Goal: Information Seeking & Learning: Find specific page/section

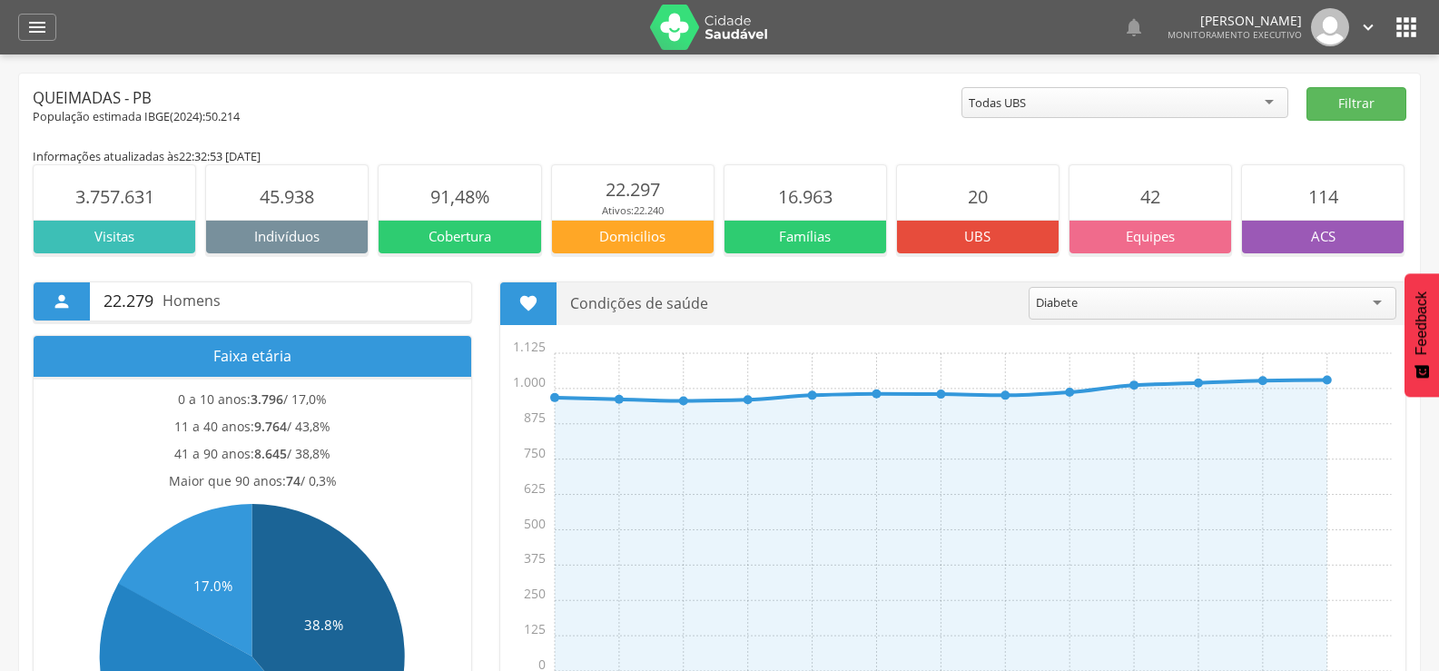
click at [575, 5] on div at bounding box center [355, 27] width 562 height 54
click at [48, 22] on div "" at bounding box center [37, 27] width 38 height 27
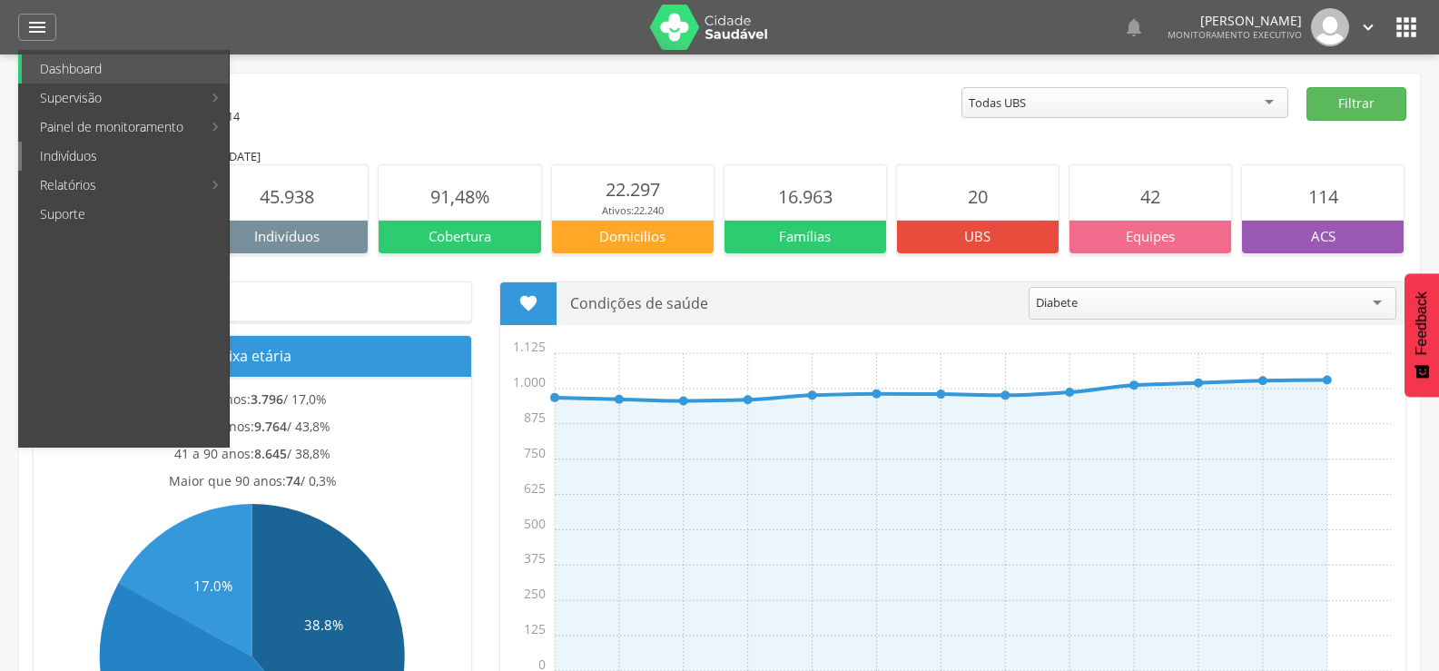
click at [64, 156] on link "Indivíduos" at bounding box center [125, 156] width 207 height 29
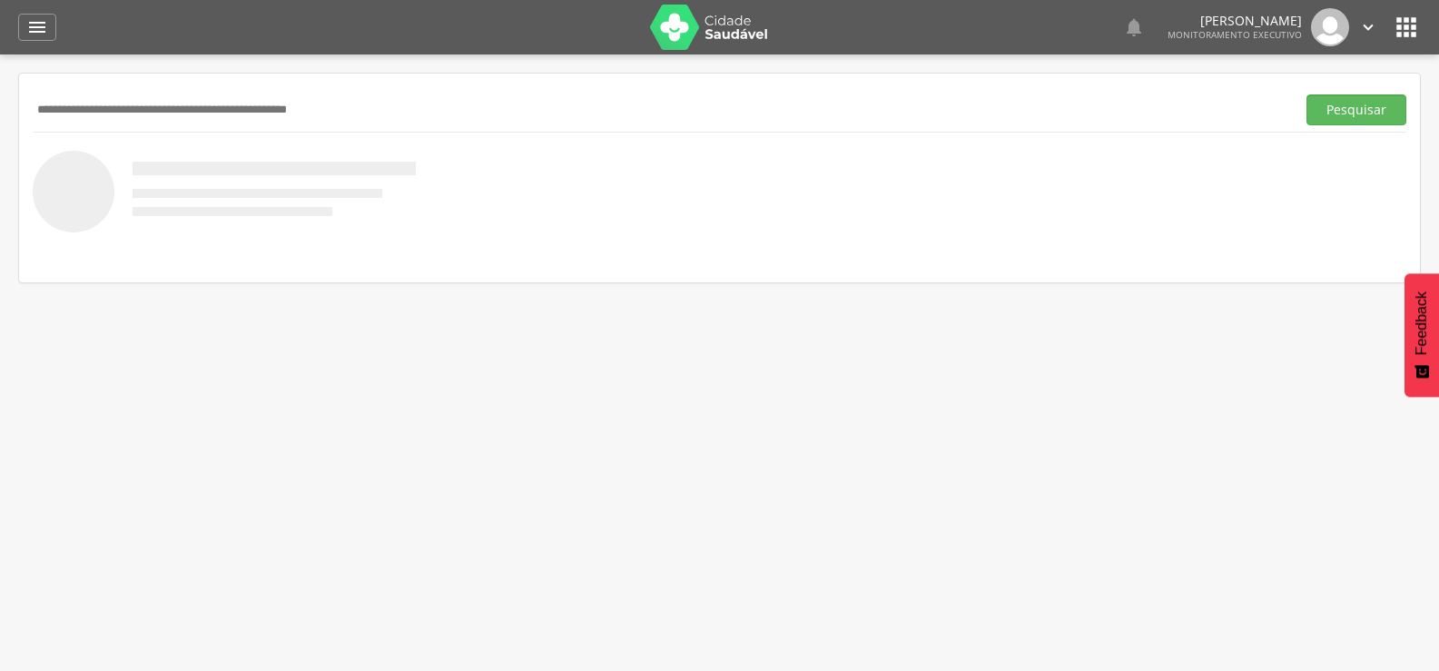
click at [128, 112] on input "text" at bounding box center [660, 109] width 1255 height 31
click at [24, 22] on div "" at bounding box center [37, 27] width 38 height 27
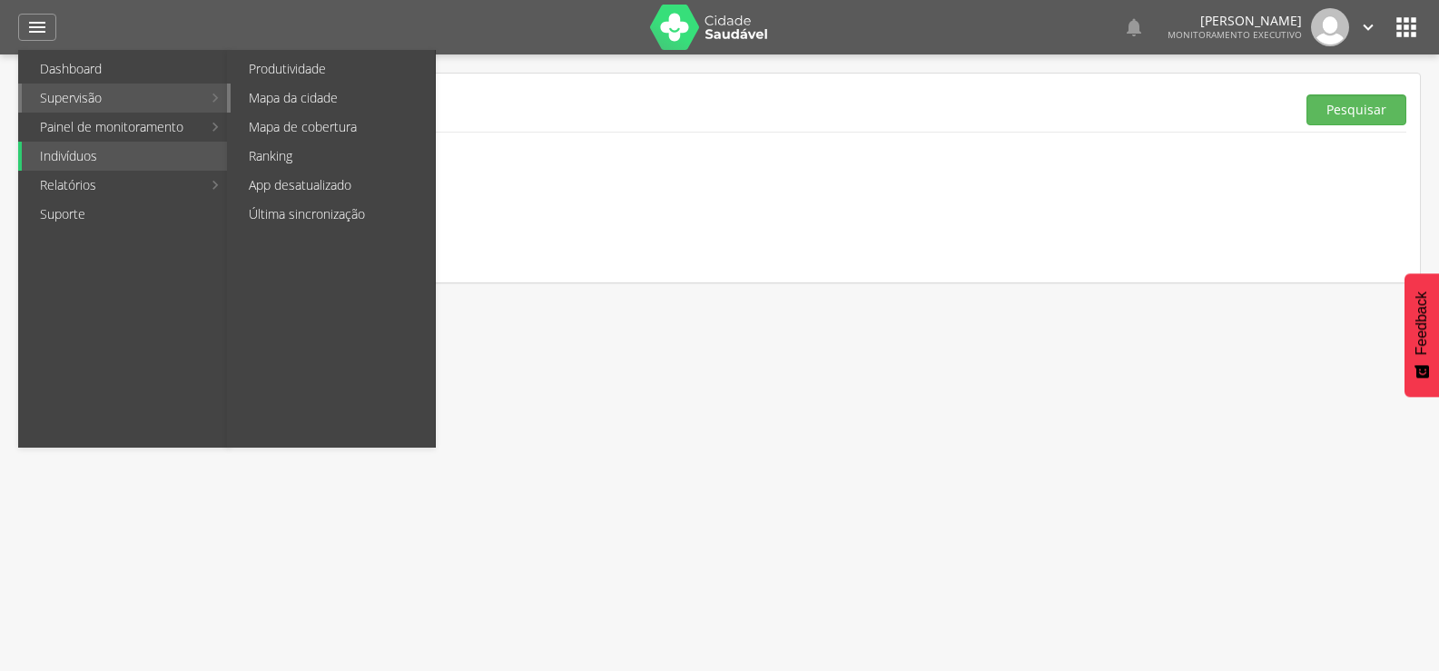
click at [298, 101] on link "Mapa da cidade" at bounding box center [333, 98] width 204 height 29
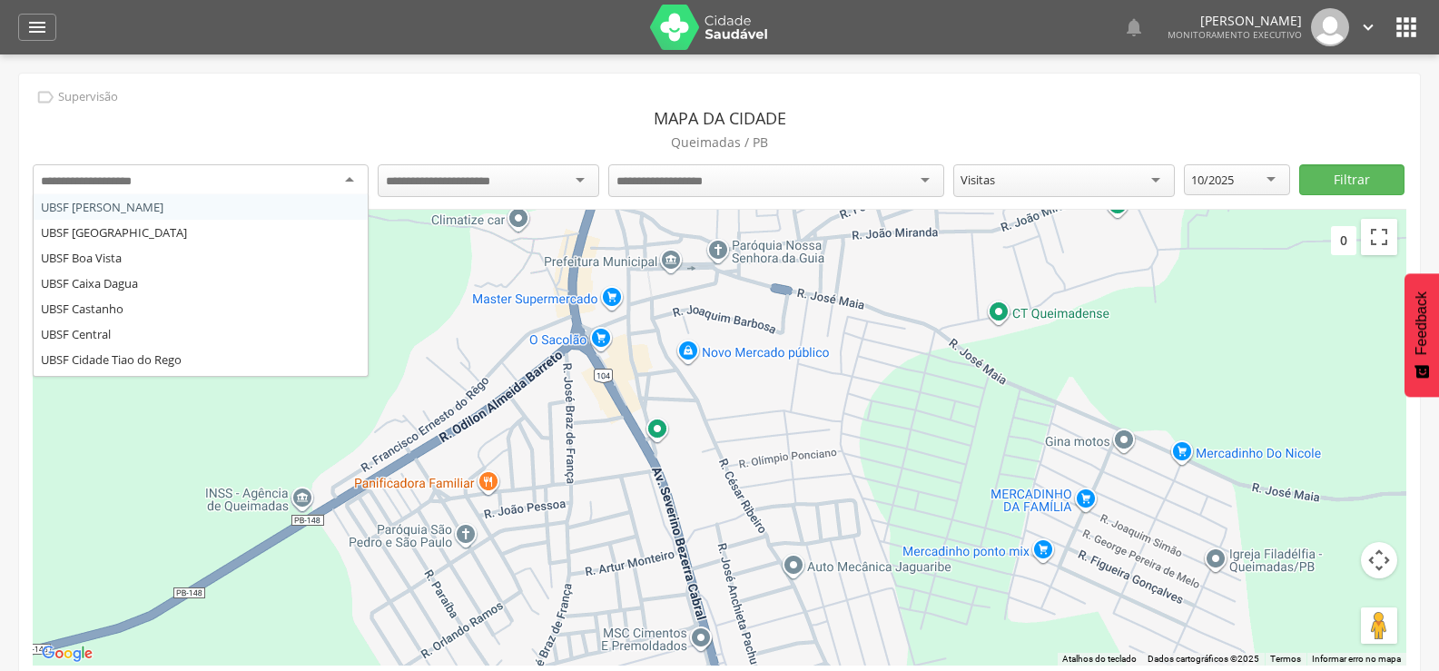
click at [328, 177] on div at bounding box center [201, 180] width 336 height 33
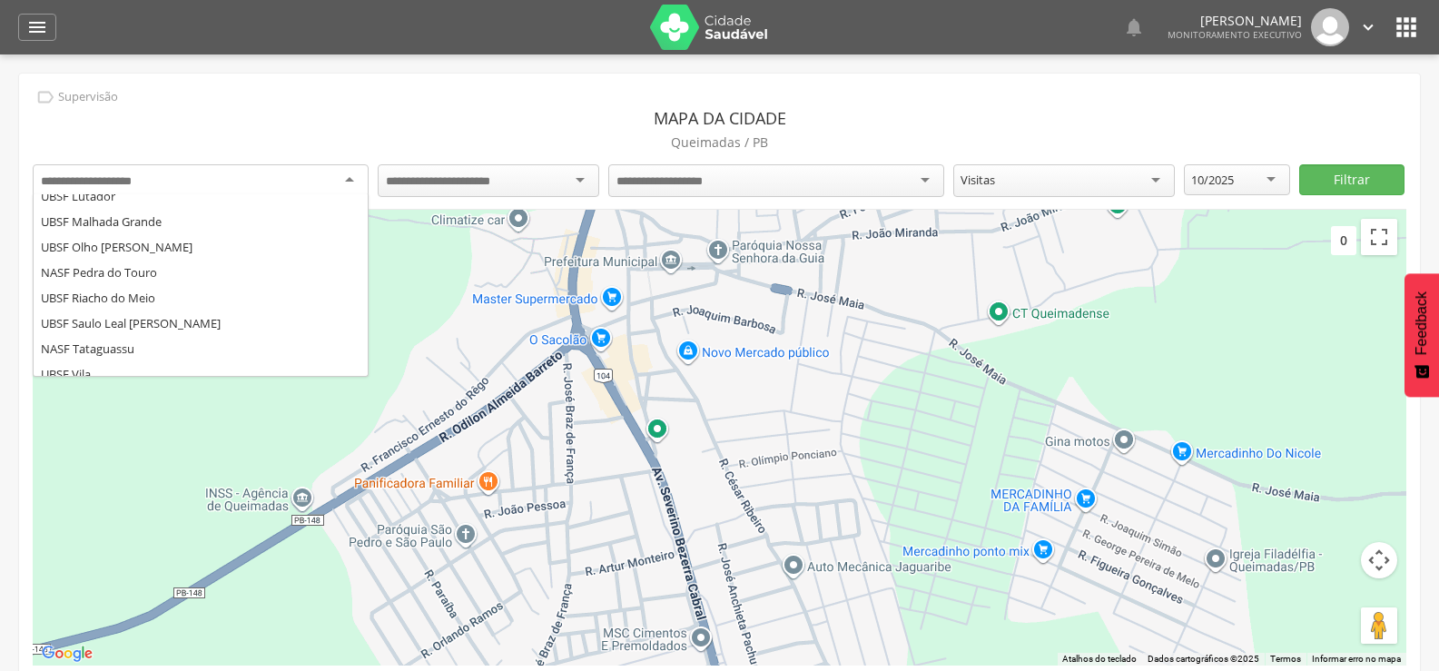
scroll to position [272, 0]
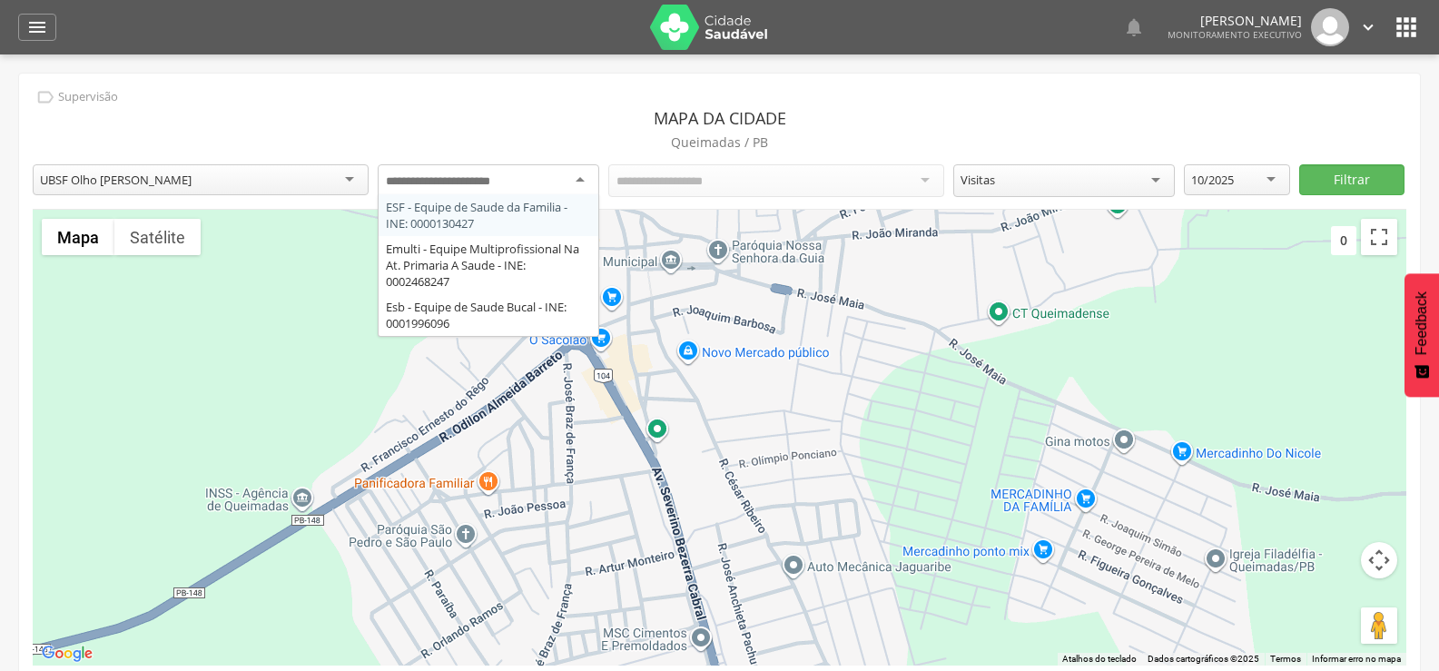
click at [576, 182] on div at bounding box center [489, 180] width 222 height 33
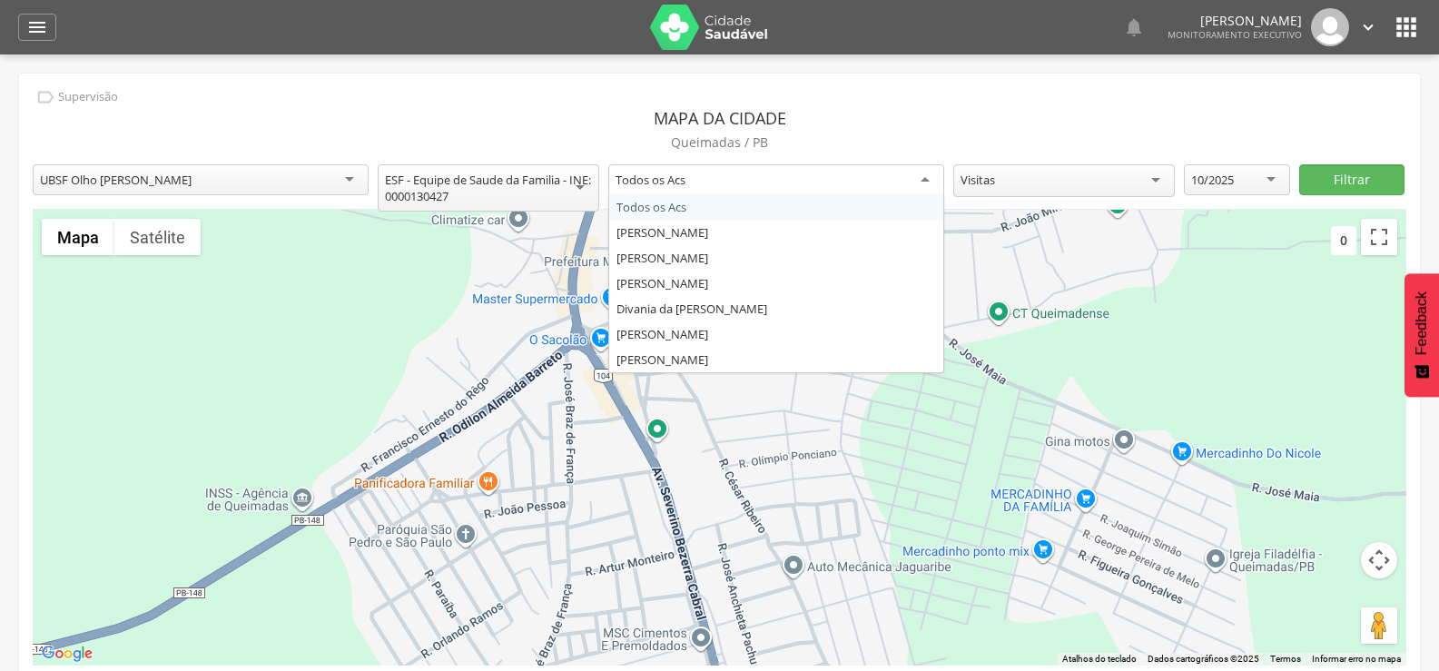
click at [853, 194] on div "Todos os Acs Todos os Acs [PERSON_NAME]" at bounding box center [776, 182] width 336 height 37
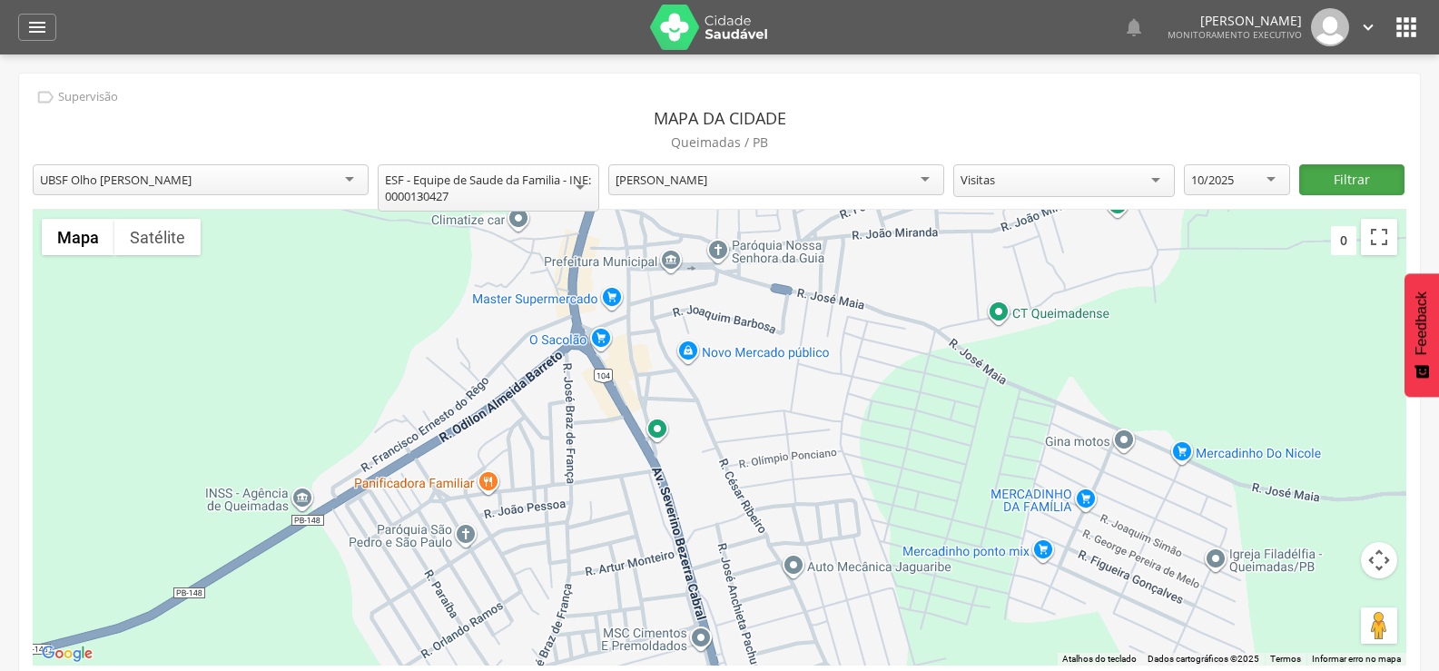
click at [1337, 187] on button "Filtrar" at bounding box center [1352, 179] width 106 height 31
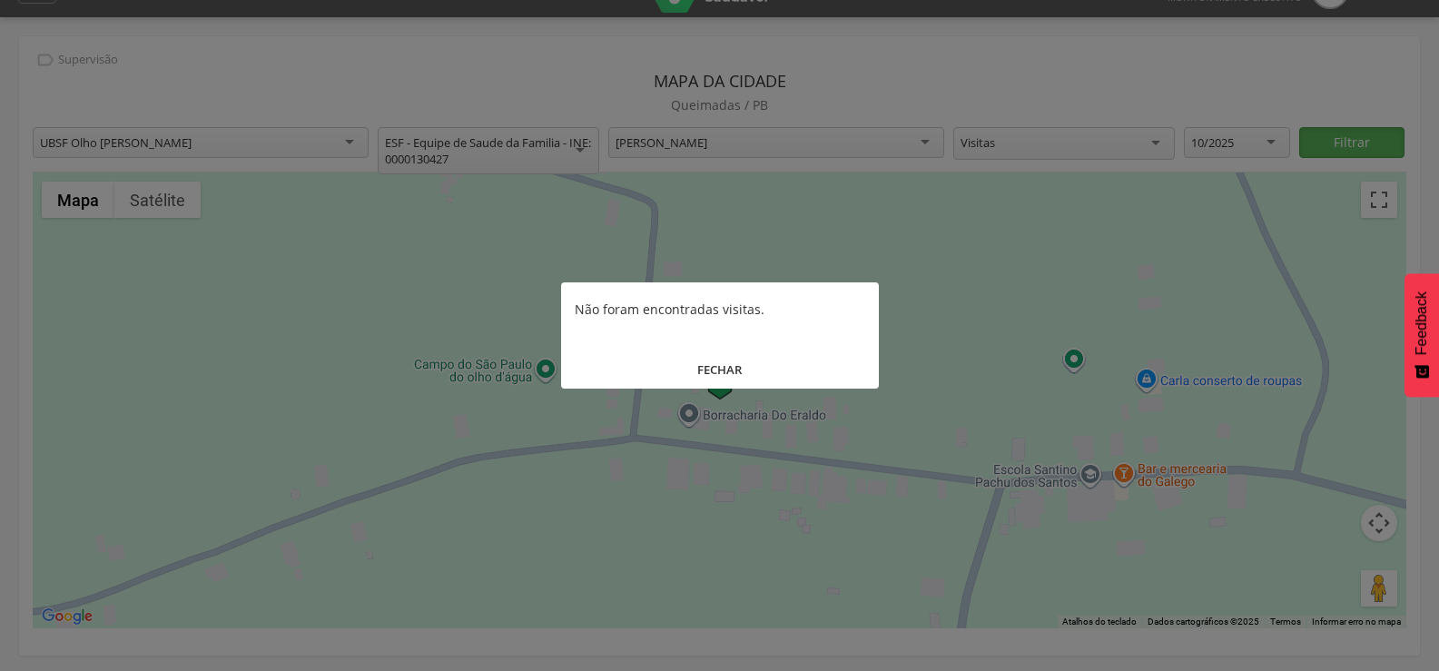
scroll to position [54, 0]
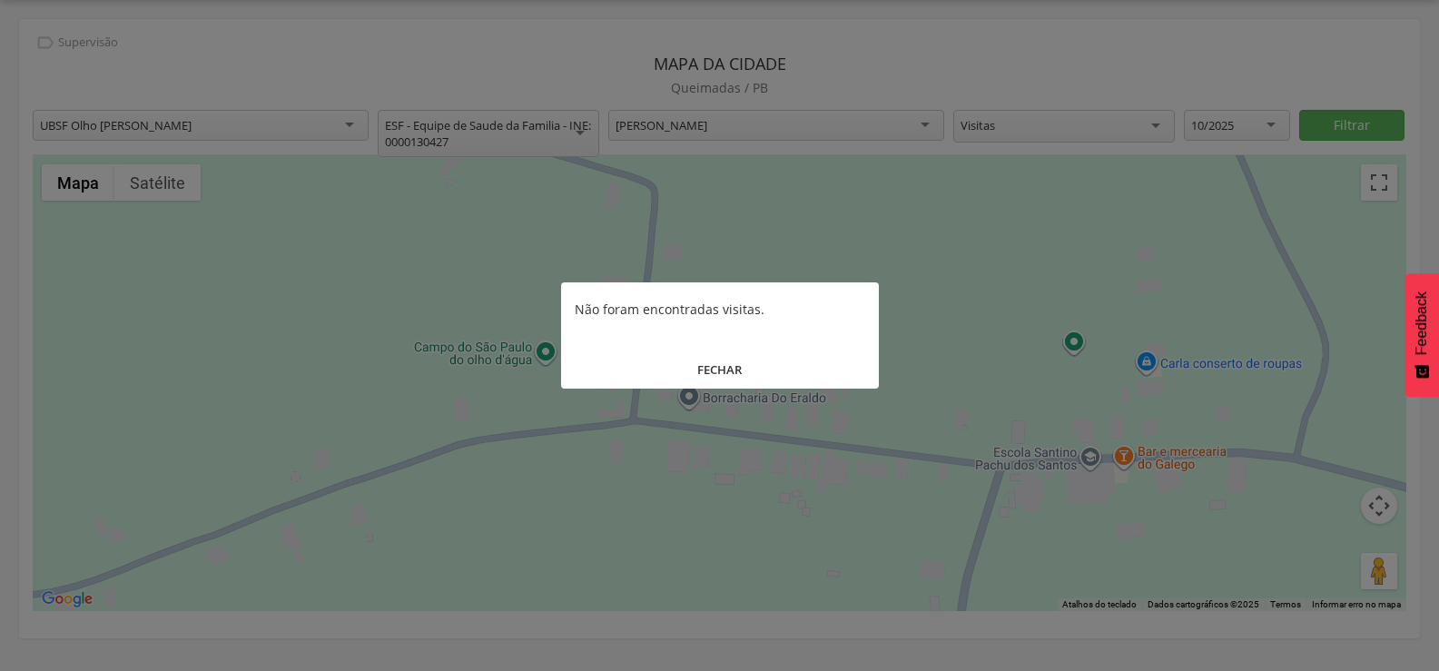
click at [704, 358] on button "FECHAR" at bounding box center [720, 369] width 318 height 39
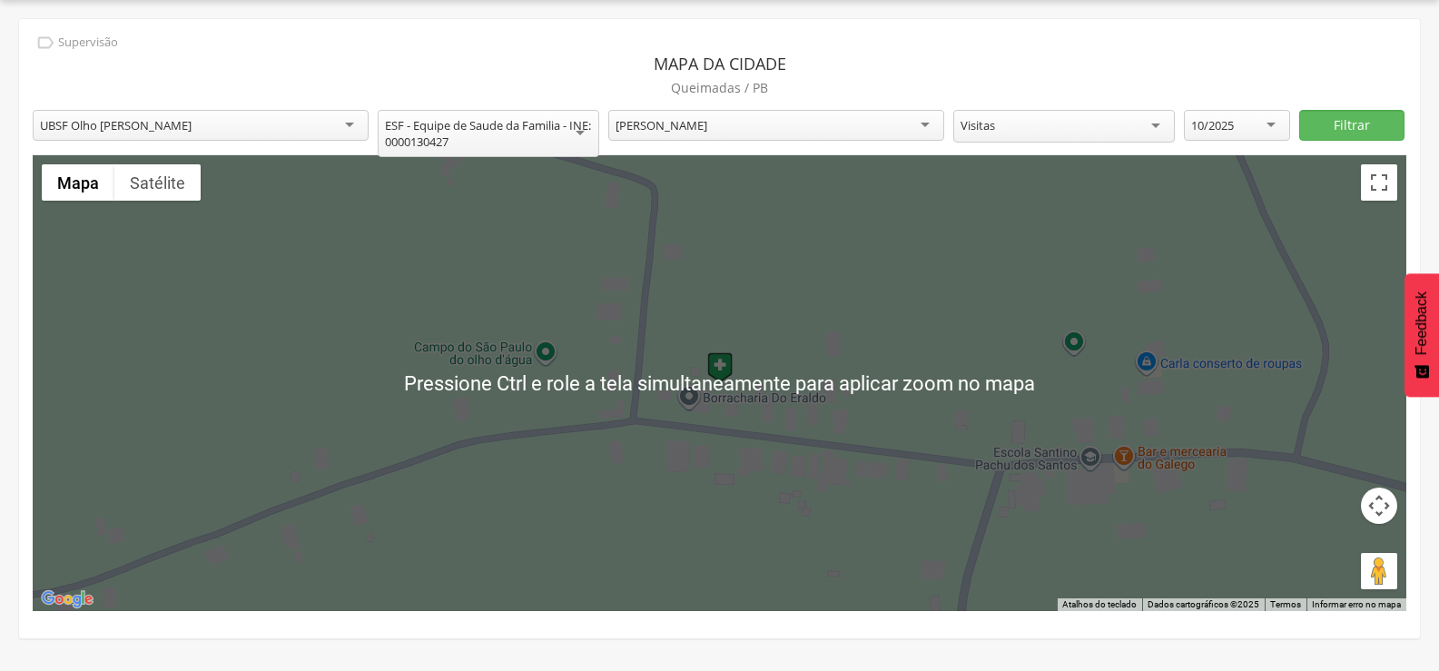
click at [947, 400] on div at bounding box center [719, 383] width 1373 height 456
click at [946, 392] on div at bounding box center [719, 383] width 1373 height 456
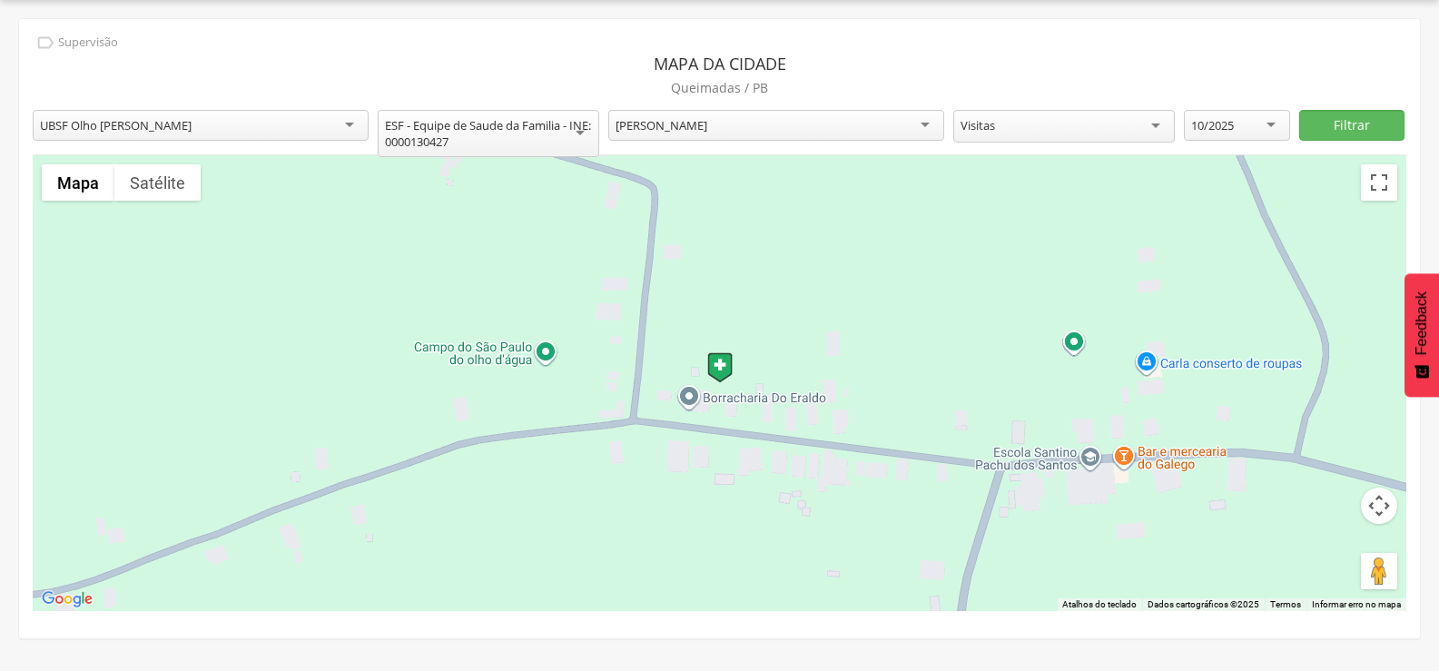
click at [946, 392] on div at bounding box center [719, 383] width 1373 height 456
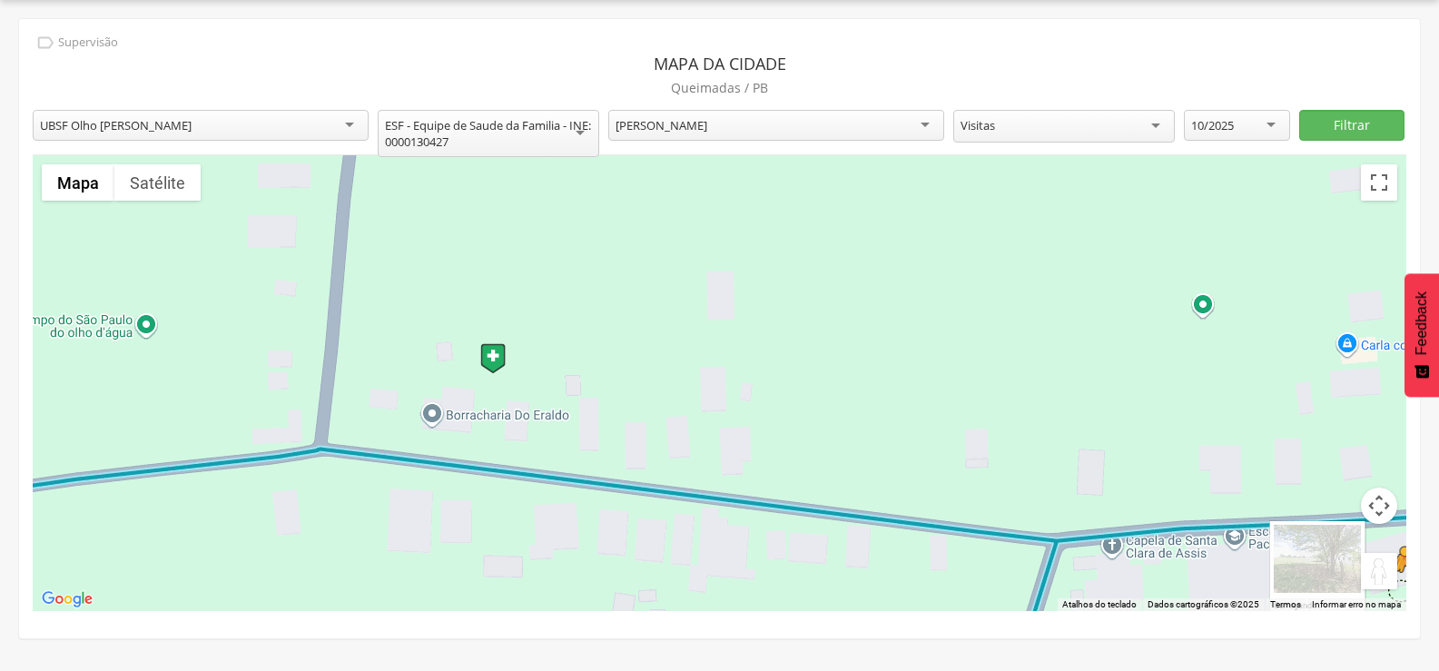
drag, startPoint x: 1369, startPoint y: 559, endPoint x: 1386, endPoint y: 598, distance: 42.7
click at [1386, 598] on div "Pressione as teclas Alt + Enter para ativar o recurso de arrastar com o teclado…" at bounding box center [719, 383] width 1373 height 456
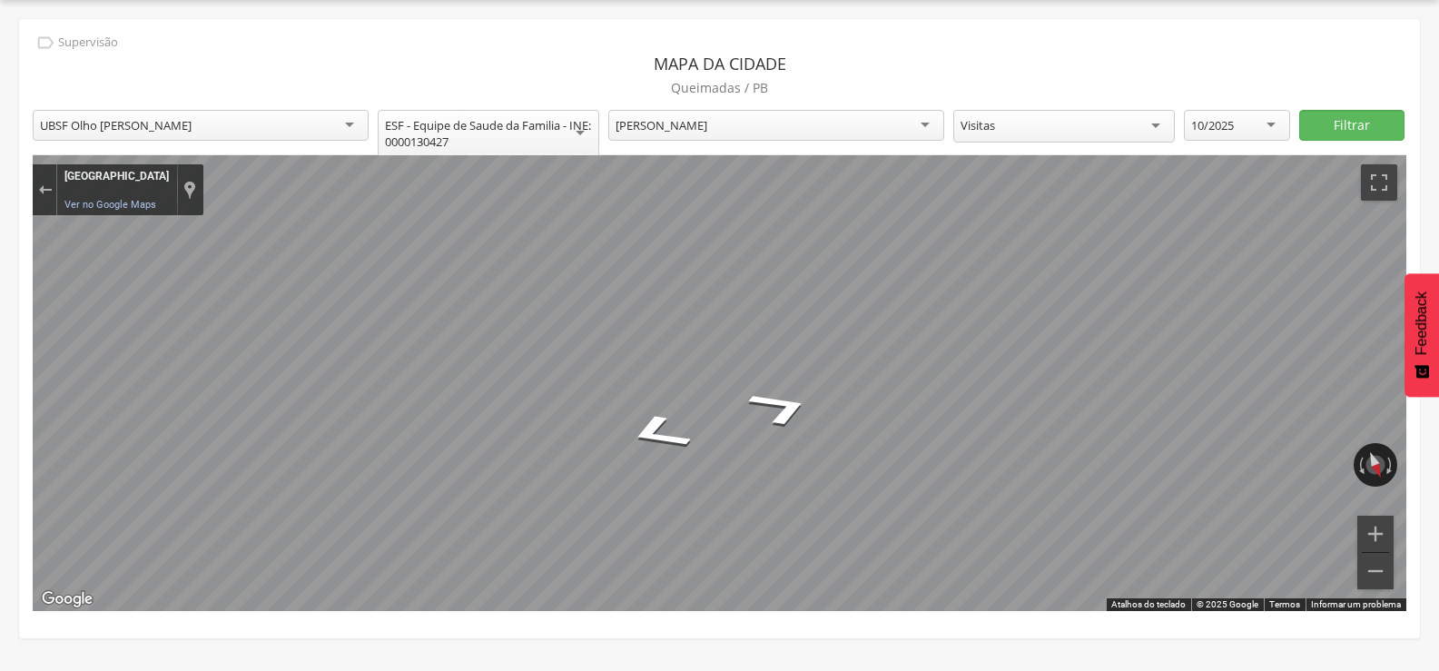
click at [1115, 86] on div "**********" at bounding box center [719, 328] width 1401 height 619
click at [0, 313] on div " Supervisão  Distritos  Ubs Coordenador: - Queimadas / PB Intervalo de Tempo…" at bounding box center [719, 335] width 1439 height 671
click at [1438, 117] on html " Dashboard Supervisão Produtividade Mapa da cidade Mapa de cobertura Ranking A…" at bounding box center [719, 281] width 1439 height 671
click at [190, 0] on html " Dashboard Supervisão Produtividade Mapa da cidade Mapa de cobertura Ranking A…" at bounding box center [719, 281] width 1439 height 671
click at [371, 616] on html " Dashboard Supervisão Produtividade Mapa da cidade Mapa de cobertura Ranking A…" at bounding box center [719, 281] width 1439 height 671
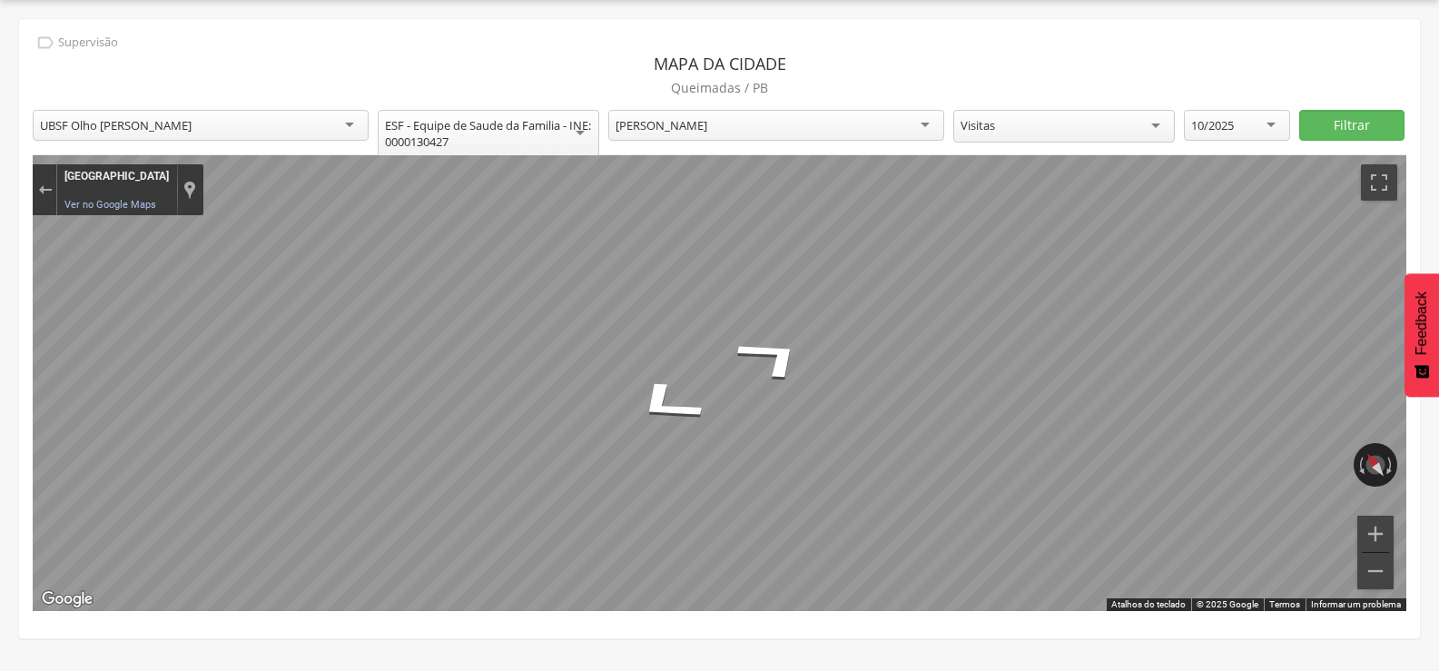
click at [1438, 168] on html " Dashboard Supervisão Produtividade Mapa da cidade Mapa de cobertura Ranking A…" at bounding box center [719, 281] width 1439 height 671
drag, startPoint x: 652, startPoint y: 408, endPoint x: 1414, endPoint y: 161, distance: 801.5
click at [1414, 161] on div "**********" at bounding box center [719, 328] width 1401 height 619
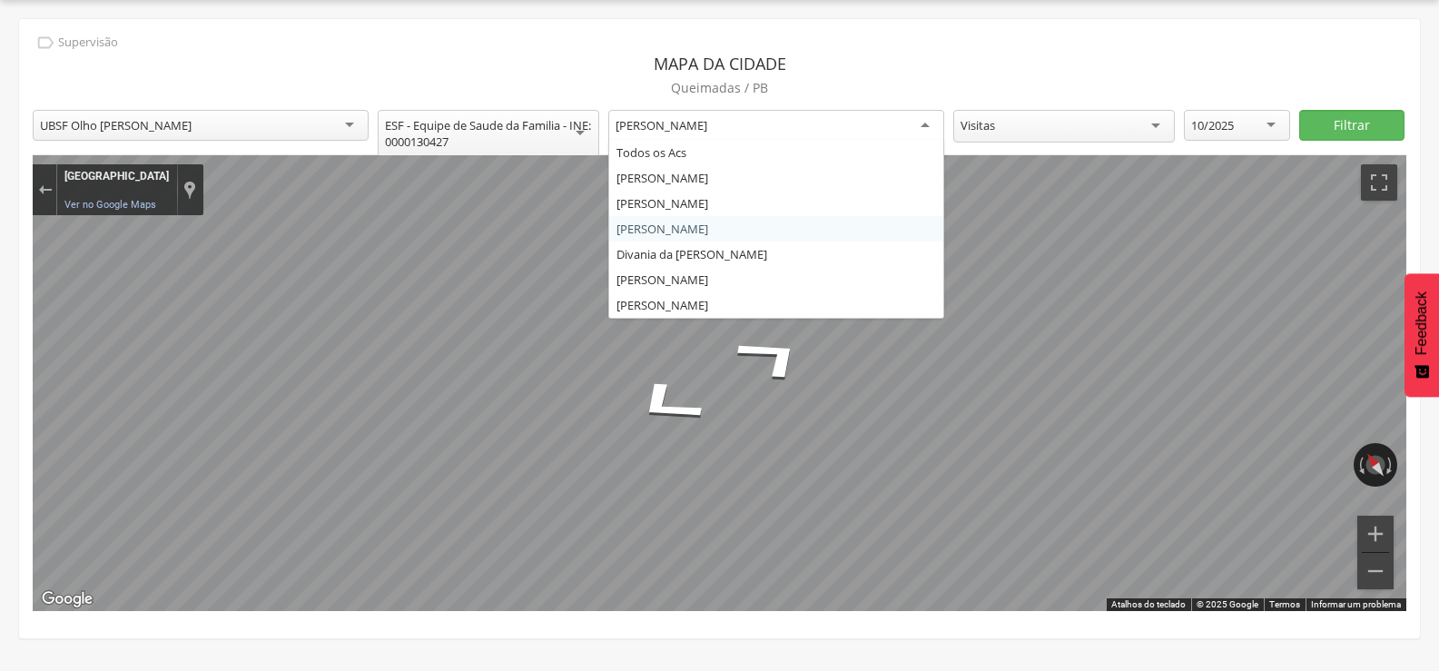
click at [843, 126] on div "[PERSON_NAME]" at bounding box center [776, 126] width 336 height 33
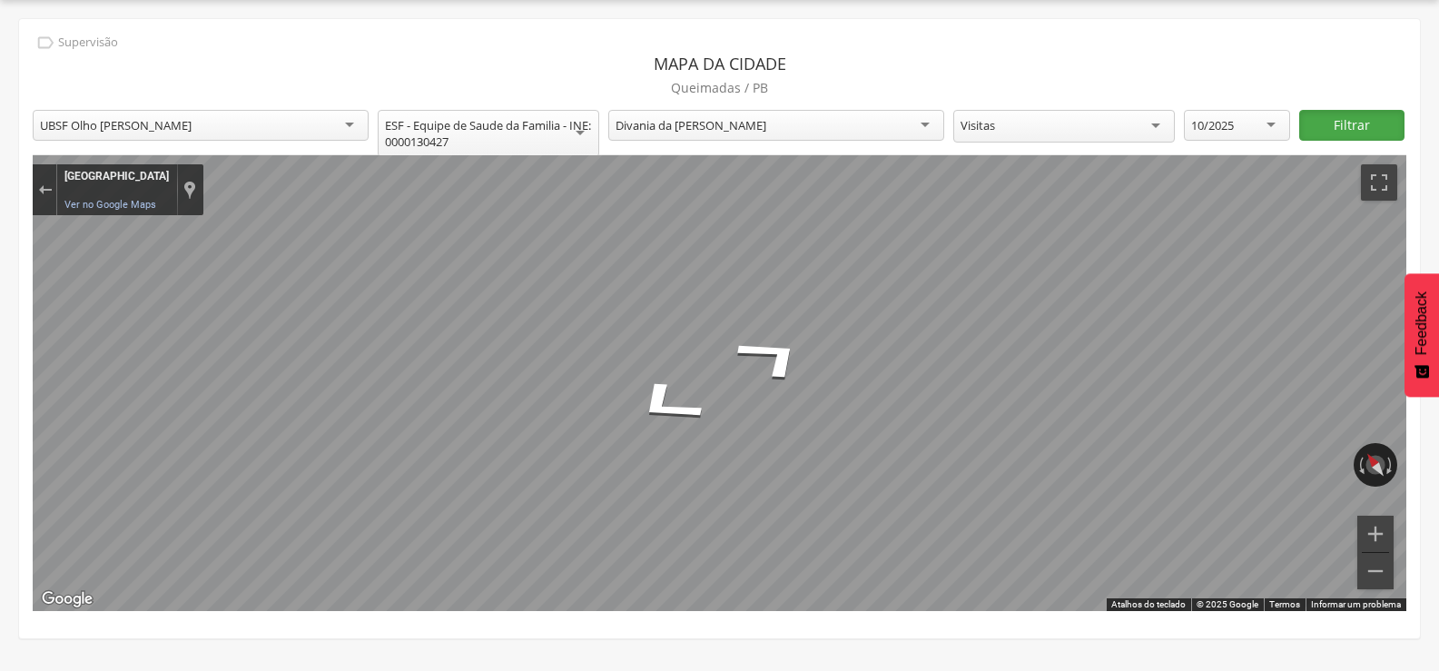
click at [1339, 125] on button "Filtrar" at bounding box center [1352, 125] width 106 height 31
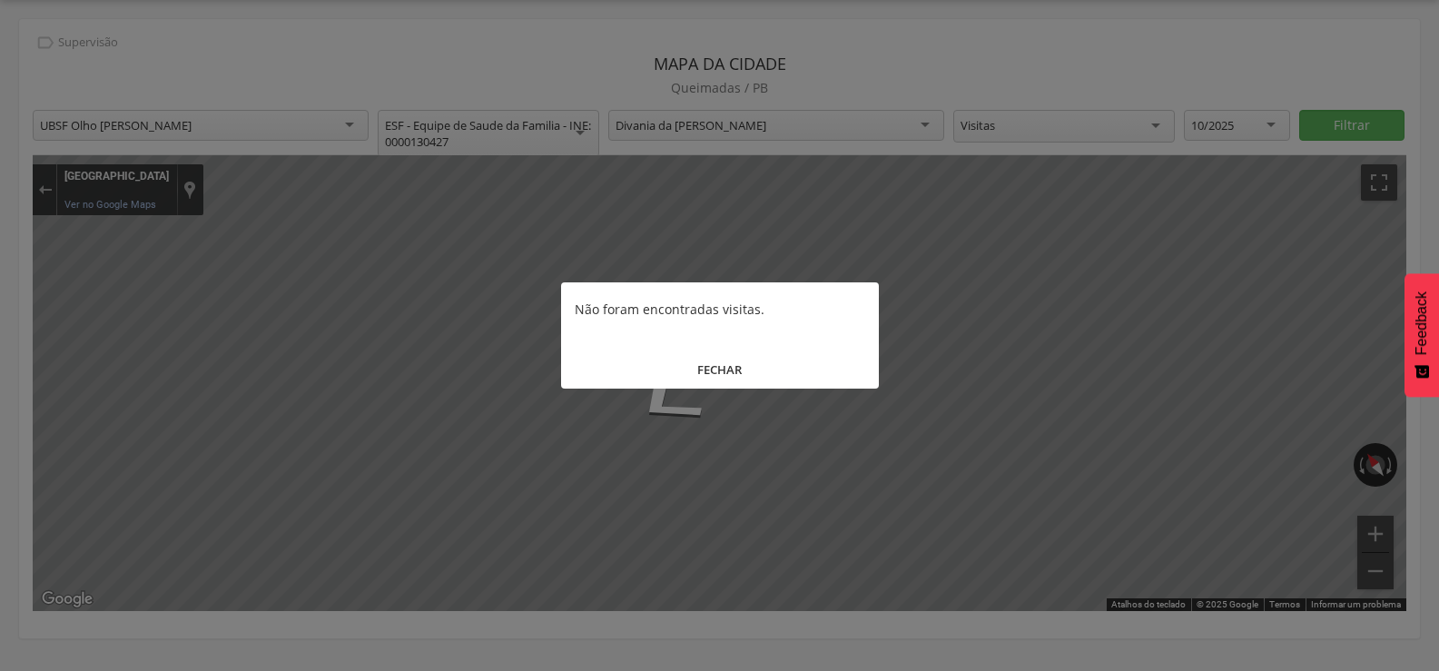
click at [735, 377] on button "FECHAR" at bounding box center [720, 369] width 318 height 39
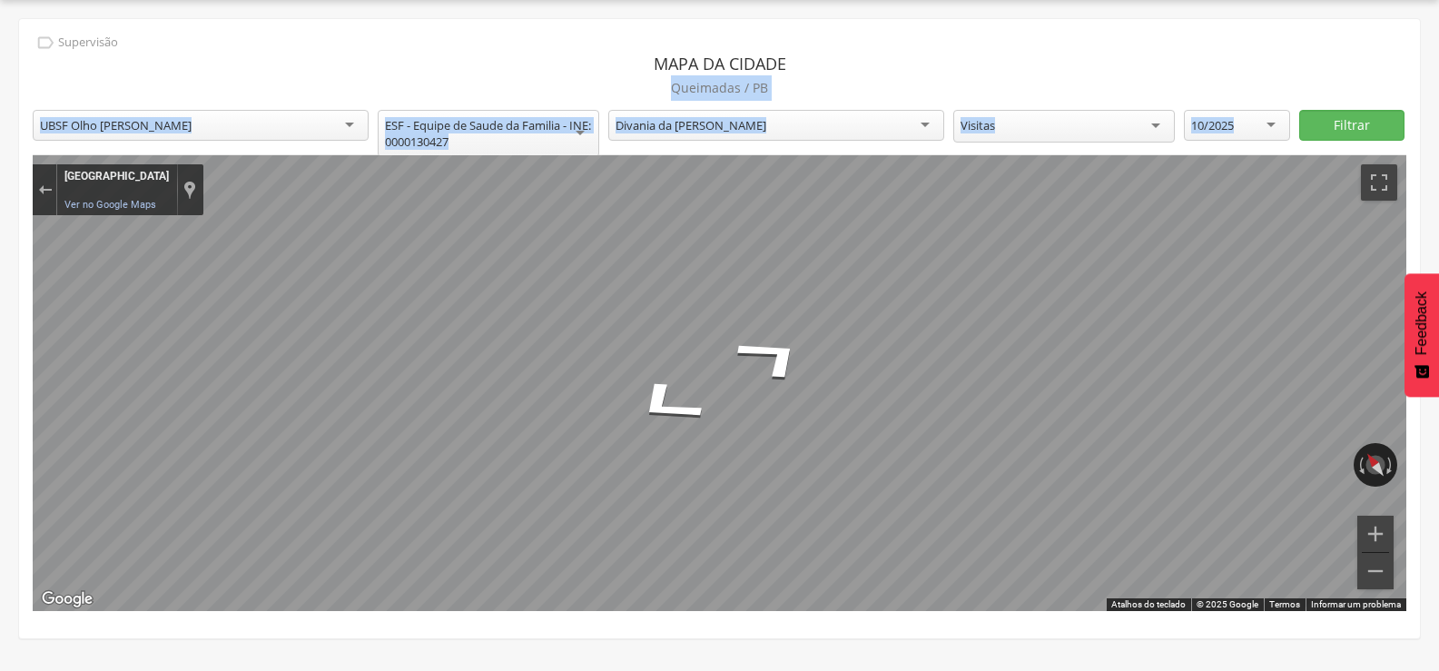
drag, startPoint x: 714, startPoint y: 409, endPoint x: 1158, endPoint y: 66, distance: 560.5
click at [1158, 66] on div "**********" at bounding box center [719, 328] width 1401 height 619
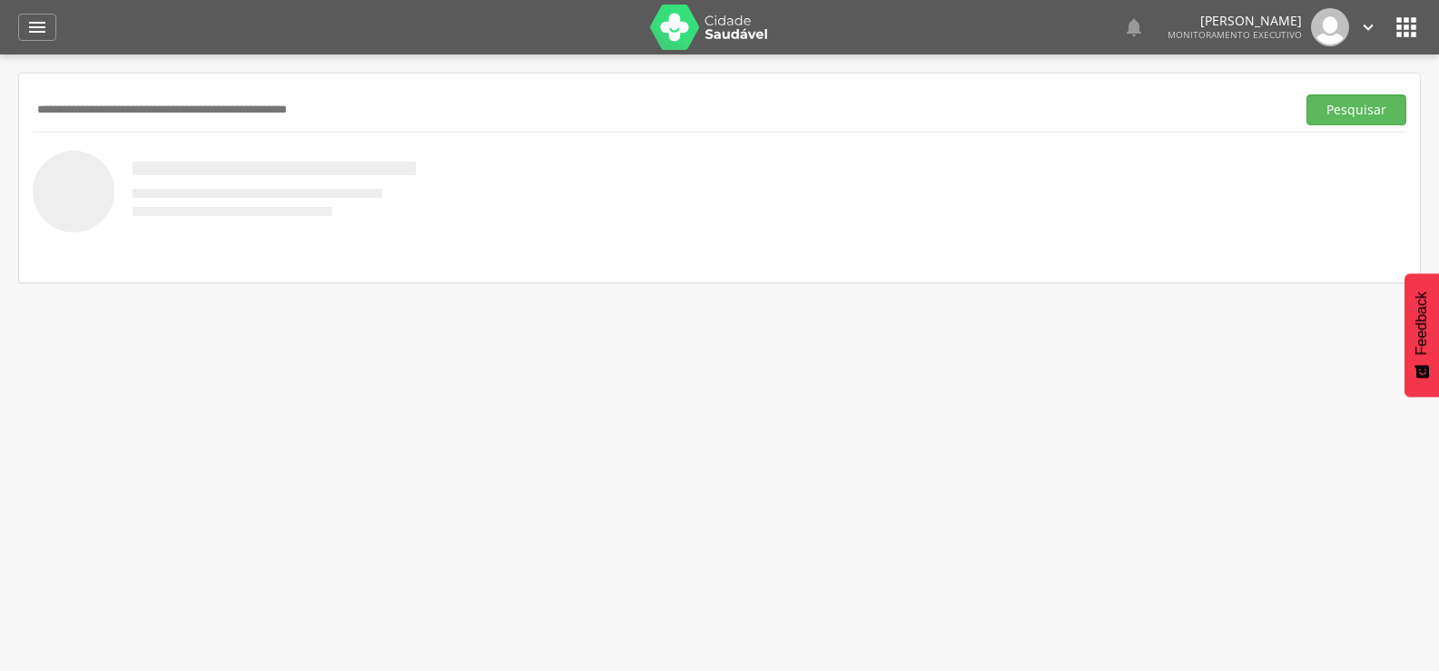
click at [279, 109] on input "text" at bounding box center [660, 109] width 1255 height 31
click at [44, 25] on icon "" at bounding box center [37, 27] width 22 height 22
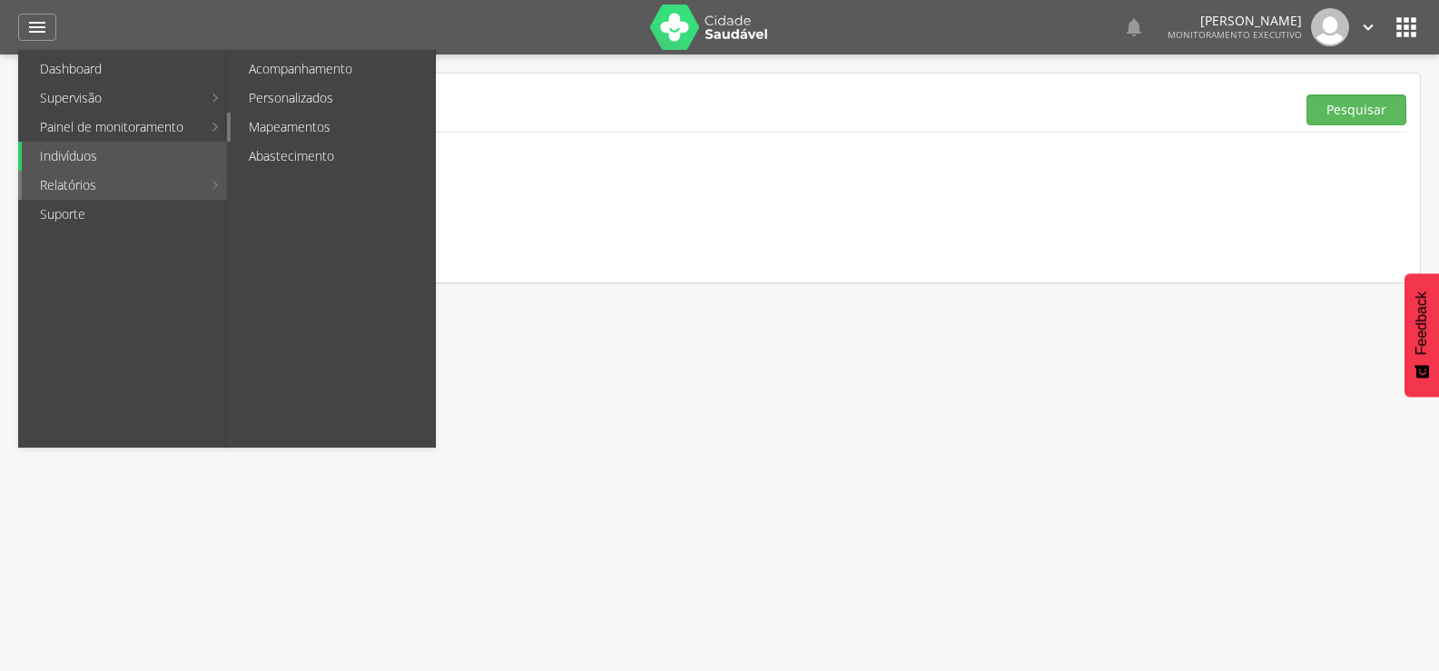
click at [301, 131] on link "Mapeamentos" at bounding box center [333, 127] width 204 height 29
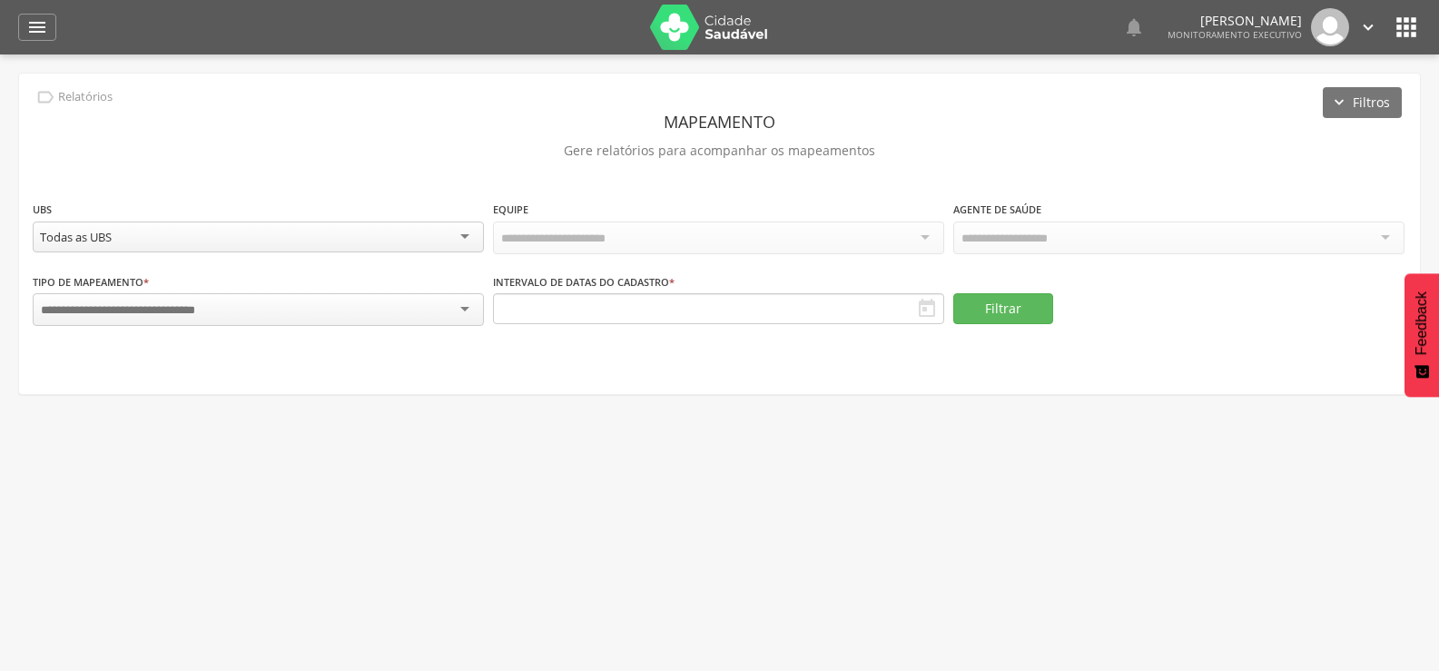
click at [362, 249] on div "Todas as UBS" at bounding box center [258, 237] width 451 height 31
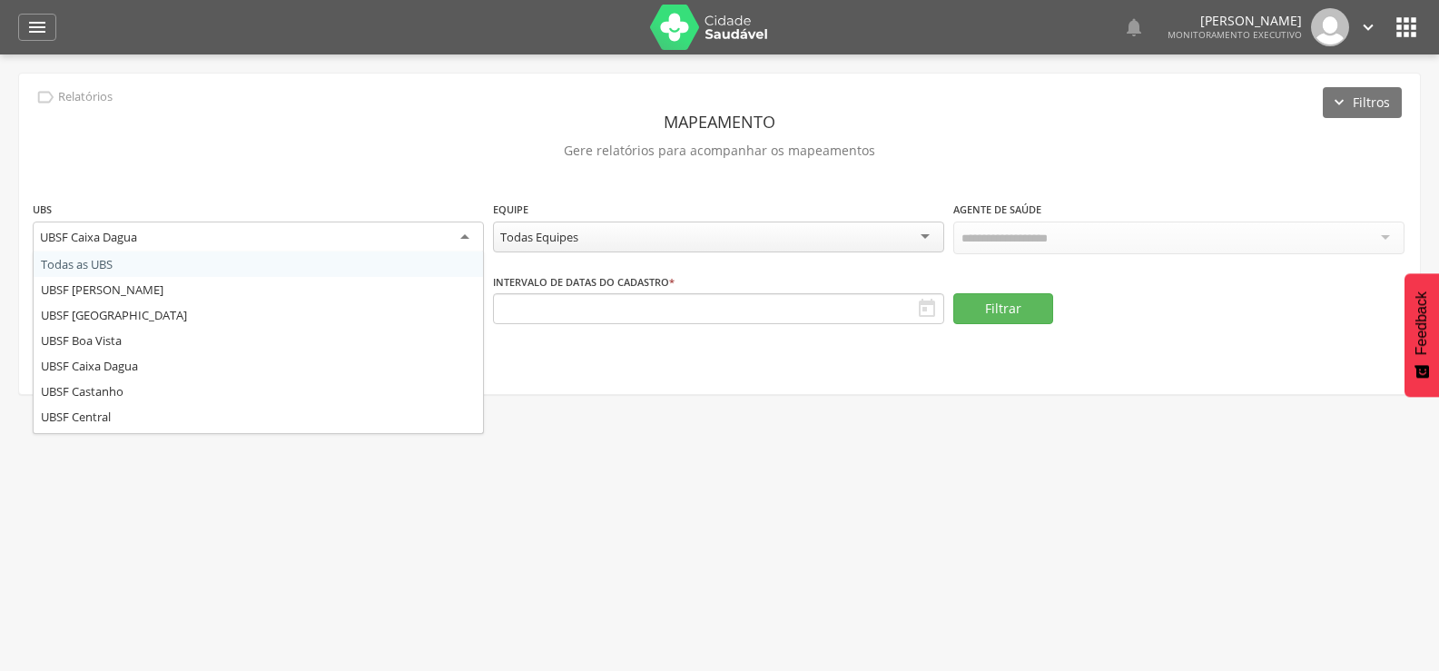
click at [242, 251] on div "UBSF Caixa Dagua Todas as UBS UBSF [PERSON_NAME] UBSF [GEOGRAPHIC_DATA] UBSF [G…" at bounding box center [258, 238] width 451 height 33
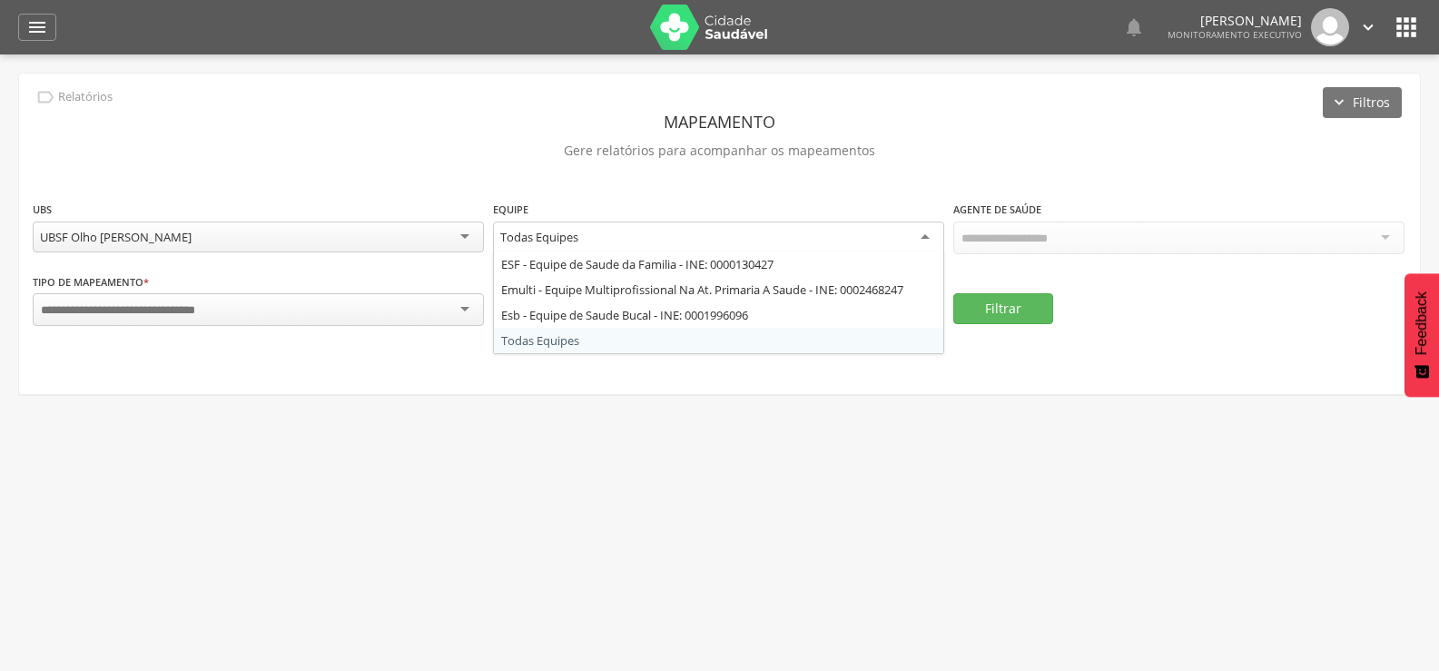
click at [621, 241] on div "Todas Equipes" at bounding box center [718, 238] width 451 height 33
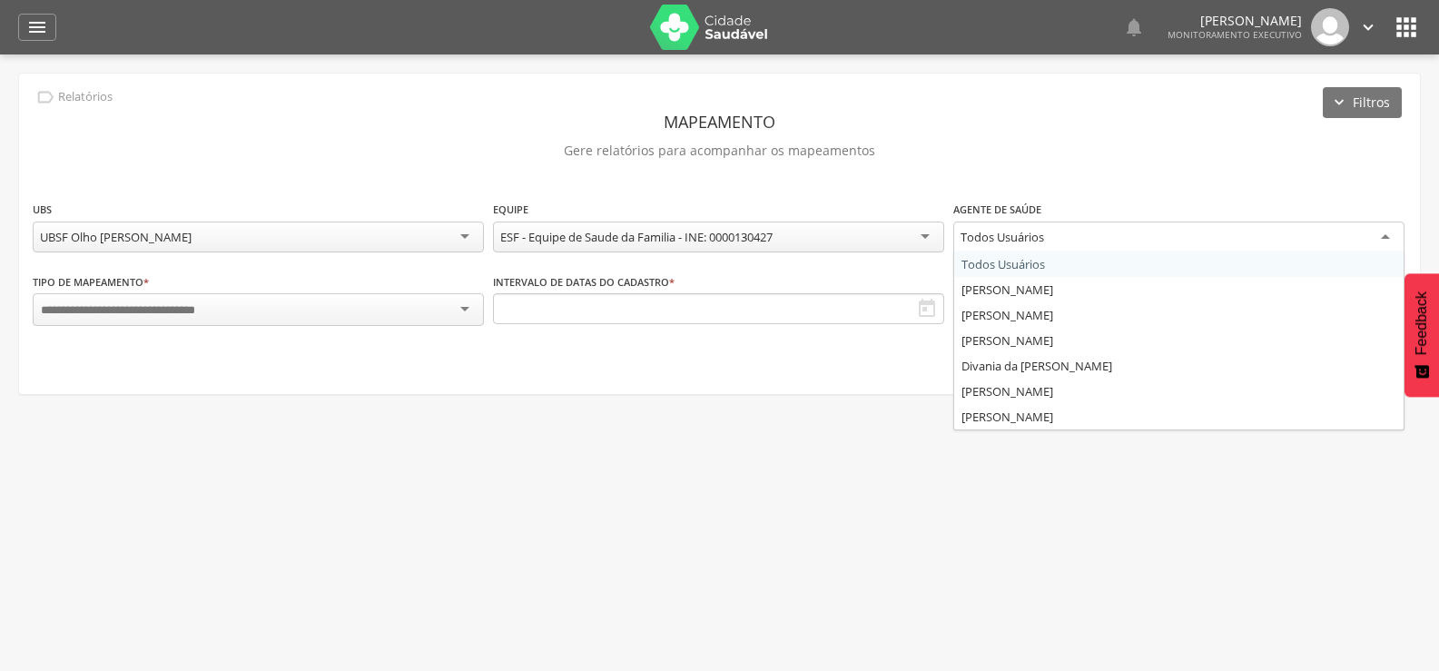
click at [989, 240] on div "Todos Usuários" at bounding box center [1002, 237] width 84 height 16
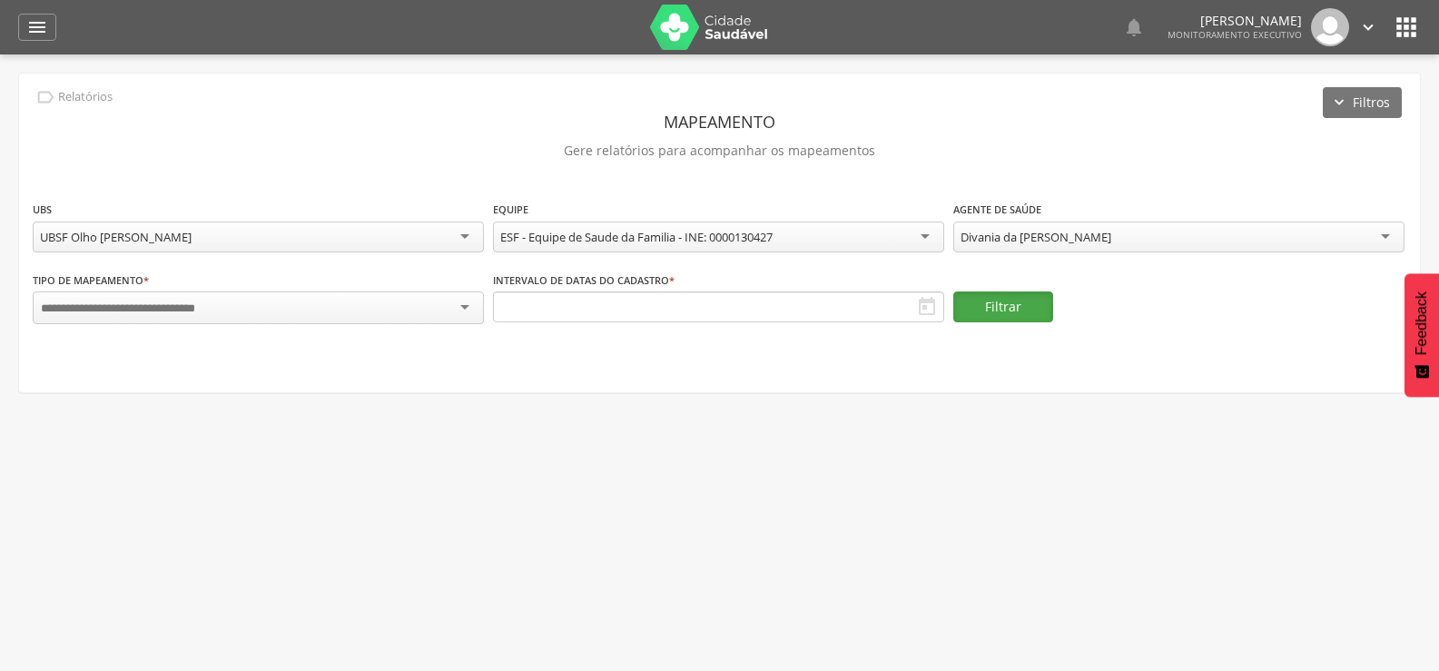
click at [988, 308] on button "Filtrar" at bounding box center [1003, 306] width 100 height 31
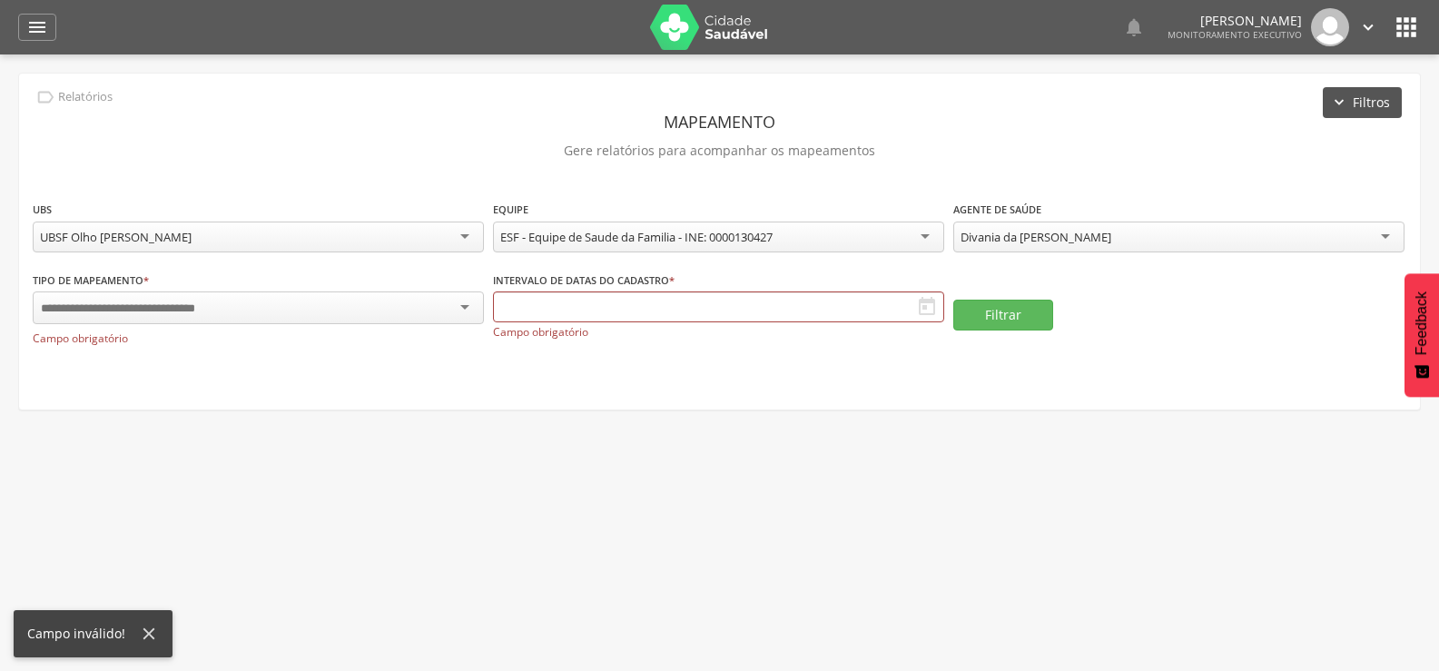
click at [1347, 97] on button "Filtros" at bounding box center [1362, 102] width 79 height 31
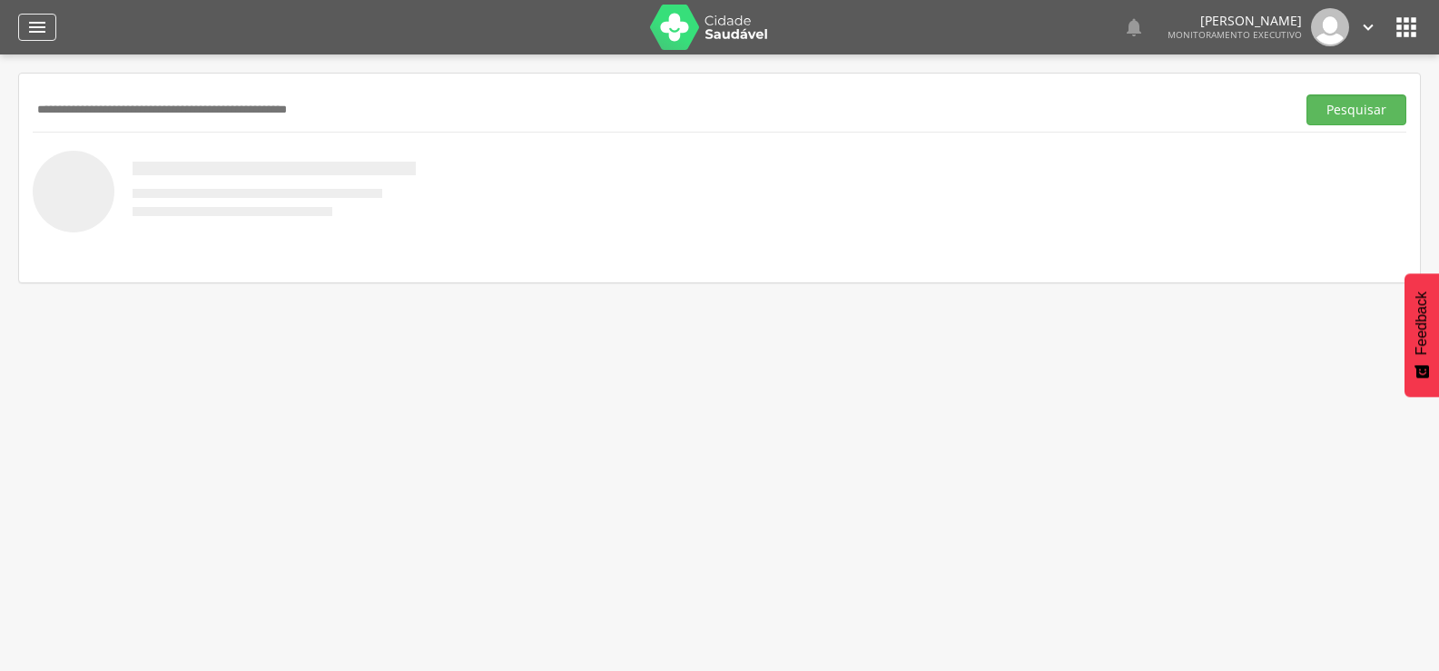
click at [35, 23] on icon "" at bounding box center [37, 27] width 22 height 22
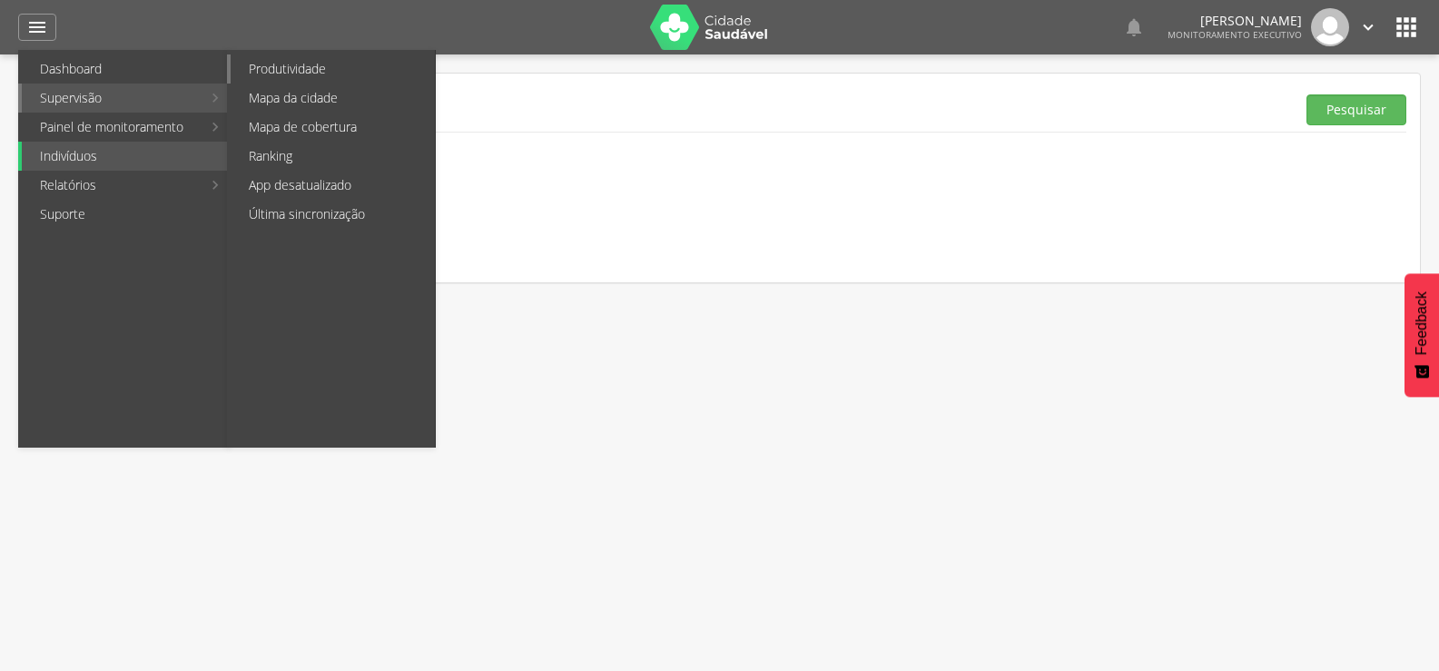
click at [286, 70] on link "Produtividade" at bounding box center [333, 68] width 204 height 29
type input "**********"
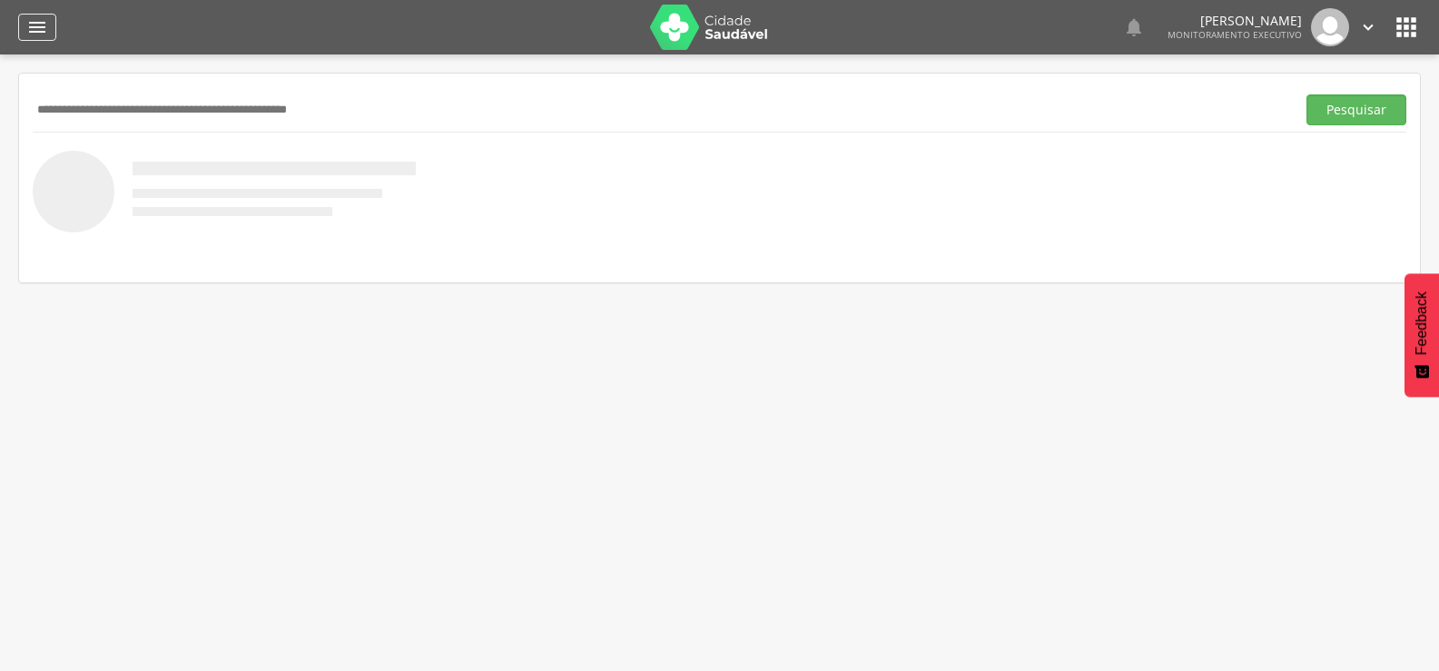
click at [37, 29] on icon "" at bounding box center [37, 27] width 22 height 22
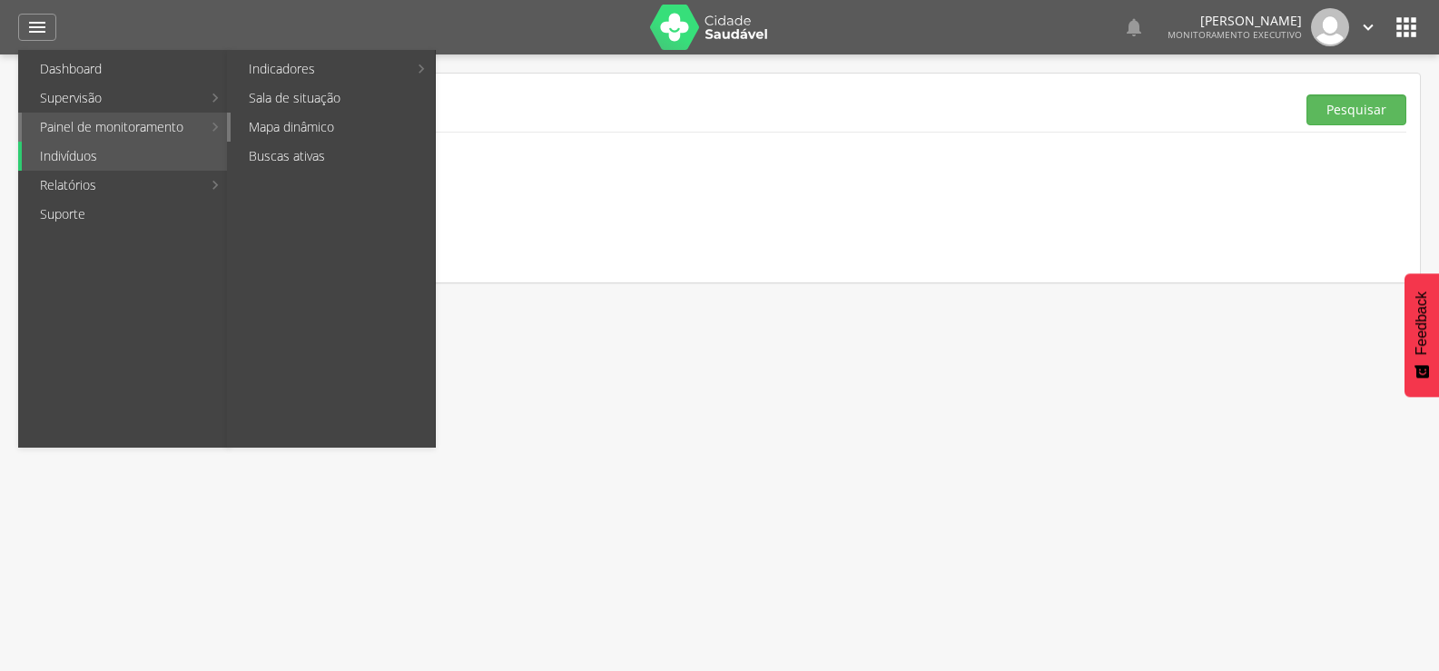
click at [273, 136] on link "Mapa dinâmico" at bounding box center [333, 127] width 204 height 29
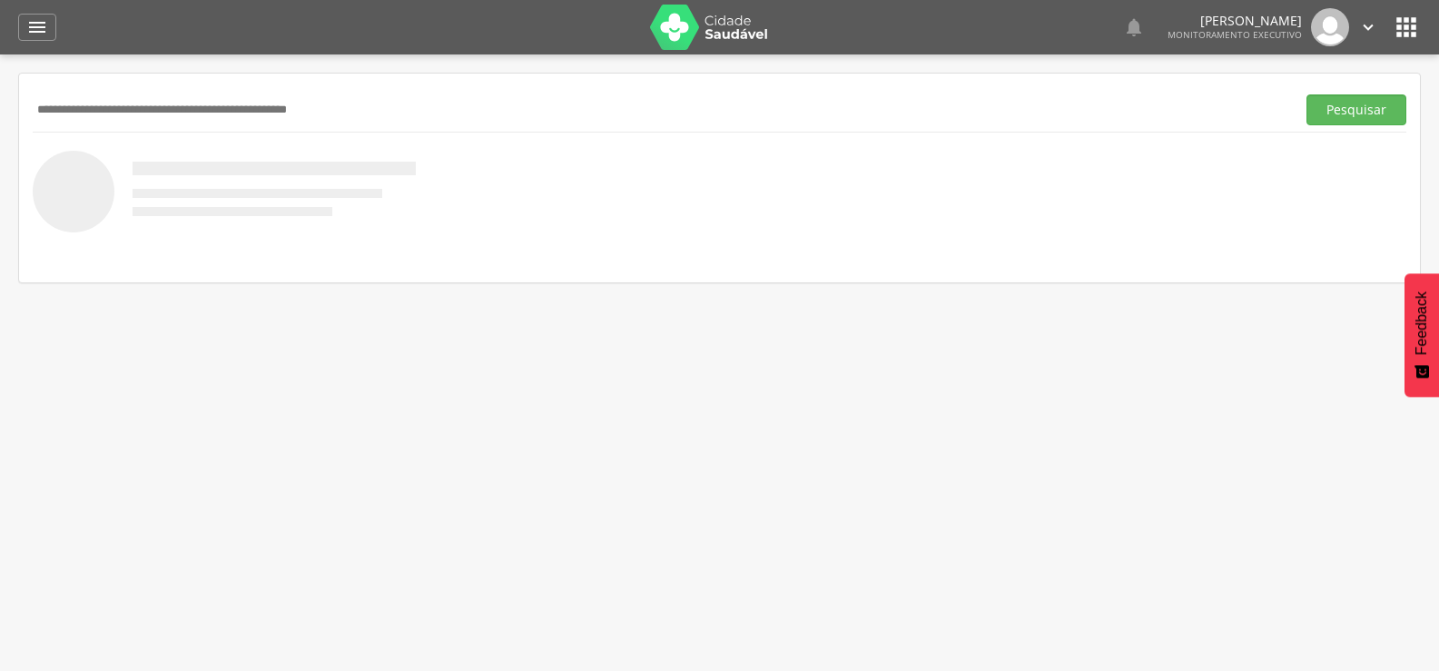
click at [290, 107] on input "text" at bounding box center [660, 109] width 1255 height 31
type input "**********"
click at [1306, 94] on button "Pesquisar" at bounding box center [1356, 109] width 100 height 31
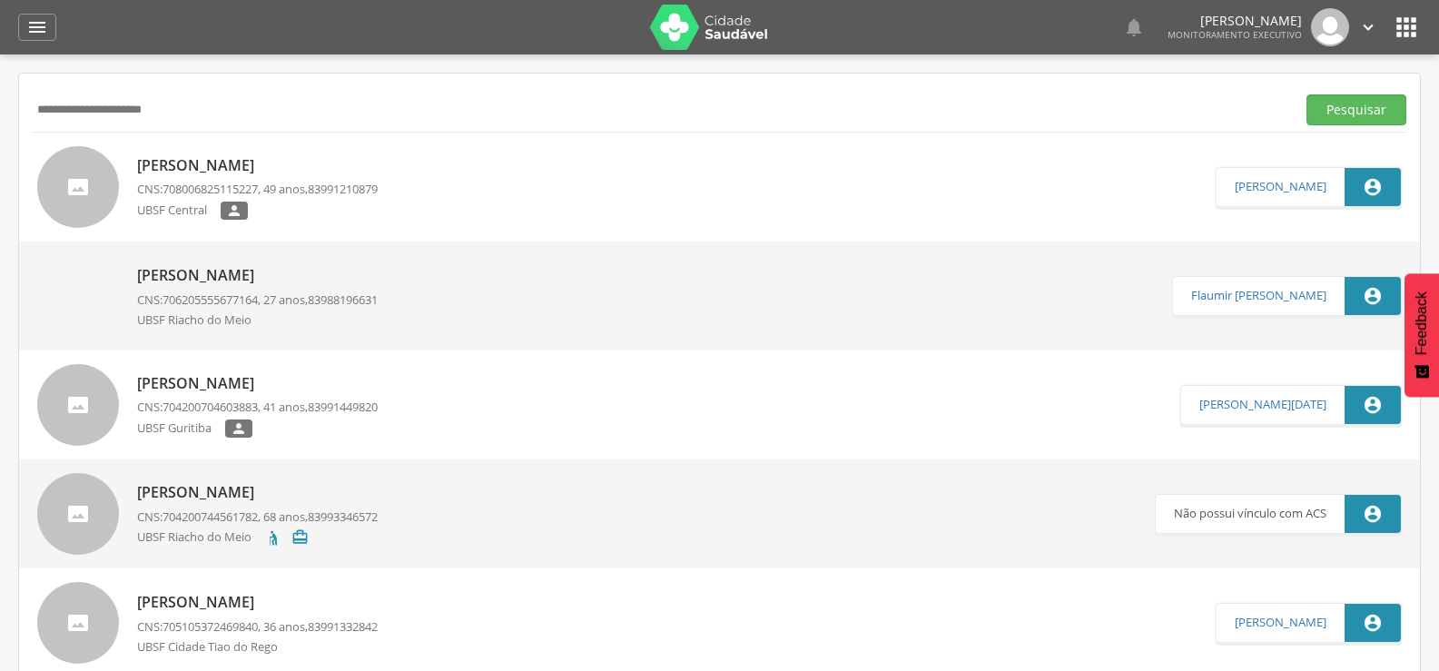
click at [321, 382] on p "[PERSON_NAME]" at bounding box center [257, 383] width 241 height 21
type input "**********"
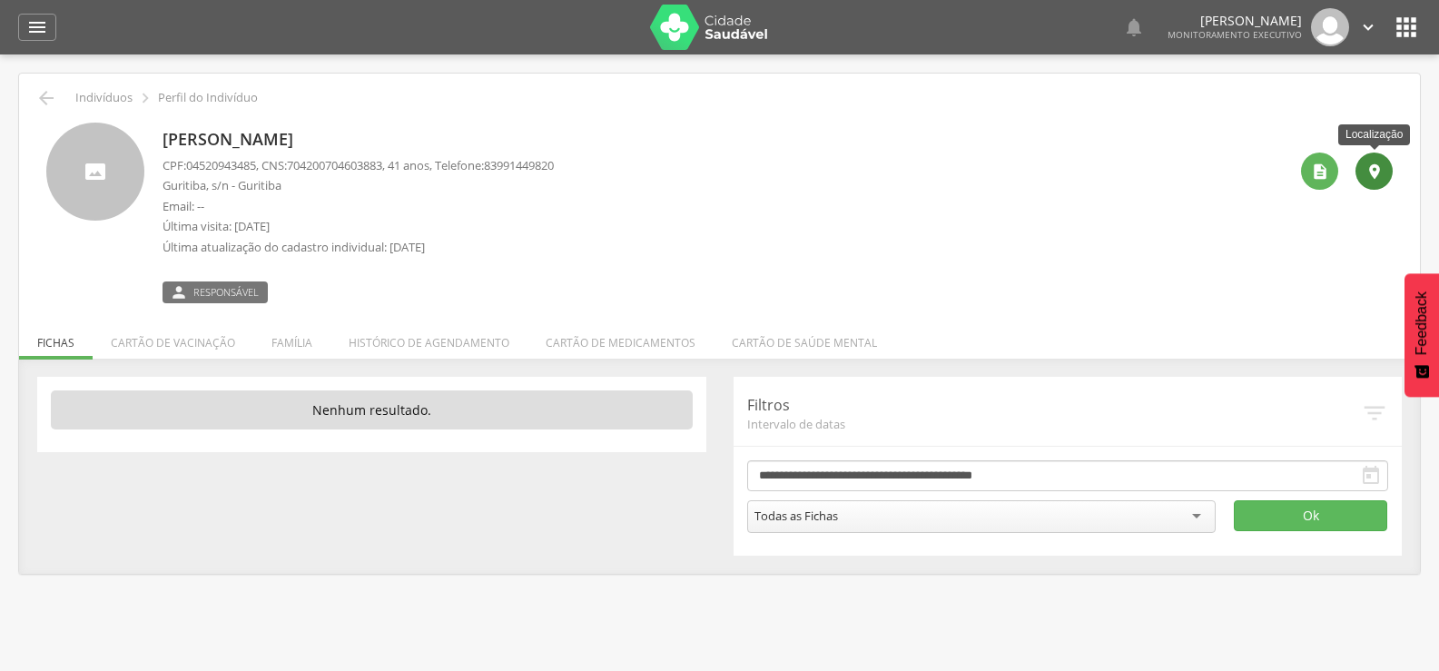
click at [1368, 175] on icon "" at bounding box center [1374, 171] width 18 height 18
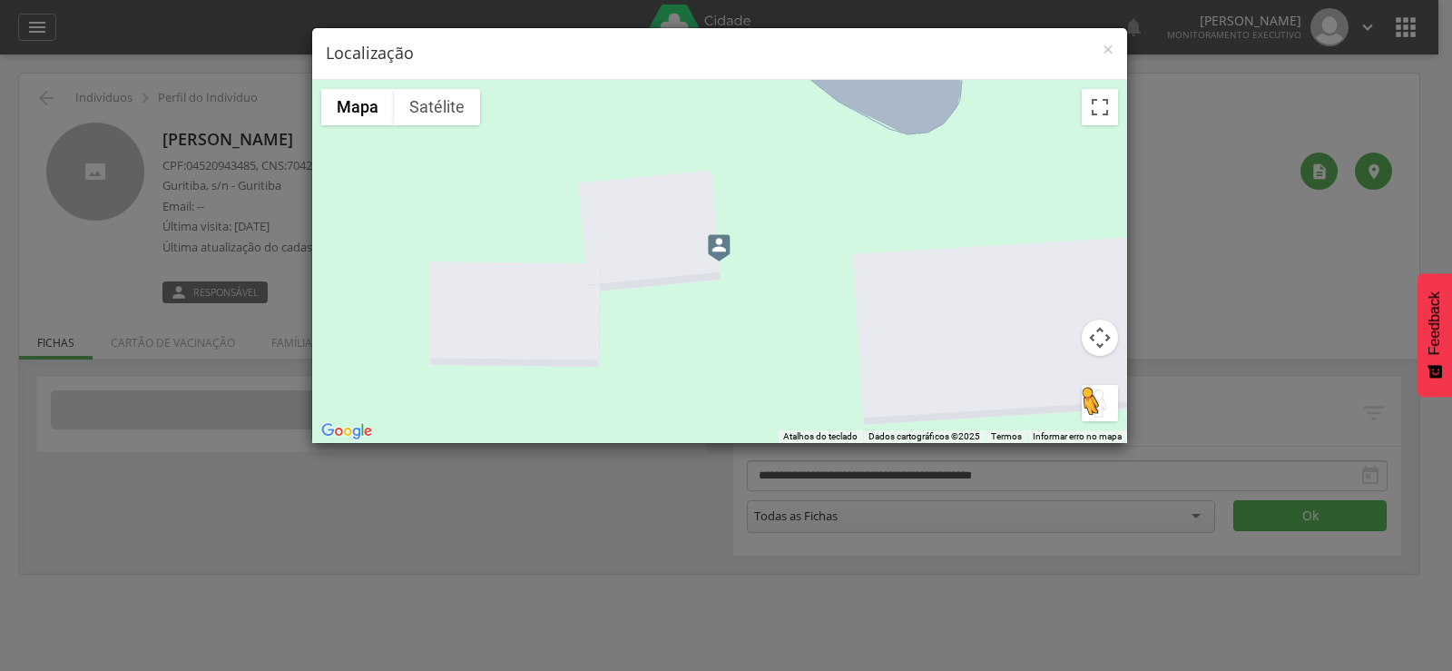
click at [1088, 396] on button "Arraste o Pegman até o mapa para abrir o Street View" at bounding box center [1100, 403] width 36 height 36
drag, startPoint x: 1085, startPoint y: 405, endPoint x: 716, endPoint y: 259, distance: 396.5
click at [716, 259] on div "Pressione as teclas Alt + Enter para ativar o recurso de arrastar com o teclado…" at bounding box center [719, 261] width 815 height 363
drag, startPoint x: 1099, startPoint y: 400, endPoint x: 709, endPoint y: 275, distance: 410.0
click at [709, 275] on div "Pressione as teclas Alt + Enter para ativar o recurso de arrastar com o teclado…" at bounding box center [719, 261] width 815 height 363
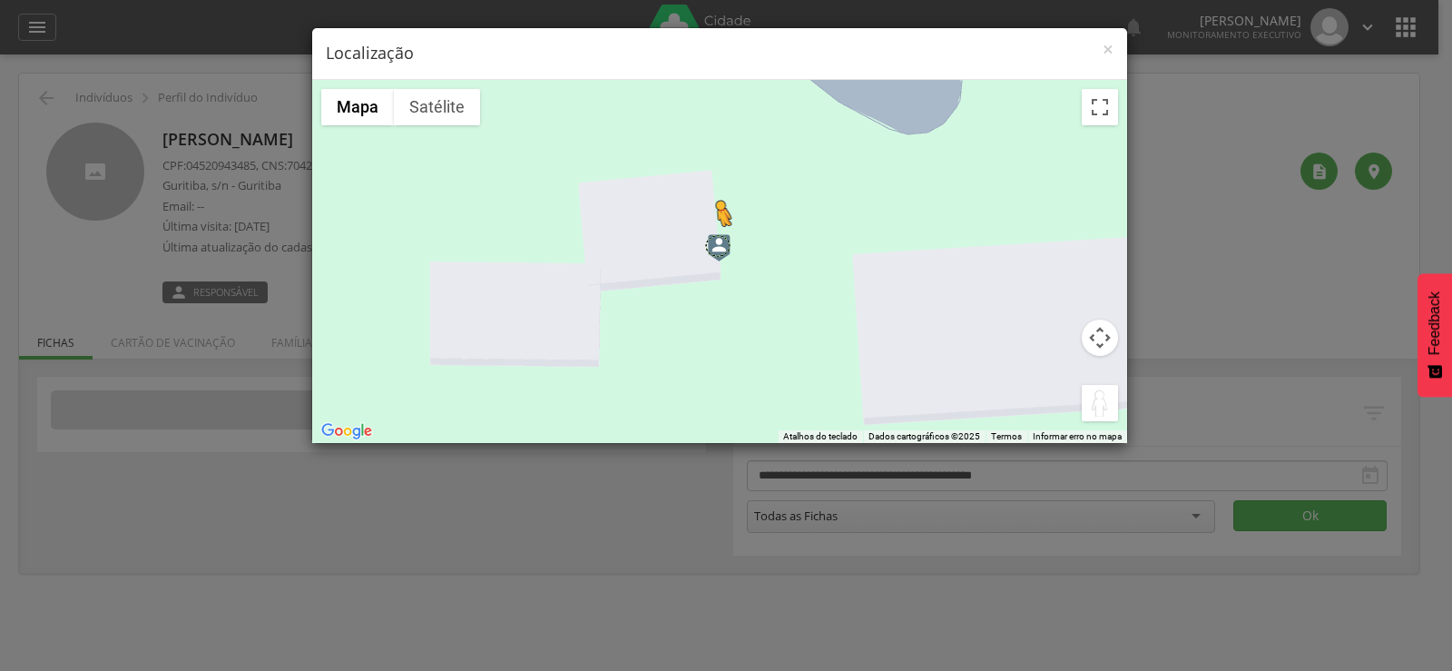
drag, startPoint x: 1088, startPoint y: 405, endPoint x: 715, endPoint y: 244, distance: 406.2
click at [715, 244] on div "Pressione as teclas Alt + Enter para ativar o recurso de arrastar com o teclado…" at bounding box center [719, 261] width 815 height 363
drag, startPoint x: 1094, startPoint y: 400, endPoint x: 714, endPoint y: 244, distance: 411.2
click at [714, 244] on div "Pressione as teclas Alt + Enter para ativar o recurso de arrastar com o teclado…" at bounding box center [719, 261] width 815 height 363
drag, startPoint x: 1088, startPoint y: 393, endPoint x: 710, endPoint y: 276, distance: 395.4
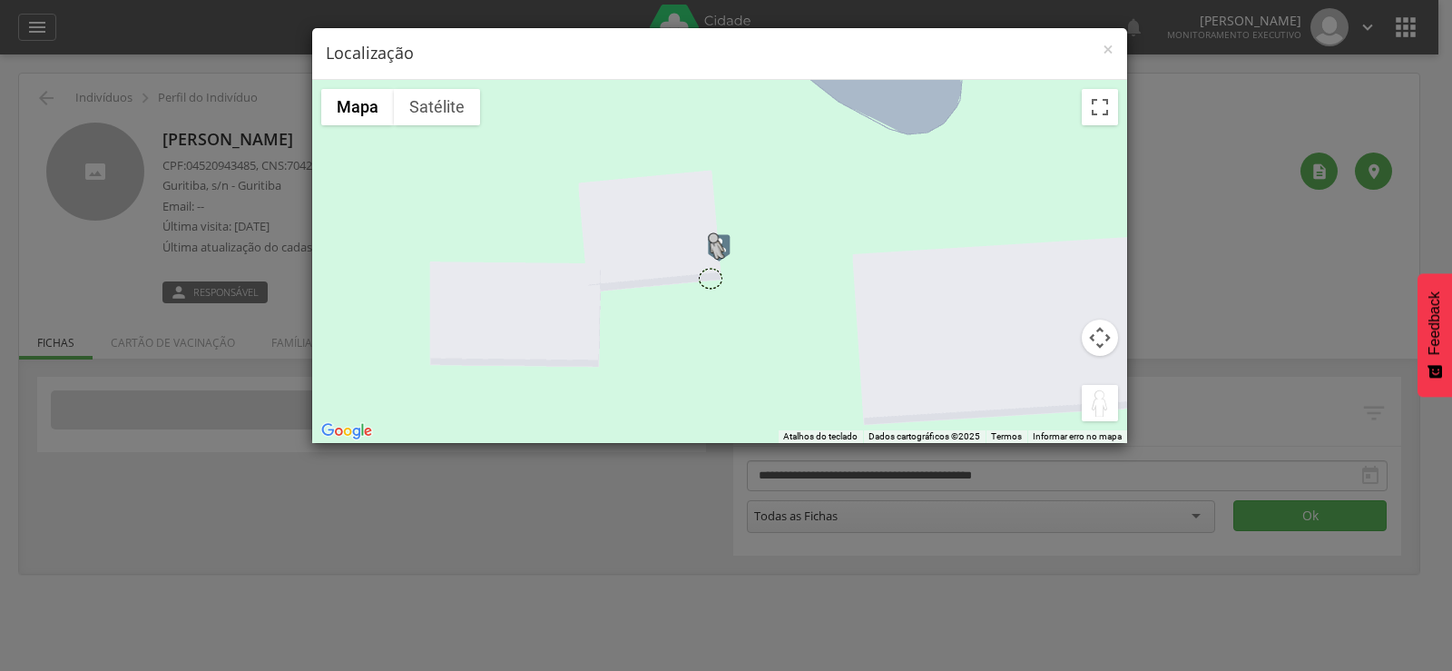
click at [710, 276] on div "Pressione as teclas Alt + Enter para ativar o recurso de arrastar com o teclado…" at bounding box center [719, 261] width 815 height 363
click at [1109, 47] on span "×" at bounding box center [1108, 48] width 11 height 25
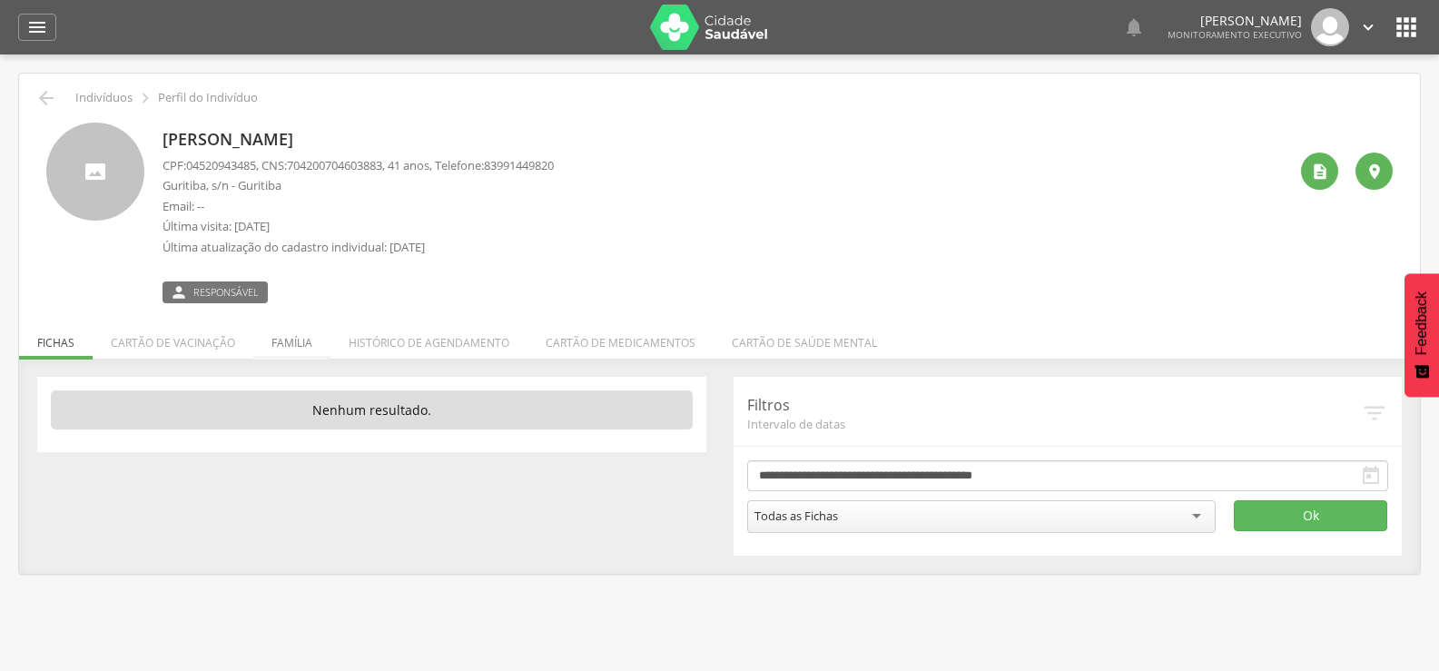
click at [285, 335] on li "Família" at bounding box center [291, 338] width 77 height 43
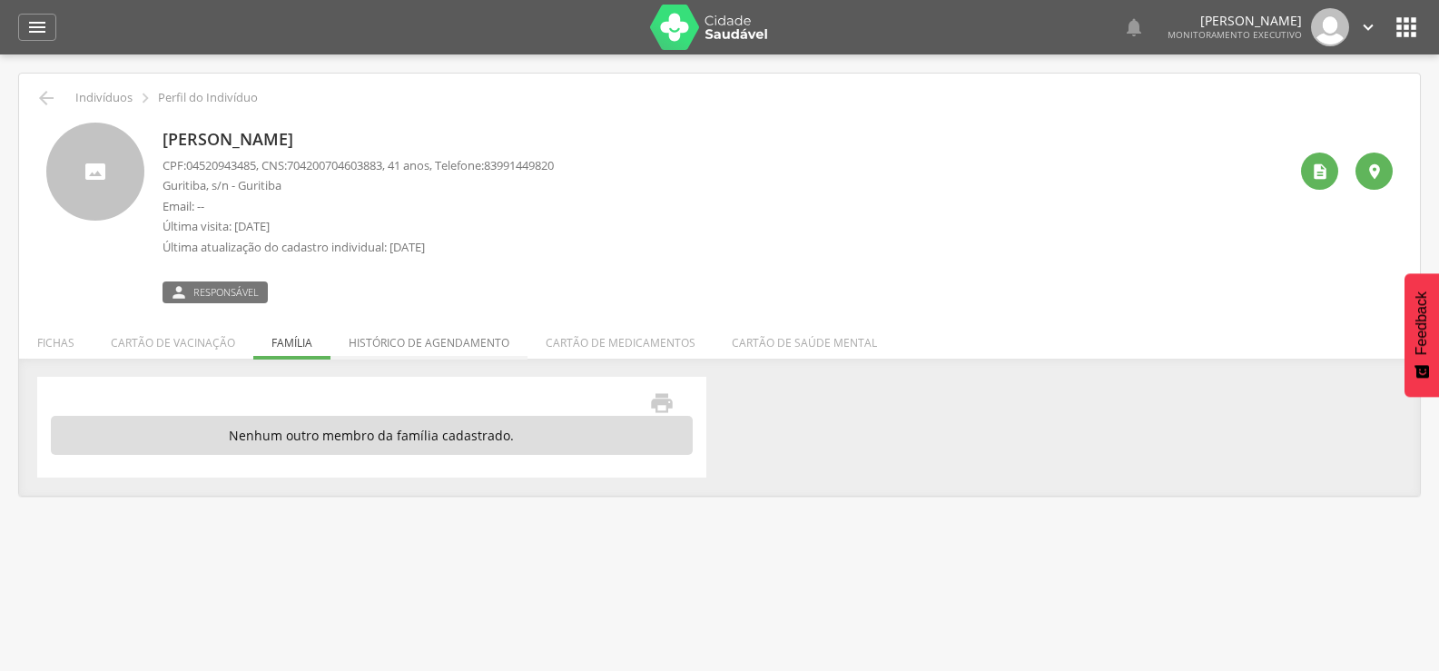
click at [463, 346] on li "Histórico de agendamento" at bounding box center [428, 338] width 197 height 43
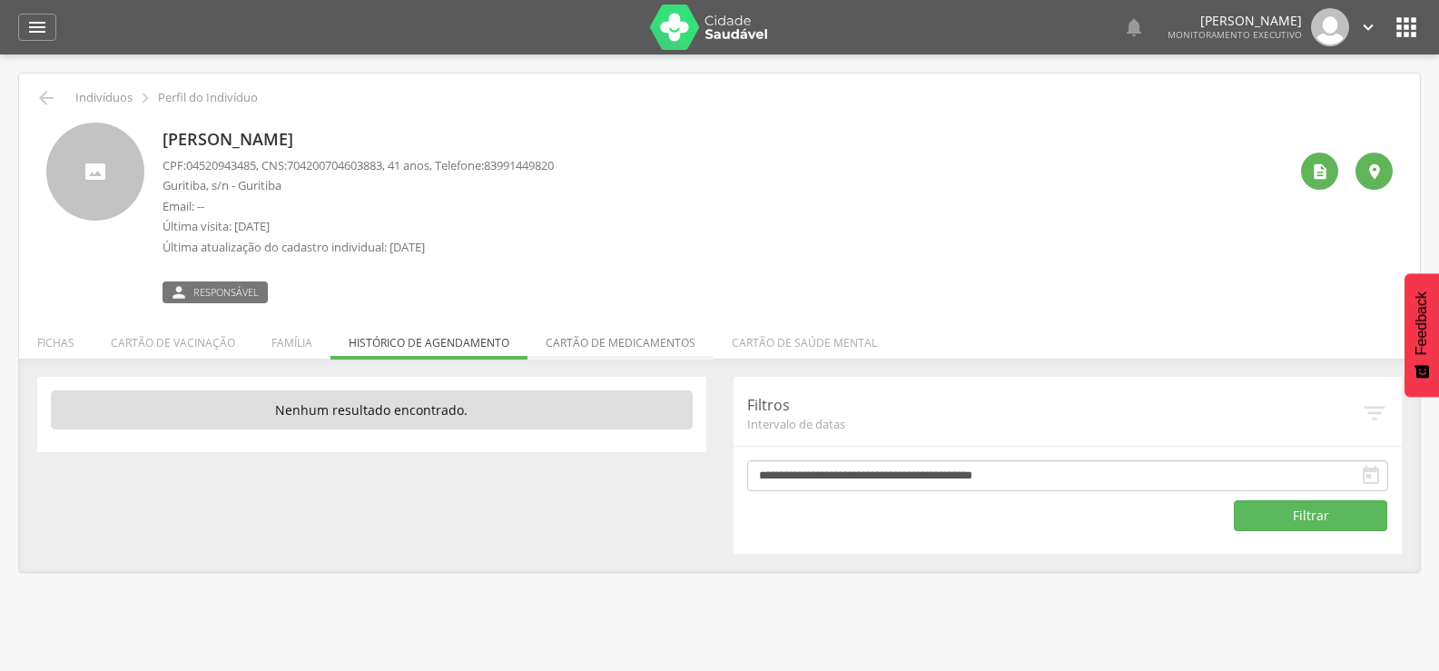
click at [655, 344] on li "Cartão de medicamentos" at bounding box center [620, 338] width 186 height 43
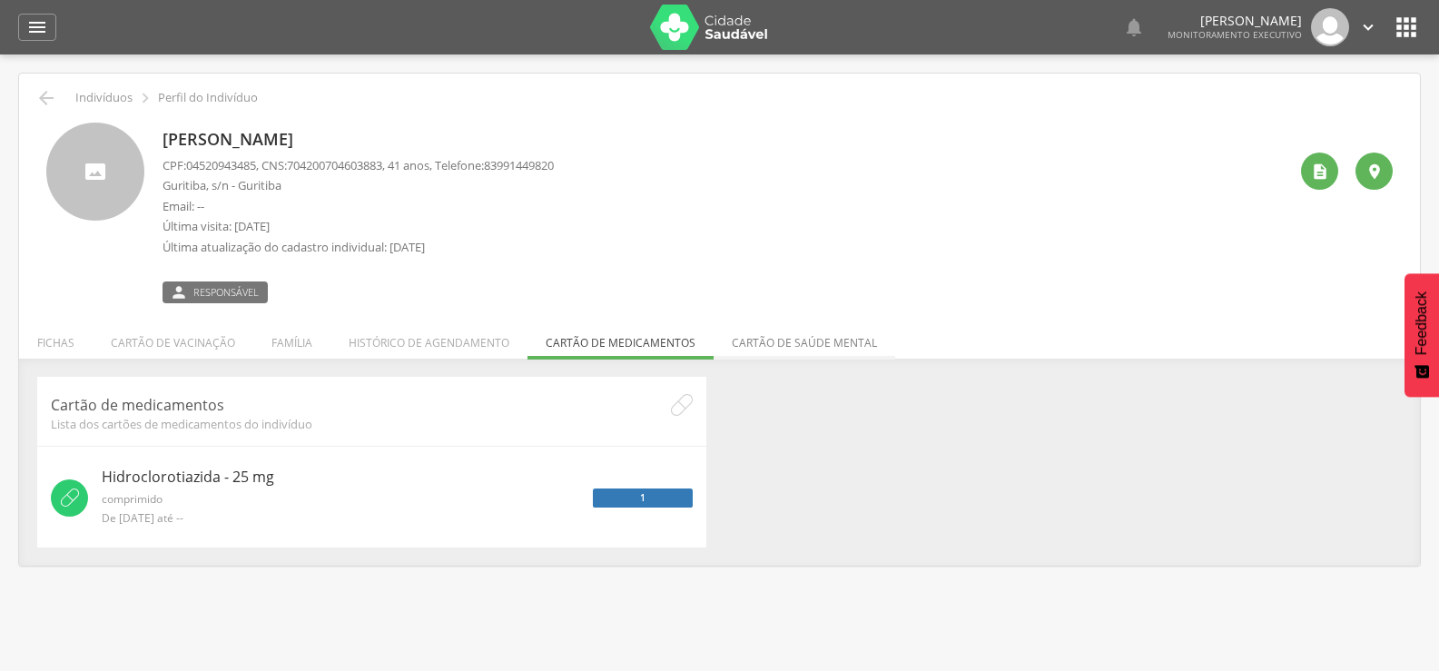
click at [787, 337] on li "Cartão de saúde mental" at bounding box center [805, 338] width 182 height 43
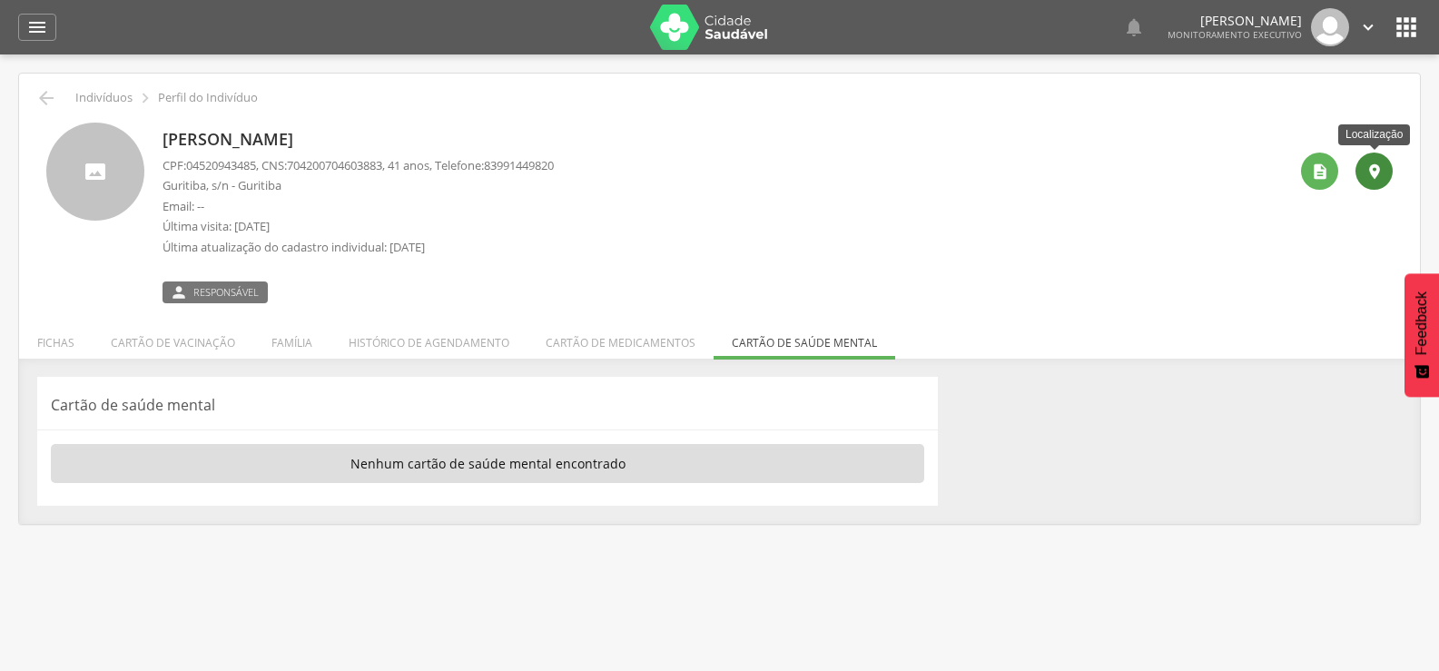
click at [1379, 170] on icon "" at bounding box center [1374, 171] width 18 height 18
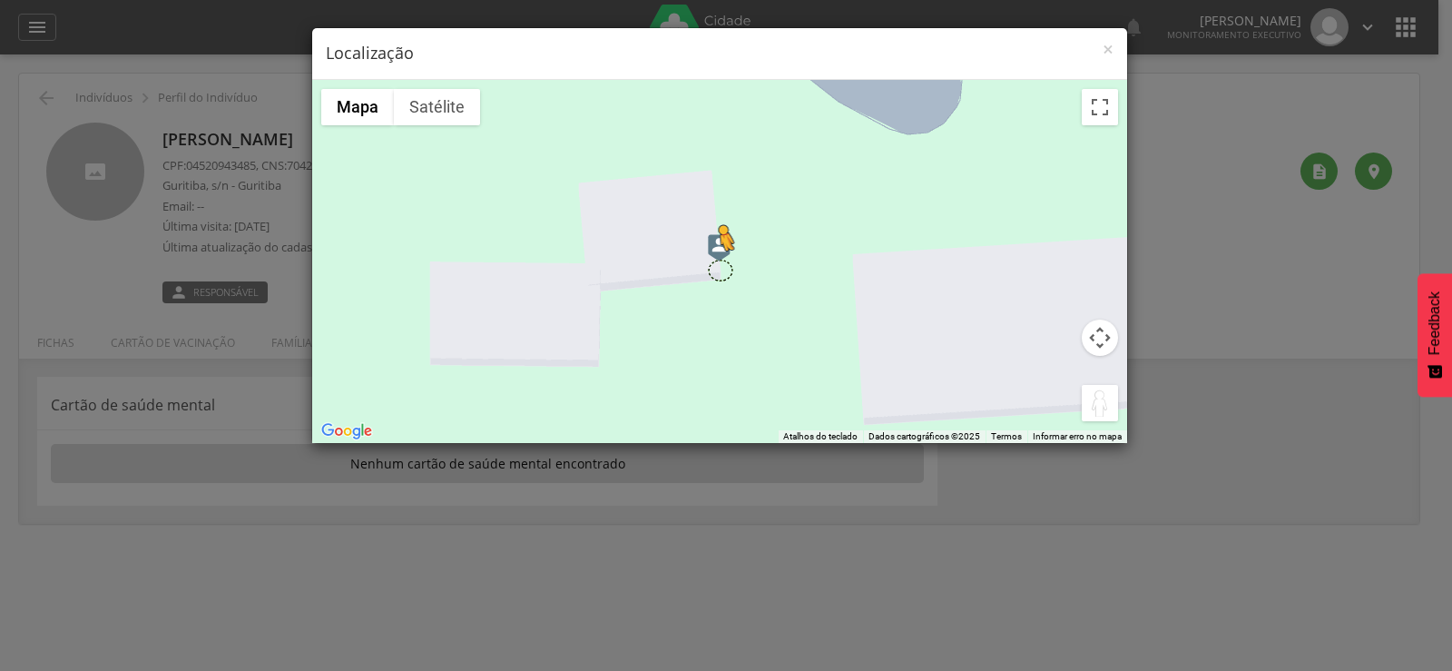
drag, startPoint x: 1089, startPoint y: 398, endPoint x: 719, endPoint y: 269, distance: 392.2
click at [719, 269] on div "Pressione as teclas Alt + Enter para ativar o recurso de arrastar com o teclado…" at bounding box center [719, 261] width 815 height 363
click at [1100, 111] on button "Ativar a visualização em tela cheia" at bounding box center [1100, 107] width 36 height 36
click at [716, 247] on img at bounding box center [719, 247] width 23 height 27
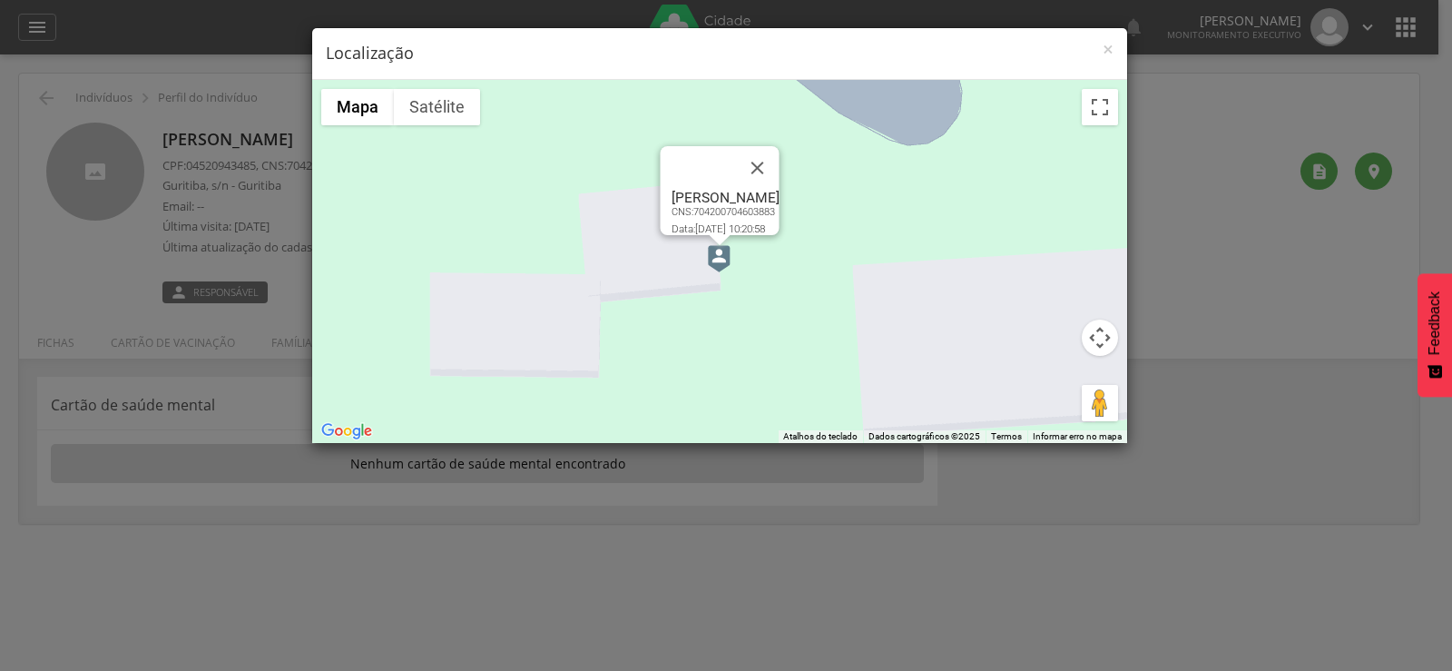
click at [716, 247] on img at bounding box center [719, 258] width 23 height 27
click at [779, 152] on button "Fechar" at bounding box center [757, 168] width 44 height 44
drag, startPoint x: 1096, startPoint y: 403, endPoint x: 714, endPoint y: 256, distance: 408.7
click at [714, 256] on div "Pressione as teclas Alt + Enter para ativar o recurso de arrastar com o teclado…" at bounding box center [719, 261] width 815 height 363
click at [1107, 50] on span "×" at bounding box center [1108, 48] width 11 height 25
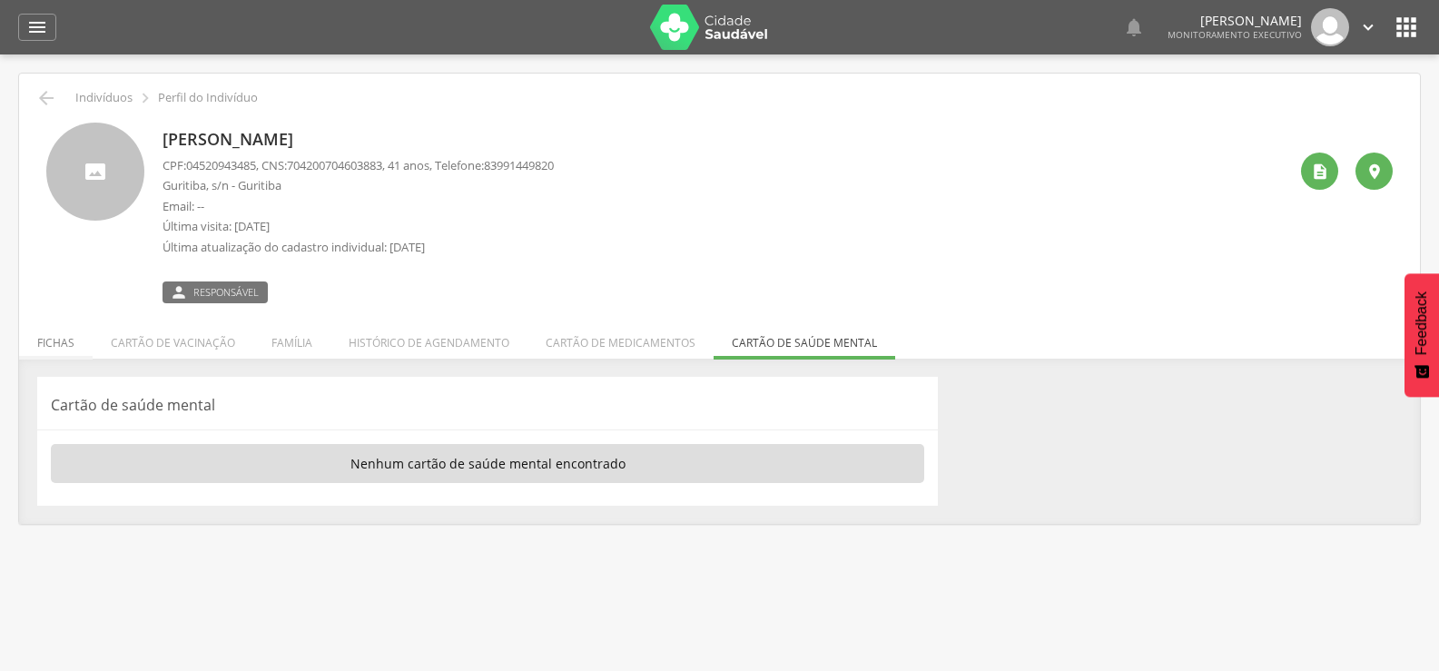
click at [63, 346] on li "Fichas" at bounding box center [56, 338] width 74 height 43
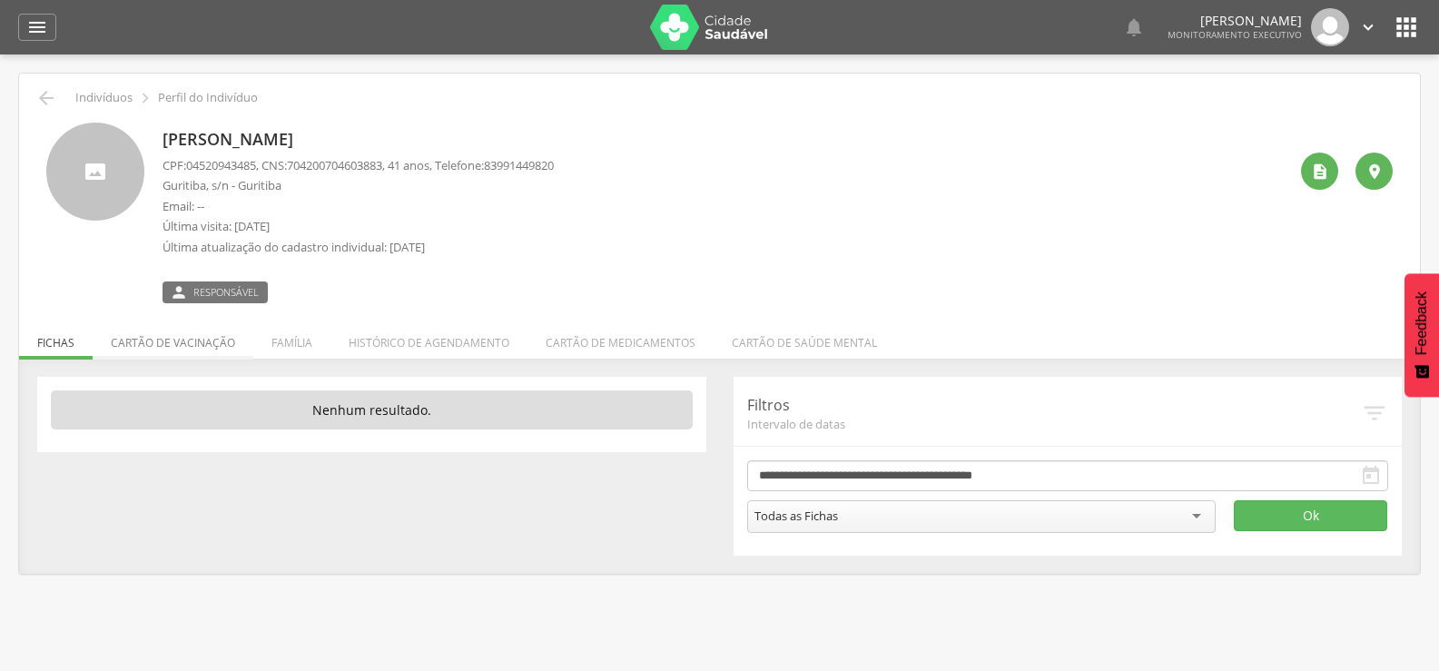
click at [168, 345] on li "Cartão de vacinação" at bounding box center [173, 338] width 161 height 43
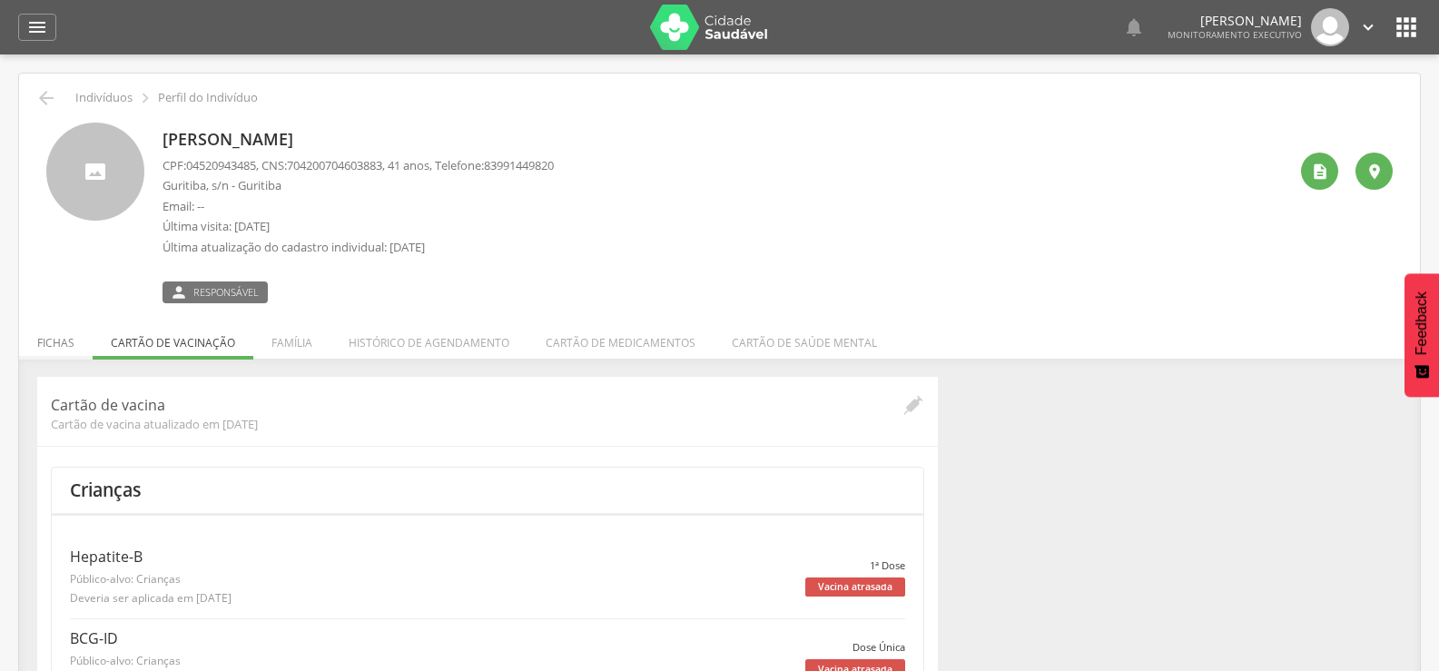
click at [64, 343] on li "Fichas" at bounding box center [56, 338] width 74 height 43
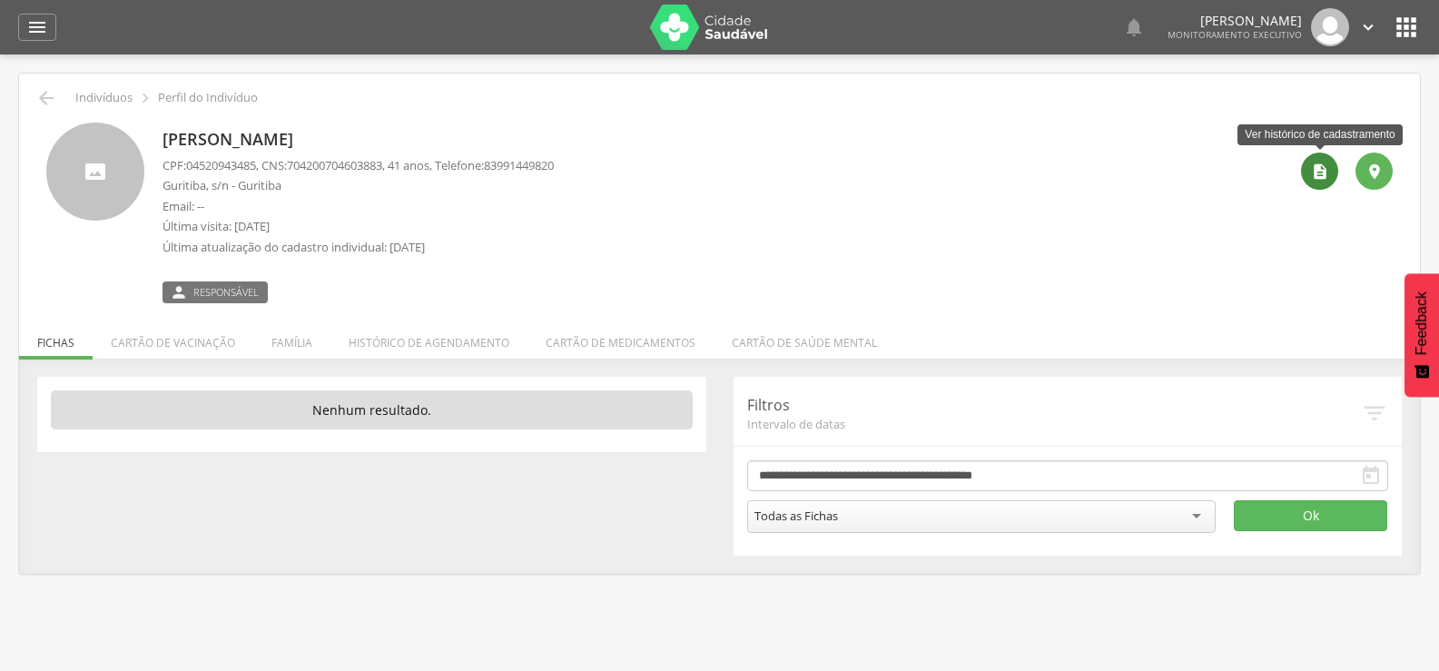
click at [1306, 167] on div "" at bounding box center [1319, 171] width 37 height 37
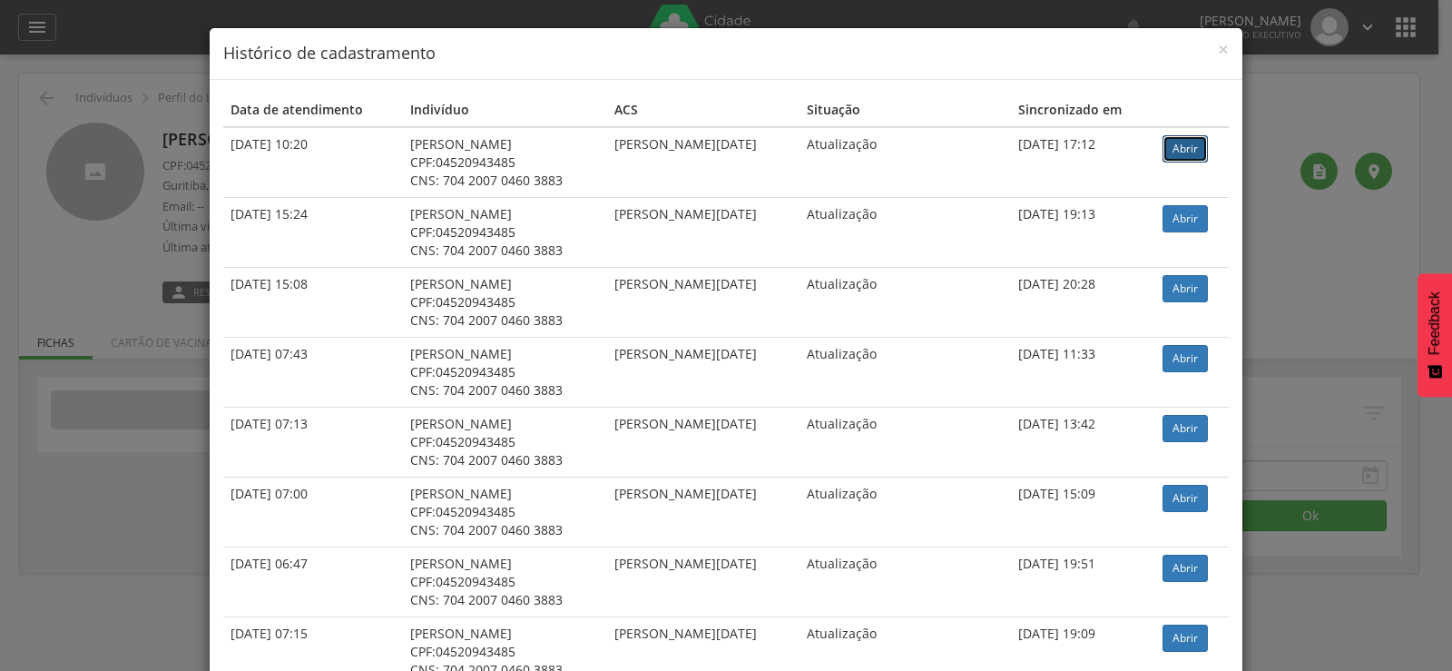
click at [1187, 150] on link "Abrir" at bounding box center [1185, 148] width 45 height 27
click at [1210, 49] on h4 "Histórico de cadastramento" at bounding box center [726, 54] width 1006 height 24
click at [1218, 44] on span "×" at bounding box center [1223, 48] width 11 height 25
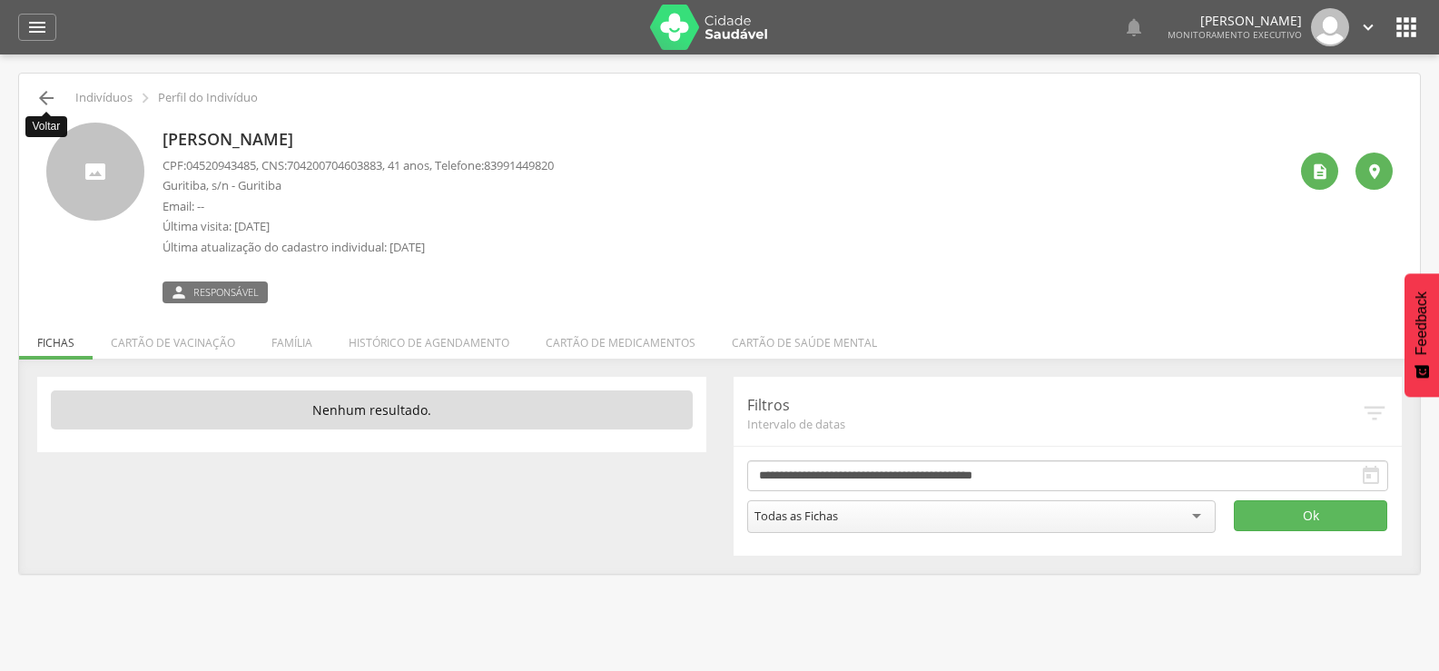
click at [44, 91] on icon "" at bounding box center [46, 98] width 22 height 22
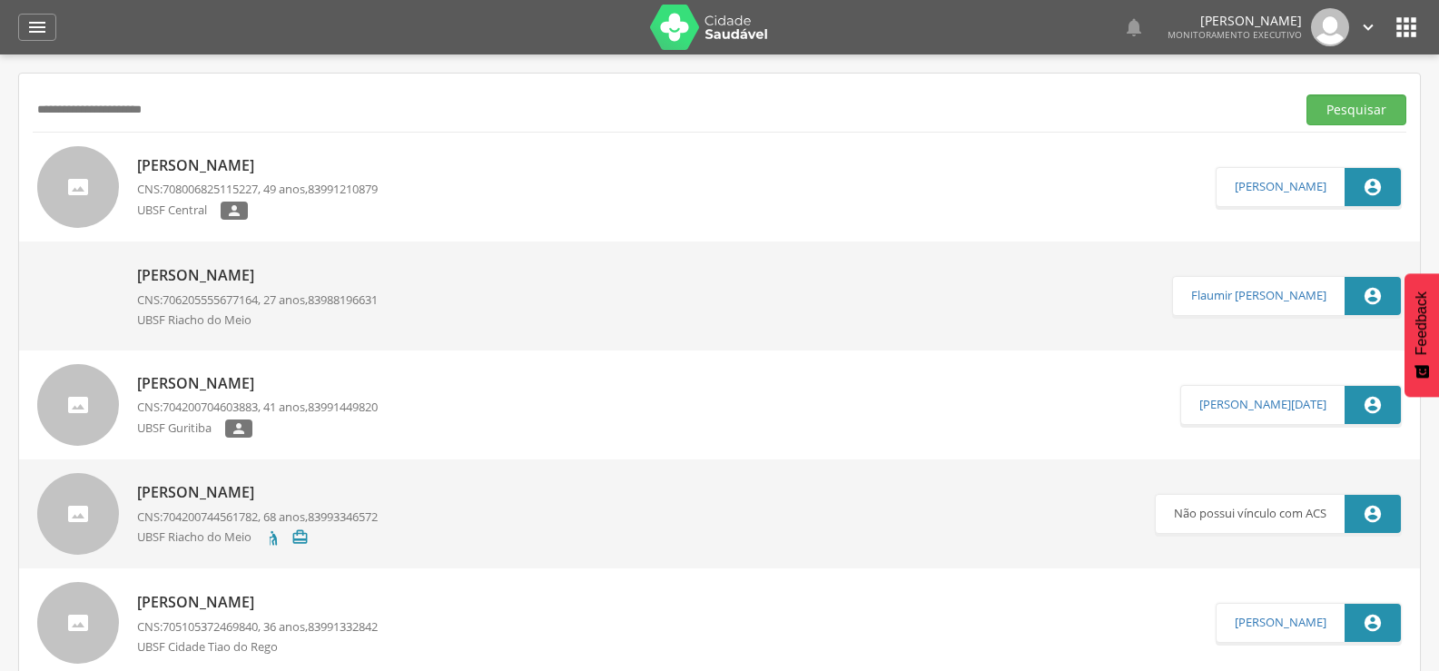
drag, startPoint x: 175, startPoint y: 113, endPoint x: 0, endPoint y: 124, distance: 175.6
click at [0, 124] on div " Supervisão  Distritos  Ubs Coordenador: - Queimadas / PB Intervalo de Tempo…" at bounding box center [719, 389] width 1439 height 671
paste input "**********"
type input "**********"
click at [1306, 94] on button "Pesquisar" at bounding box center [1356, 109] width 100 height 31
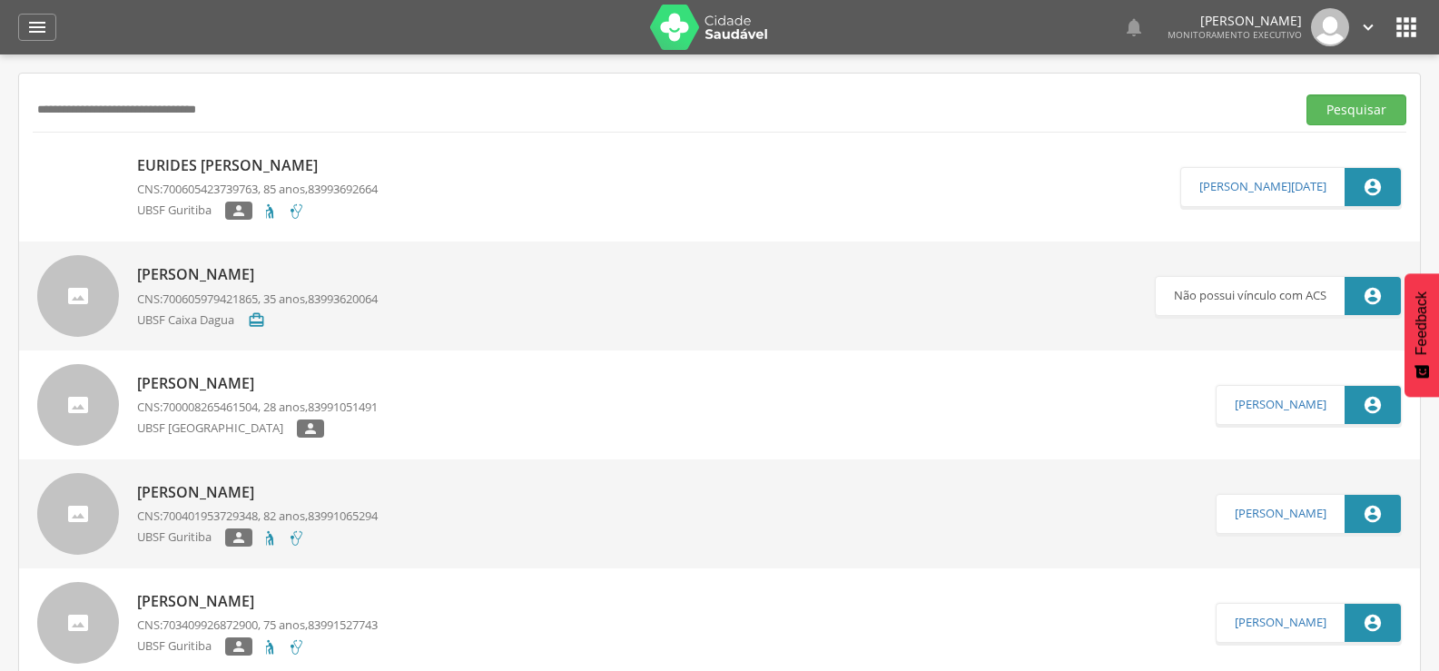
click at [226, 162] on p "Eurides [PERSON_NAME]" at bounding box center [257, 165] width 241 height 21
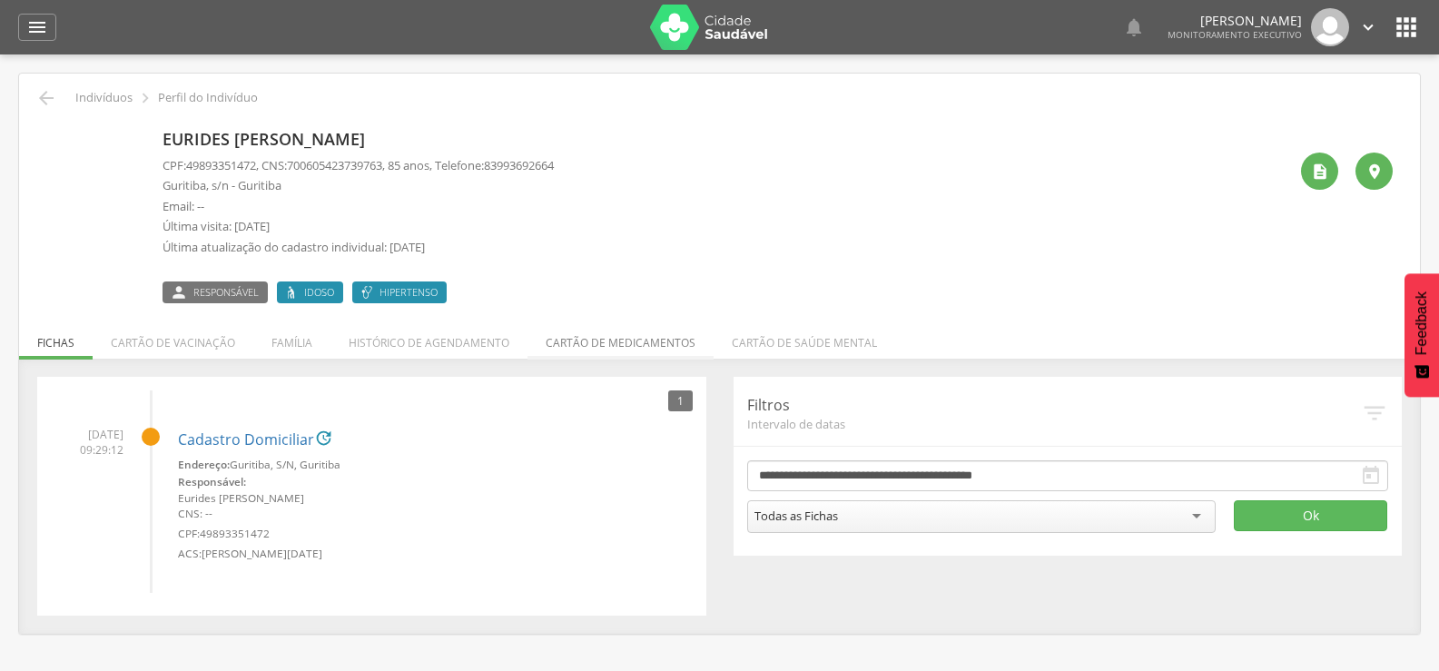
click at [577, 344] on li "Cartão de medicamentos" at bounding box center [620, 338] width 186 height 43
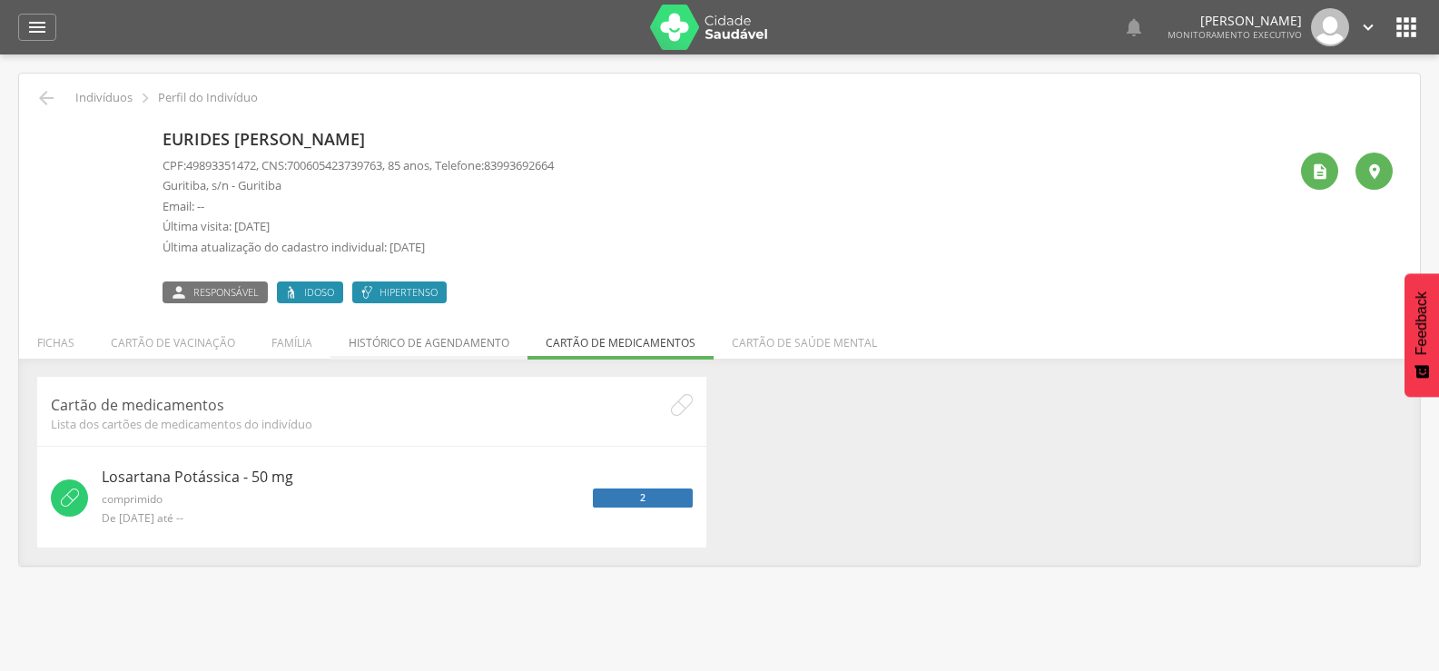
click at [473, 346] on li "Histórico de agendamento" at bounding box center [428, 338] width 197 height 43
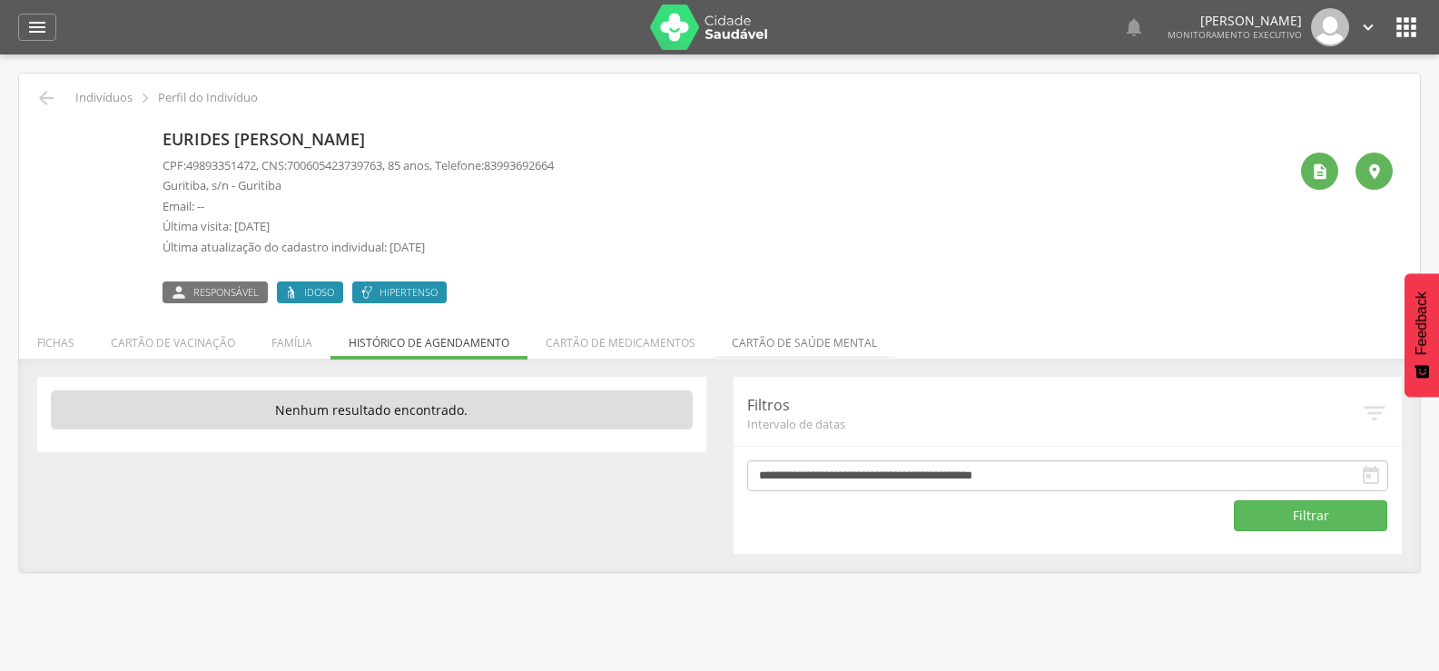
click at [719, 341] on li "Cartão de saúde mental" at bounding box center [805, 338] width 182 height 43
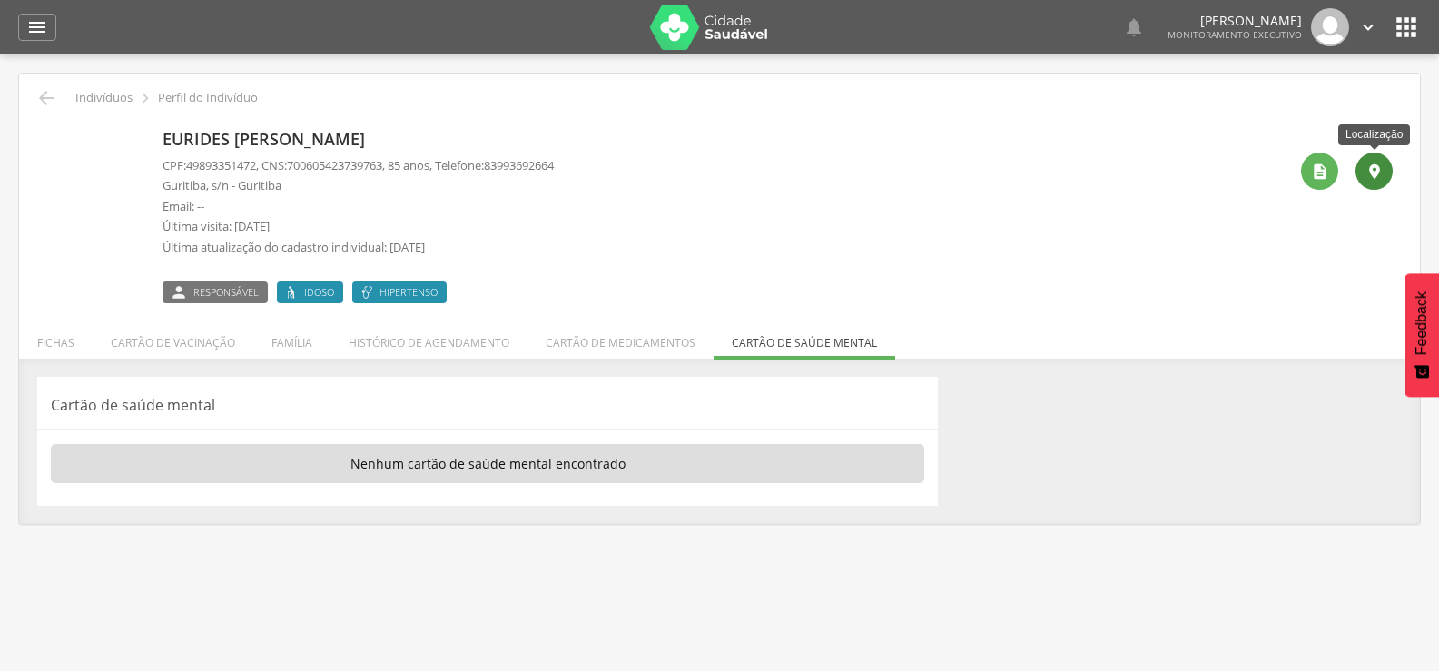
click at [1380, 178] on icon "" at bounding box center [1374, 171] width 18 height 18
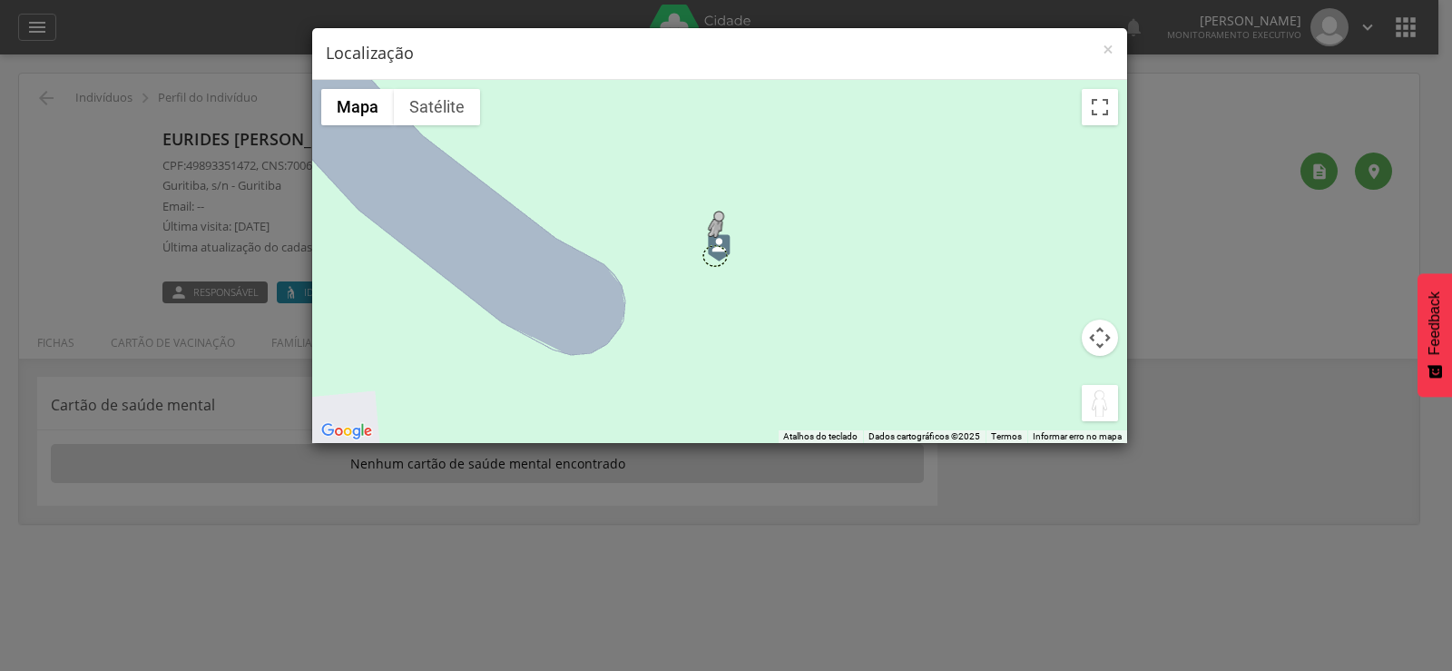
drag, startPoint x: 1086, startPoint y: 396, endPoint x: 714, endPoint y: 254, distance: 397.4
click at [714, 254] on div "Pressione as teclas Alt + Enter para ativar o recurso de arrastar com o teclado…" at bounding box center [719, 261] width 815 height 363
click at [724, 248] on img at bounding box center [719, 247] width 23 height 27
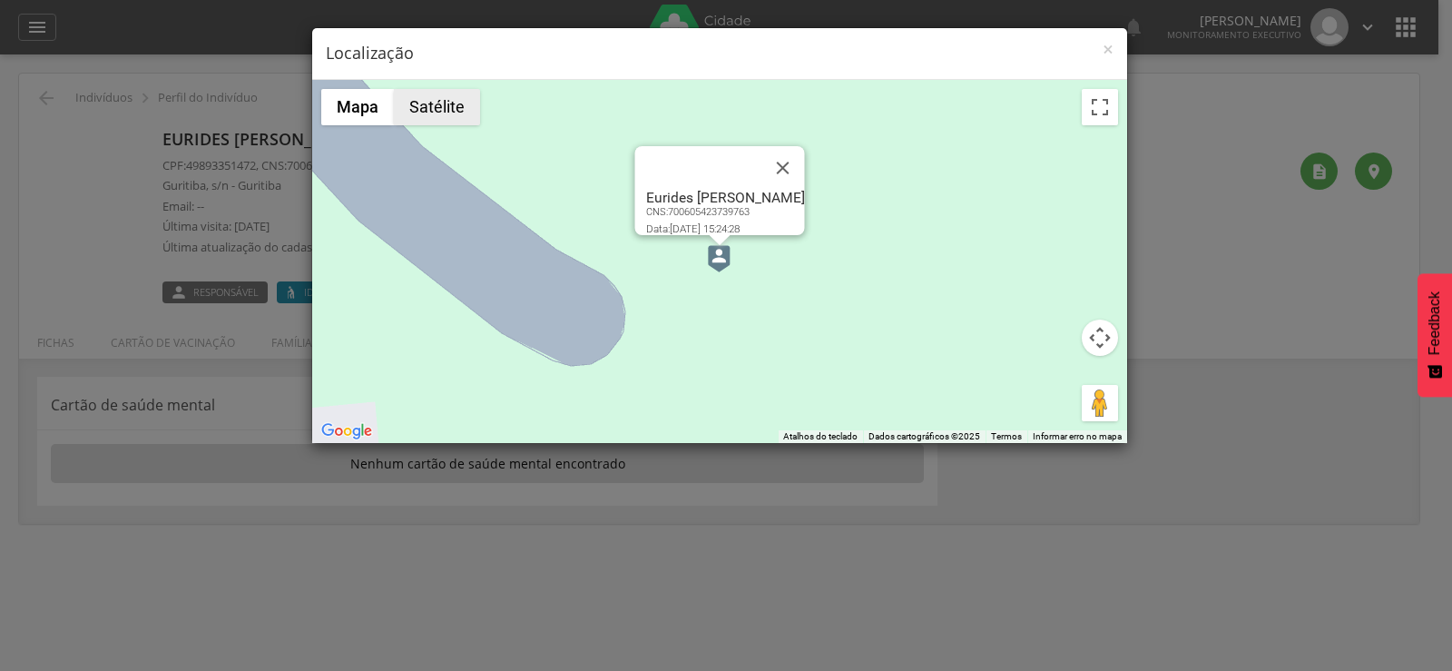
click at [449, 118] on button "Satélite" at bounding box center [437, 107] width 86 height 36
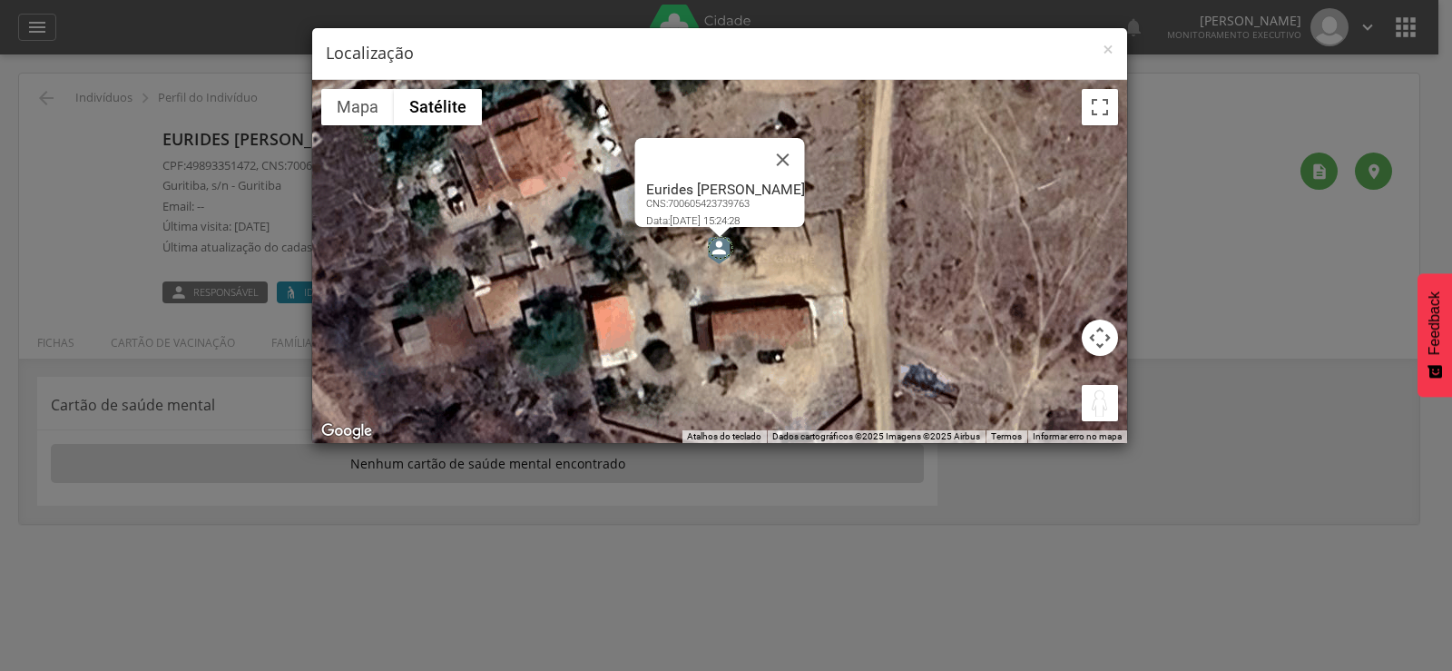
drag, startPoint x: 1096, startPoint y: 401, endPoint x: 716, endPoint y: 245, distance: 410.3
click at [716, 245] on div "Pressione as teclas Alt + Enter para ativar o recurso de arrastar com o teclado…" at bounding box center [719, 261] width 815 height 363
click at [804, 147] on button "Fechar" at bounding box center [783, 160] width 44 height 44
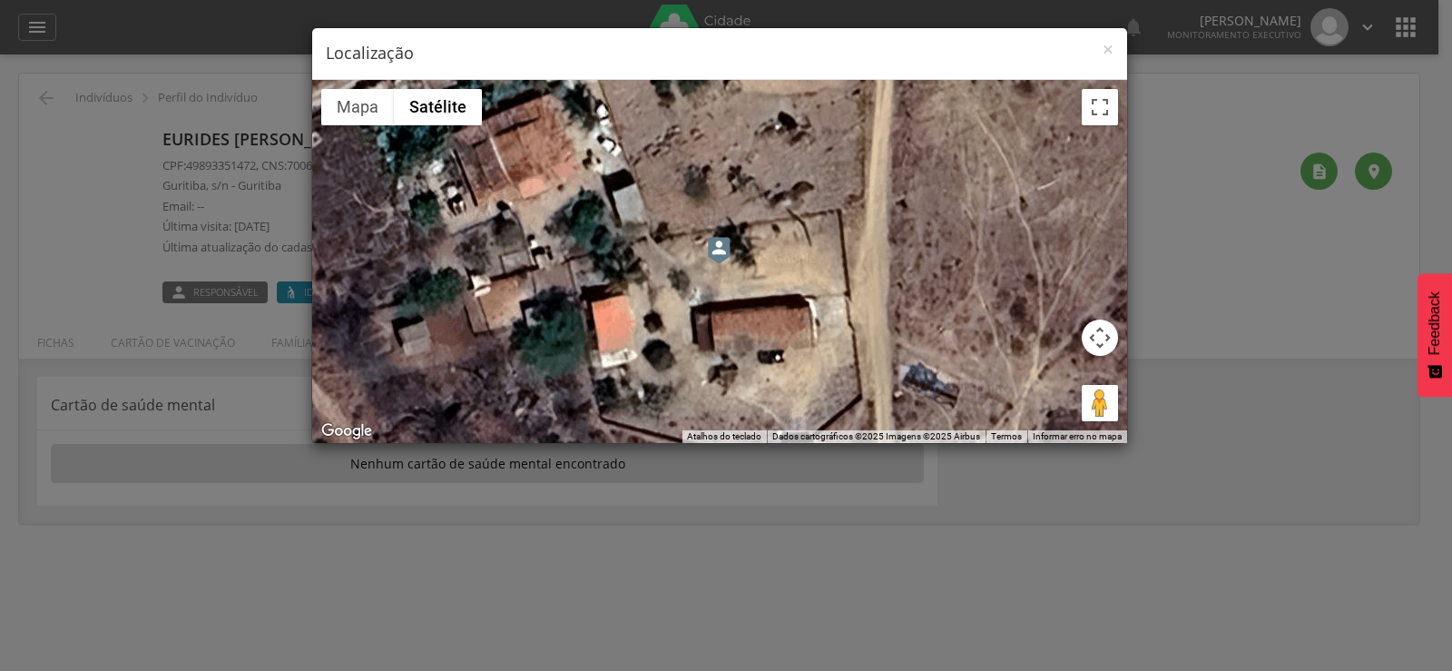
click at [721, 256] on img at bounding box center [719, 250] width 23 height 27
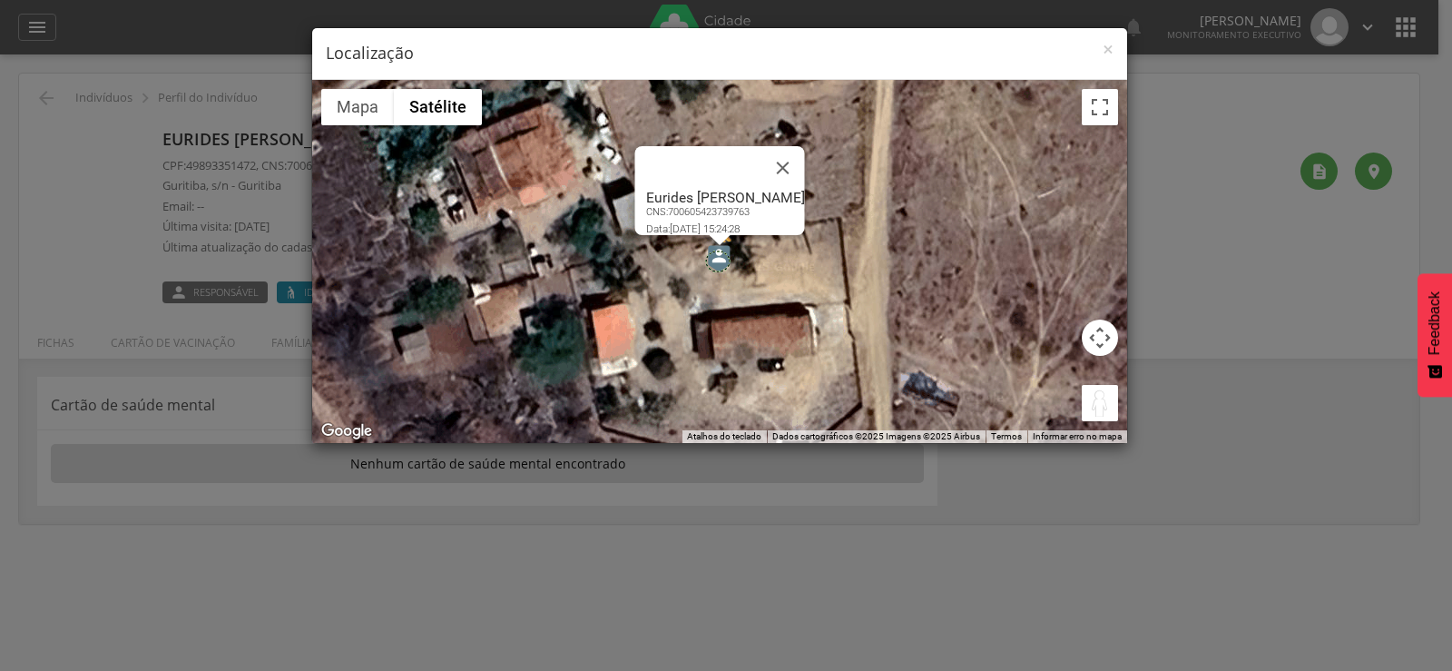
drag, startPoint x: 1088, startPoint y: 406, endPoint x: 716, endPoint y: 261, distance: 398.7
click at [716, 261] on div "Pressione as teclas Alt + Enter para ativar o recurso de arrastar com o teclado…" at bounding box center [719, 261] width 815 height 363
click at [804, 148] on button "Fechar" at bounding box center [783, 168] width 44 height 44
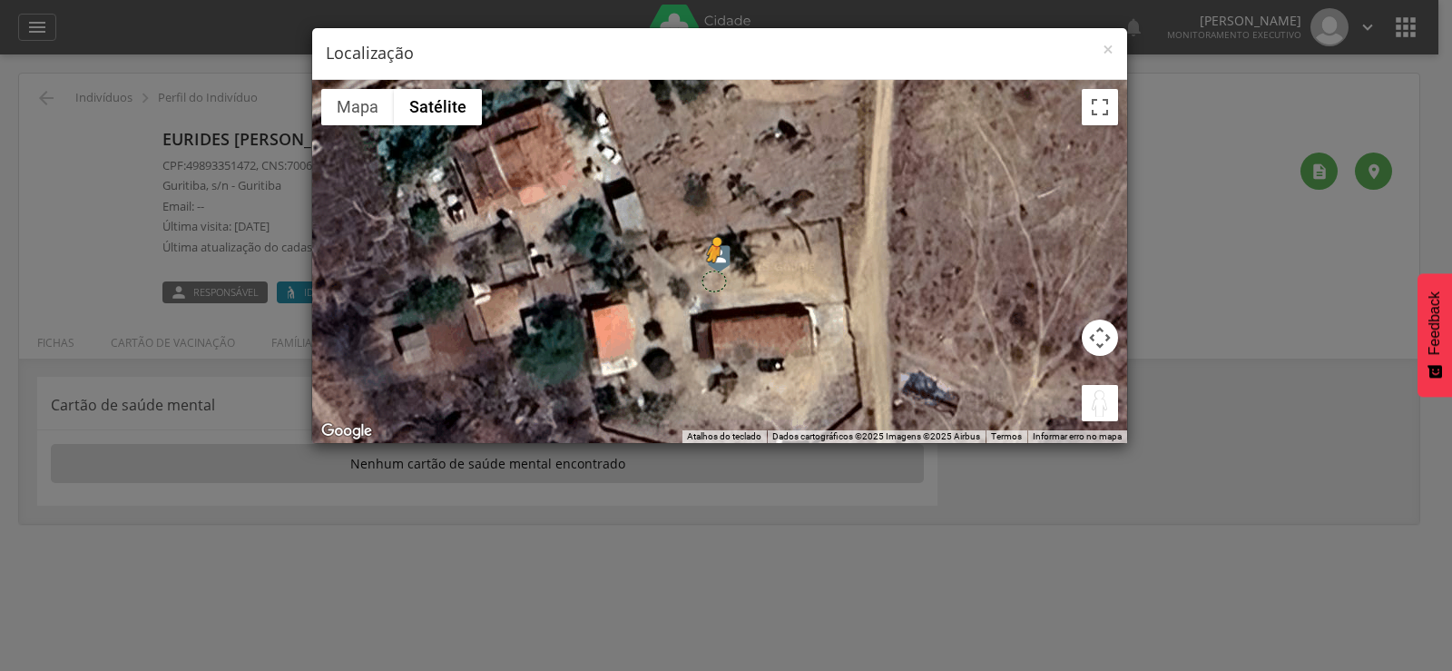
drag, startPoint x: 1090, startPoint y: 401, endPoint x: 713, endPoint y: 281, distance: 396.5
click at [713, 281] on div "Pressione as teclas Alt + Enter para ativar o recurso de arrastar com o teclado…" at bounding box center [719, 261] width 815 height 363
drag, startPoint x: 1096, startPoint y: 405, endPoint x: 714, endPoint y: 261, distance: 408.5
click at [714, 261] on div "Pressione as teclas Alt + Enter para ativar o recurso de arrastar com o teclado…" at bounding box center [719, 261] width 815 height 363
drag, startPoint x: 1103, startPoint y: 404, endPoint x: 722, endPoint y: 263, distance: 406.4
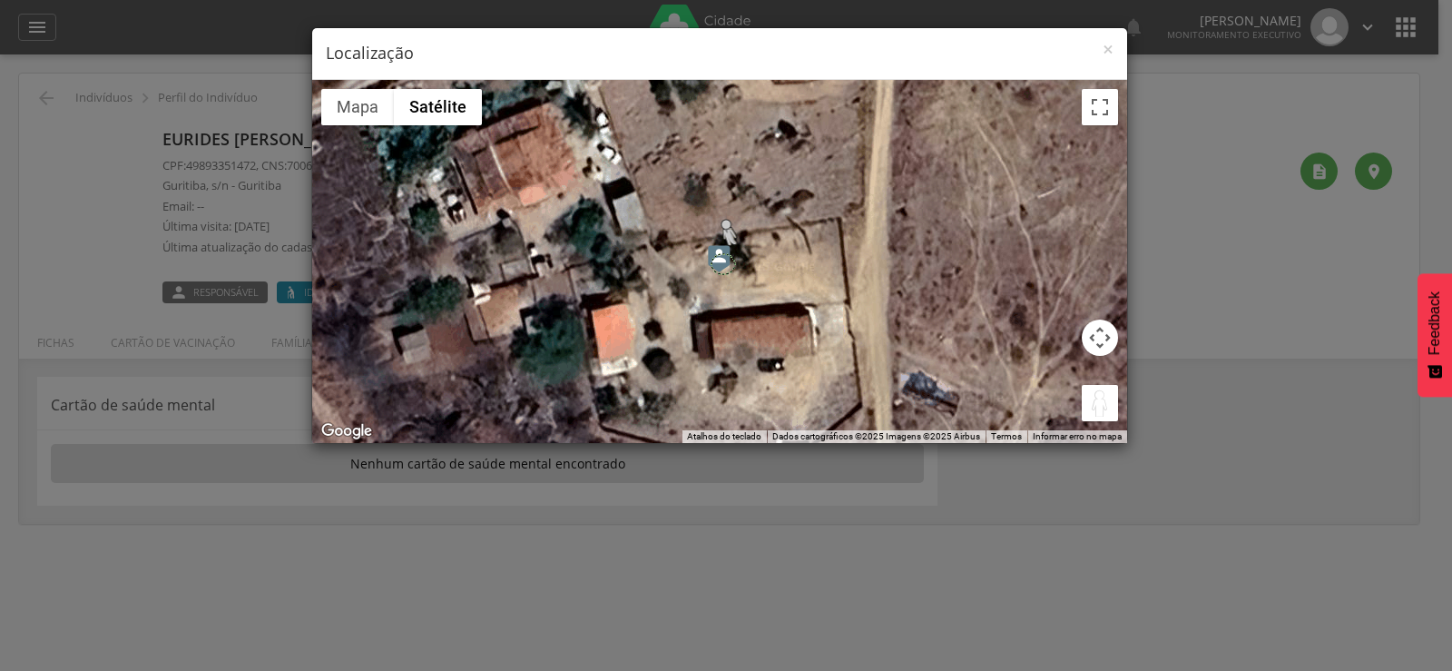
click at [722, 263] on div "Pressione as teclas Alt + Enter para ativar o recurso de arrastar com o teclado…" at bounding box center [719, 261] width 815 height 363
click at [1095, 113] on button "Ativar a visualização em tela cheia" at bounding box center [1100, 107] width 36 height 36
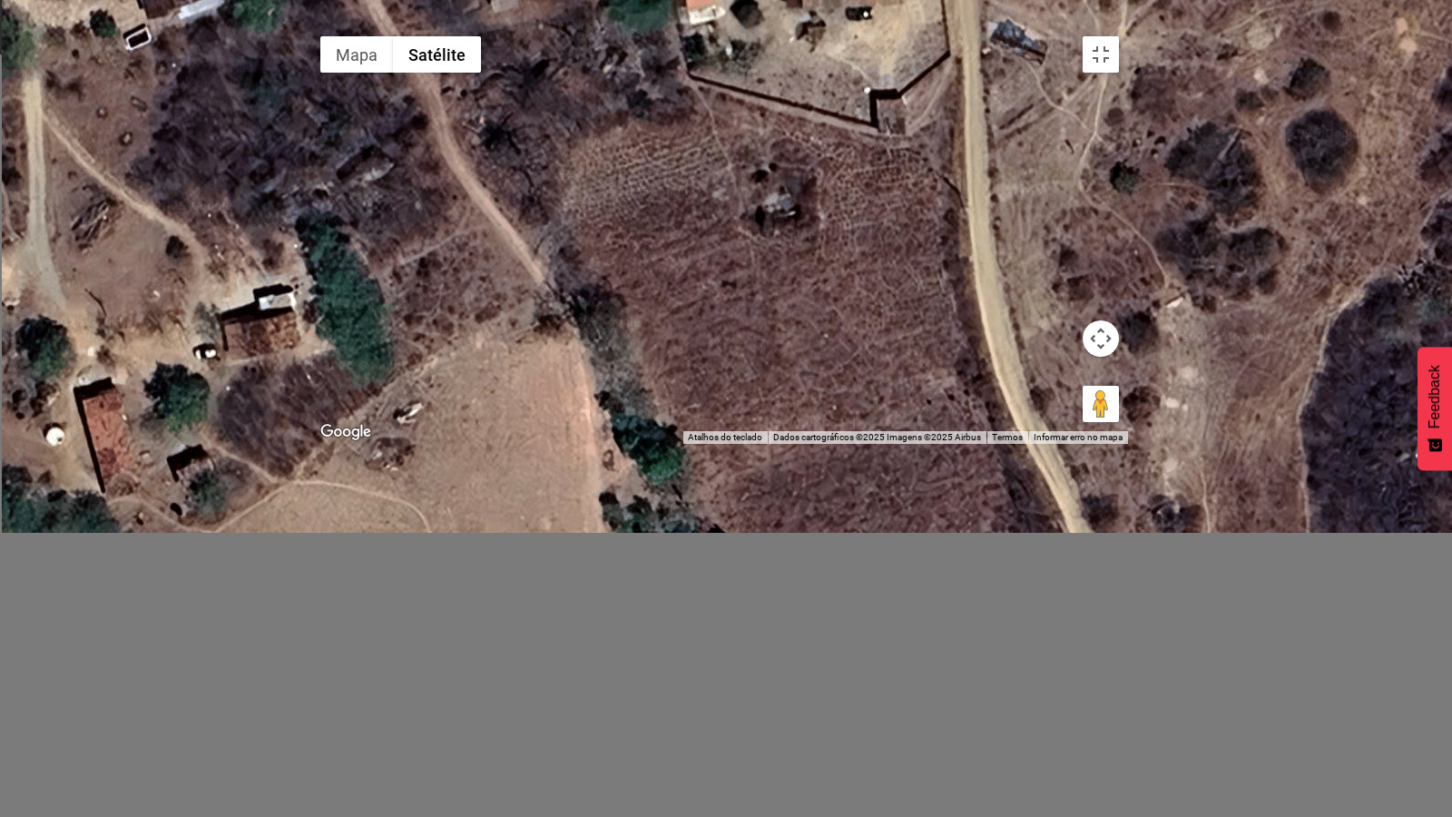
drag, startPoint x: 779, startPoint y: 523, endPoint x: 805, endPoint y: 297, distance: 227.6
click at [805, 297] on div "Não há dados disponíveis." at bounding box center [719, 235] width 817 height 417
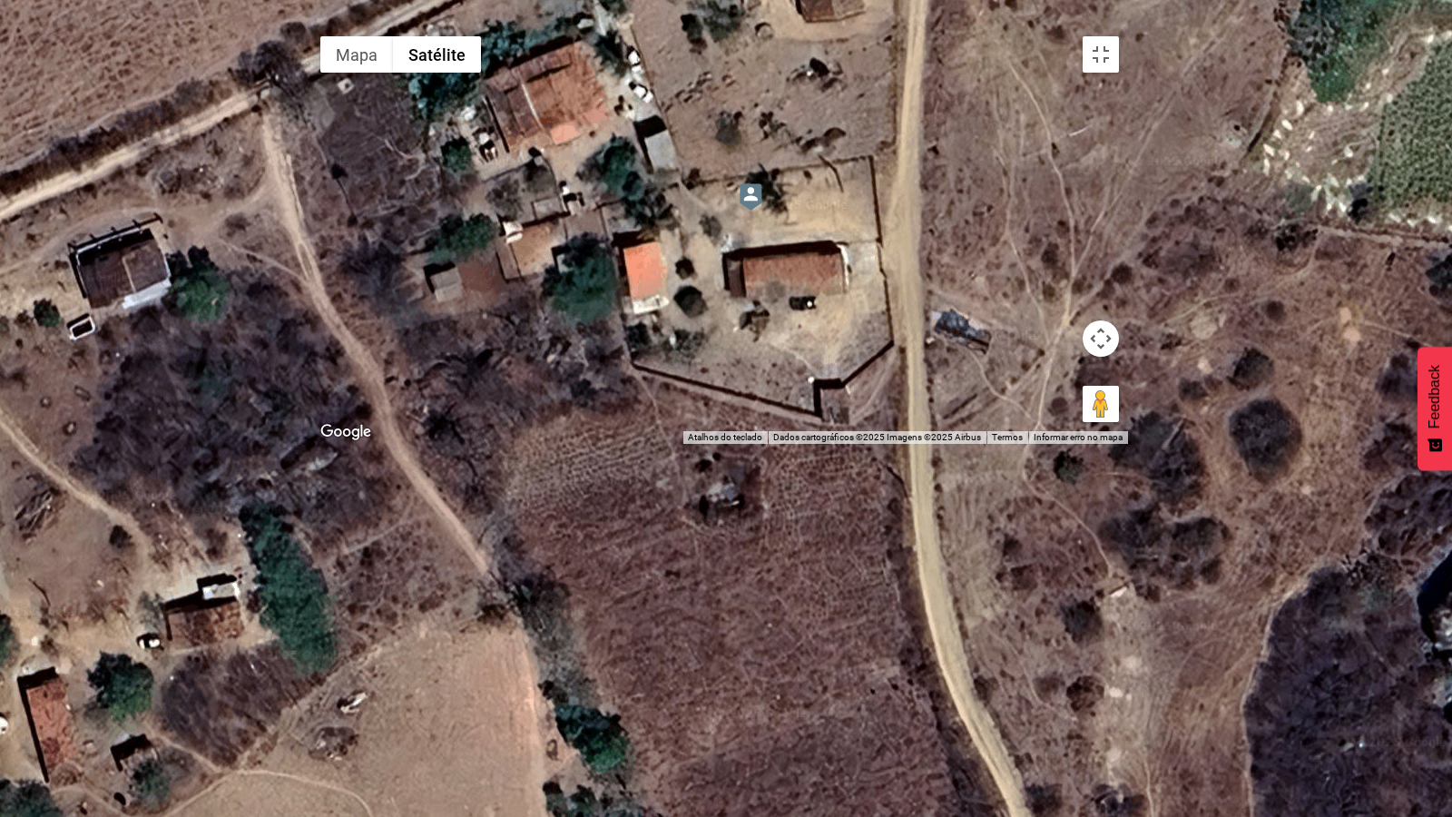
drag, startPoint x: 806, startPoint y: 281, endPoint x: 743, endPoint y: 641, distance: 364.9
click at [743, 444] on div "Não há dados disponíveis." at bounding box center [719, 235] width 817 height 417
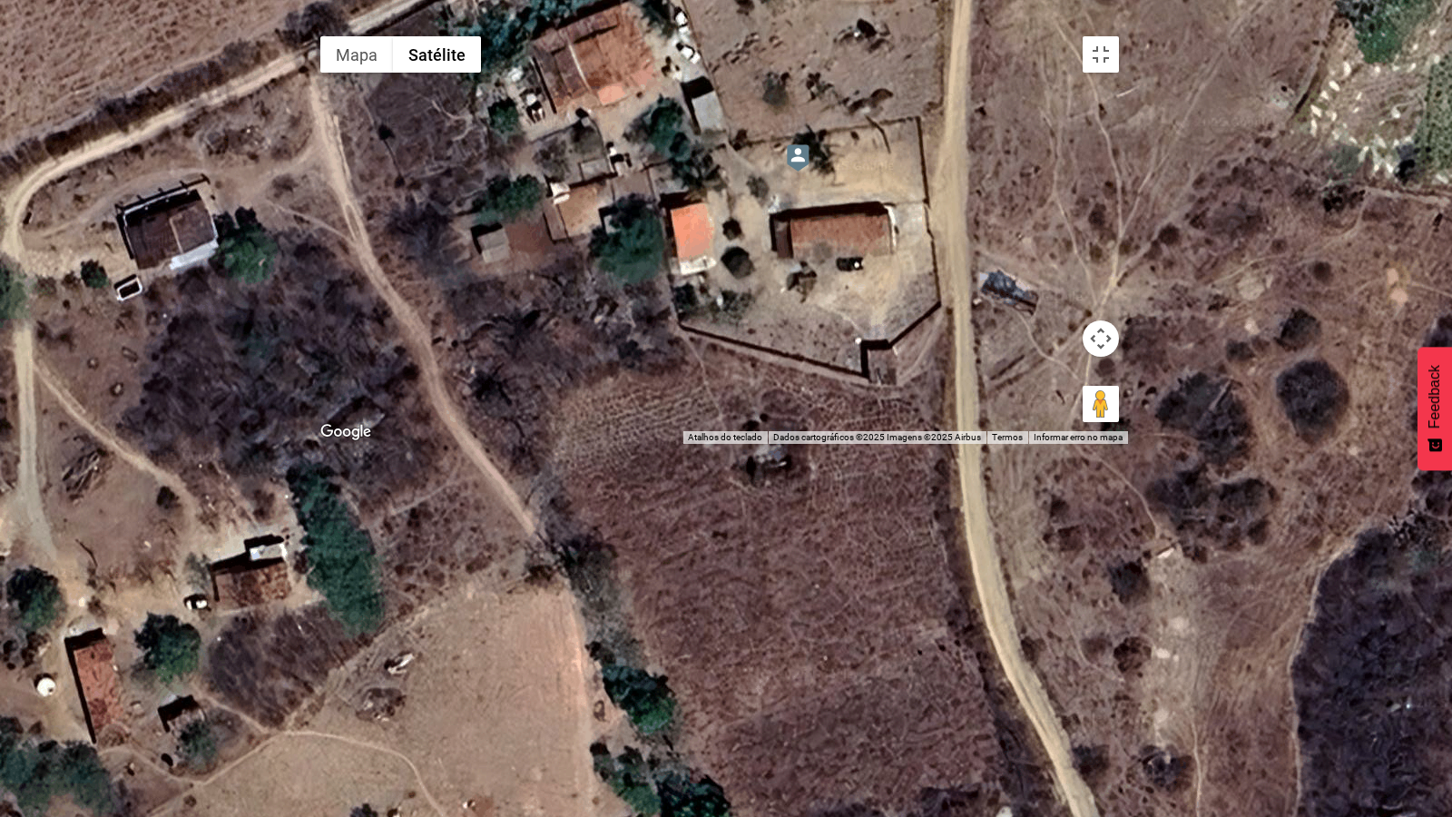
drag, startPoint x: 589, startPoint y: 316, endPoint x: 640, endPoint y: 277, distance: 64.1
click at [640, 277] on div "Não há dados disponíveis." at bounding box center [719, 235] width 817 height 417
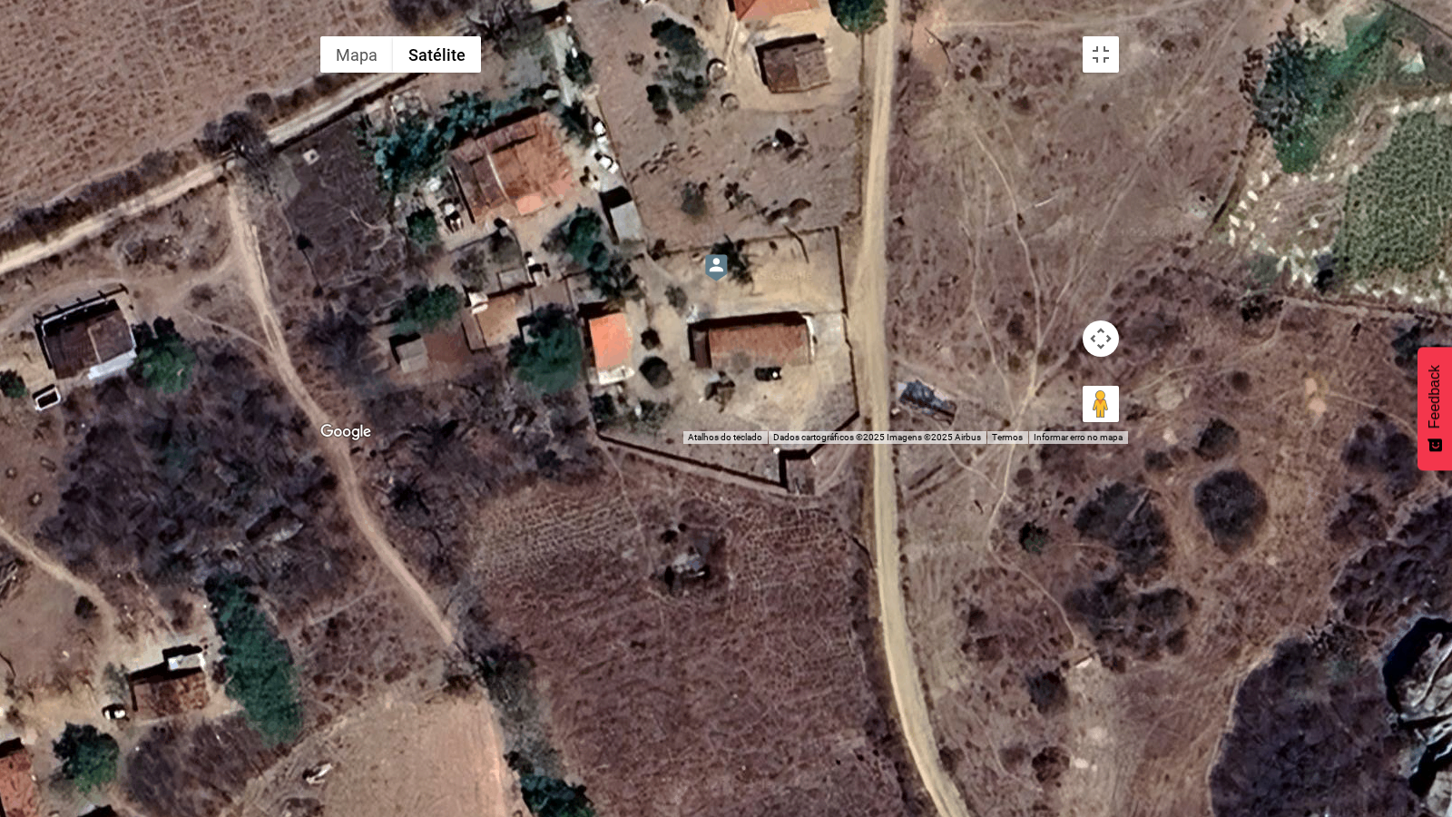
drag, startPoint x: 899, startPoint y: 484, endPoint x: 815, endPoint y: 594, distance: 138.0
click at [815, 444] on div "Não há dados disponíveis." at bounding box center [719, 235] width 817 height 417
drag, startPoint x: 1416, startPoint y: 773, endPoint x: 722, endPoint y: 446, distance: 767.9
click at [722, 444] on div "Pressione as teclas Alt + Enter para ativar o recurso de arrastar com o teclado…" at bounding box center [719, 235] width 817 height 417
click at [785, 444] on div "Para iniciar o trajeto, pressione as teclas de seta. Não há dados disponíveis." at bounding box center [719, 235] width 817 height 417
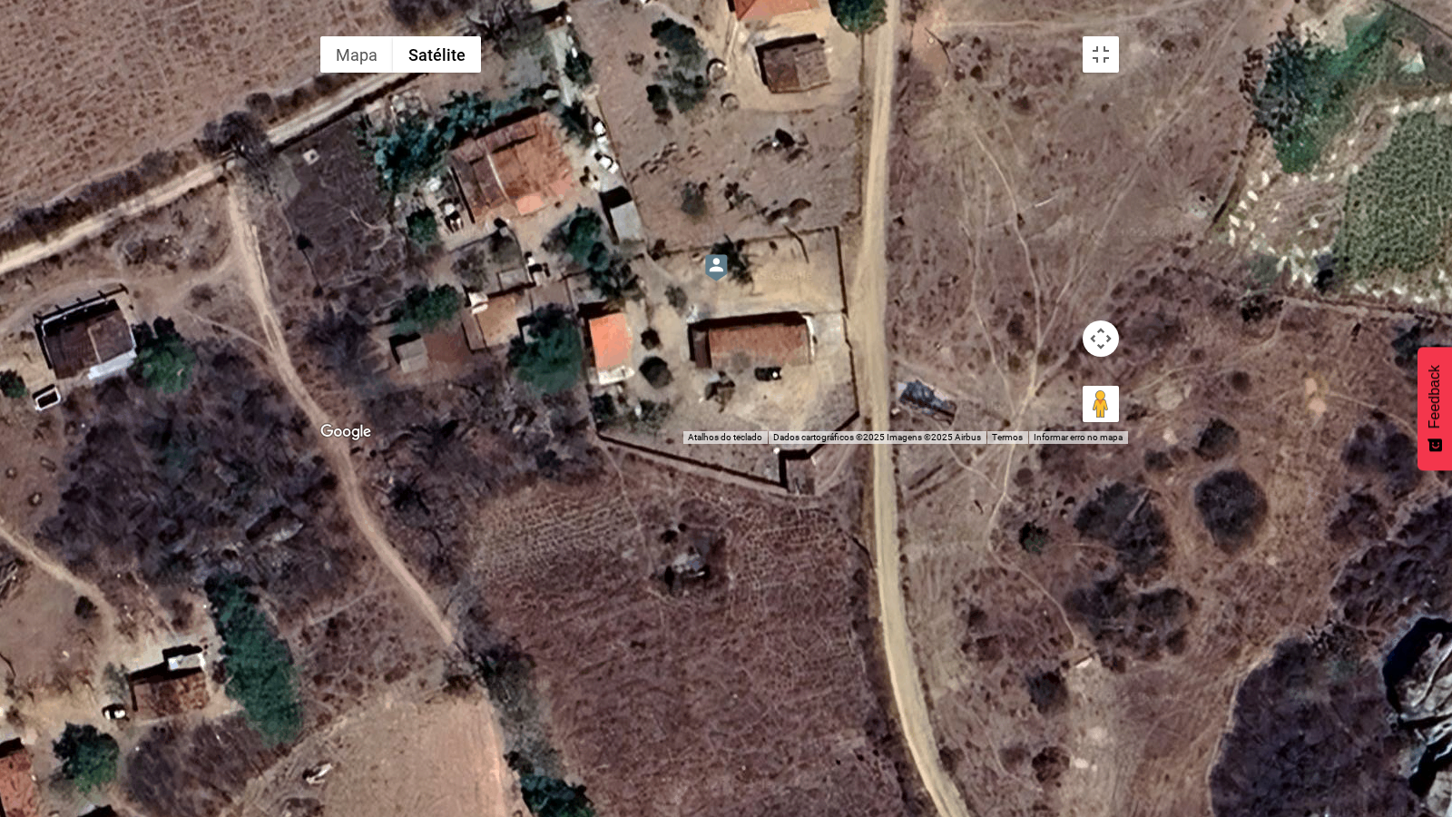
drag, startPoint x: 1412, startPoint y: 772, endPoint x: 916, endPoint y: 596, distance: 525.7
click at [916, 444] on div "Para iniciar o trajeto, pressione as teclas de seta. Não há dados disponíveis. …" at bounding box center [719, 235] width 817 height 417
click at [1119, 357] on button "Controles da câmera no mapa" at bounding box center [1101, 338] width 36 height 36
click at [983, 357] on button "Mover para a esquerda" at bounding box center [965, 338] width 36 height 36
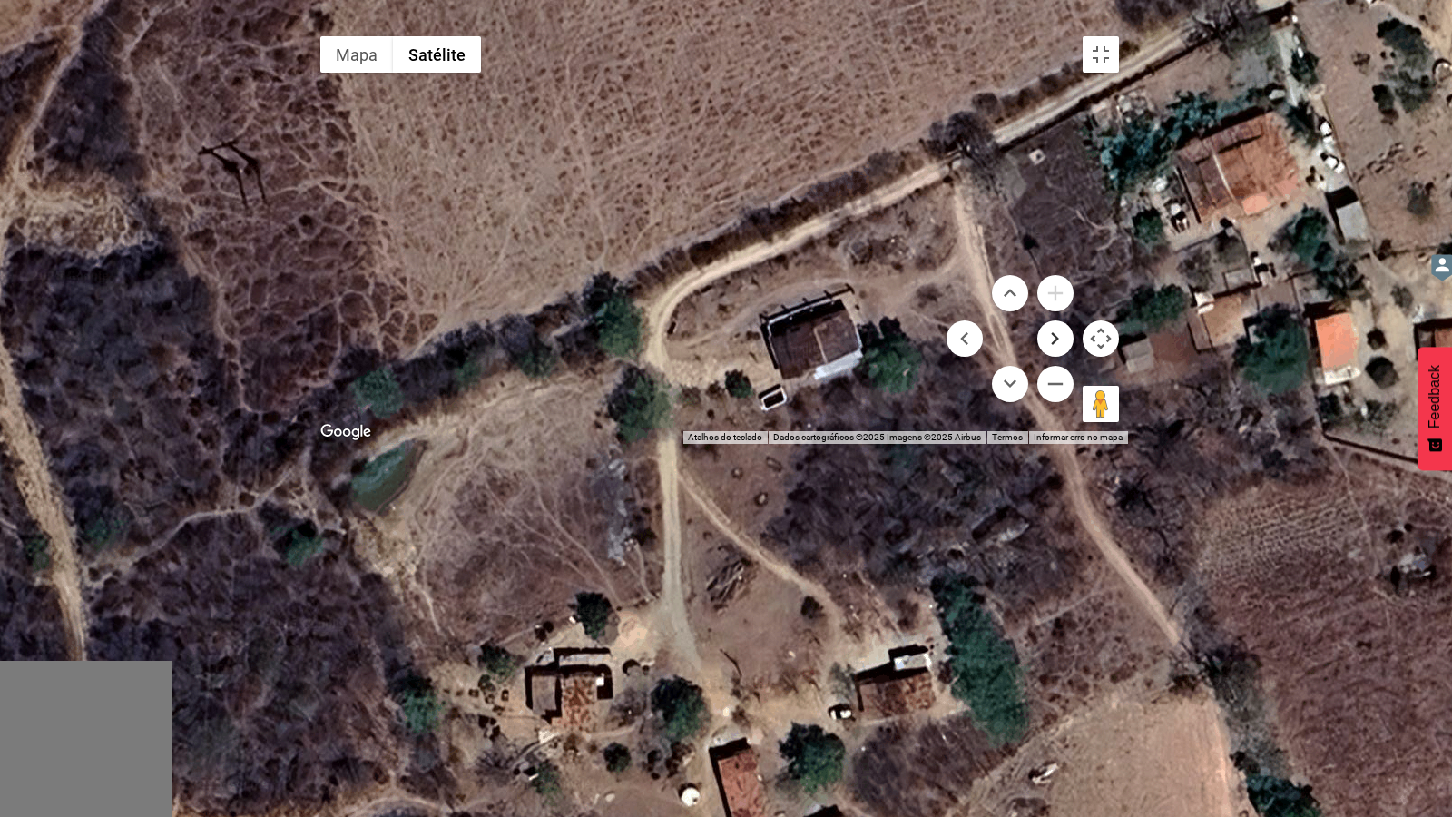
click at [1074, 357] on button "Mover para a direita" at bounding box center [1056, 338] width 36 height 36
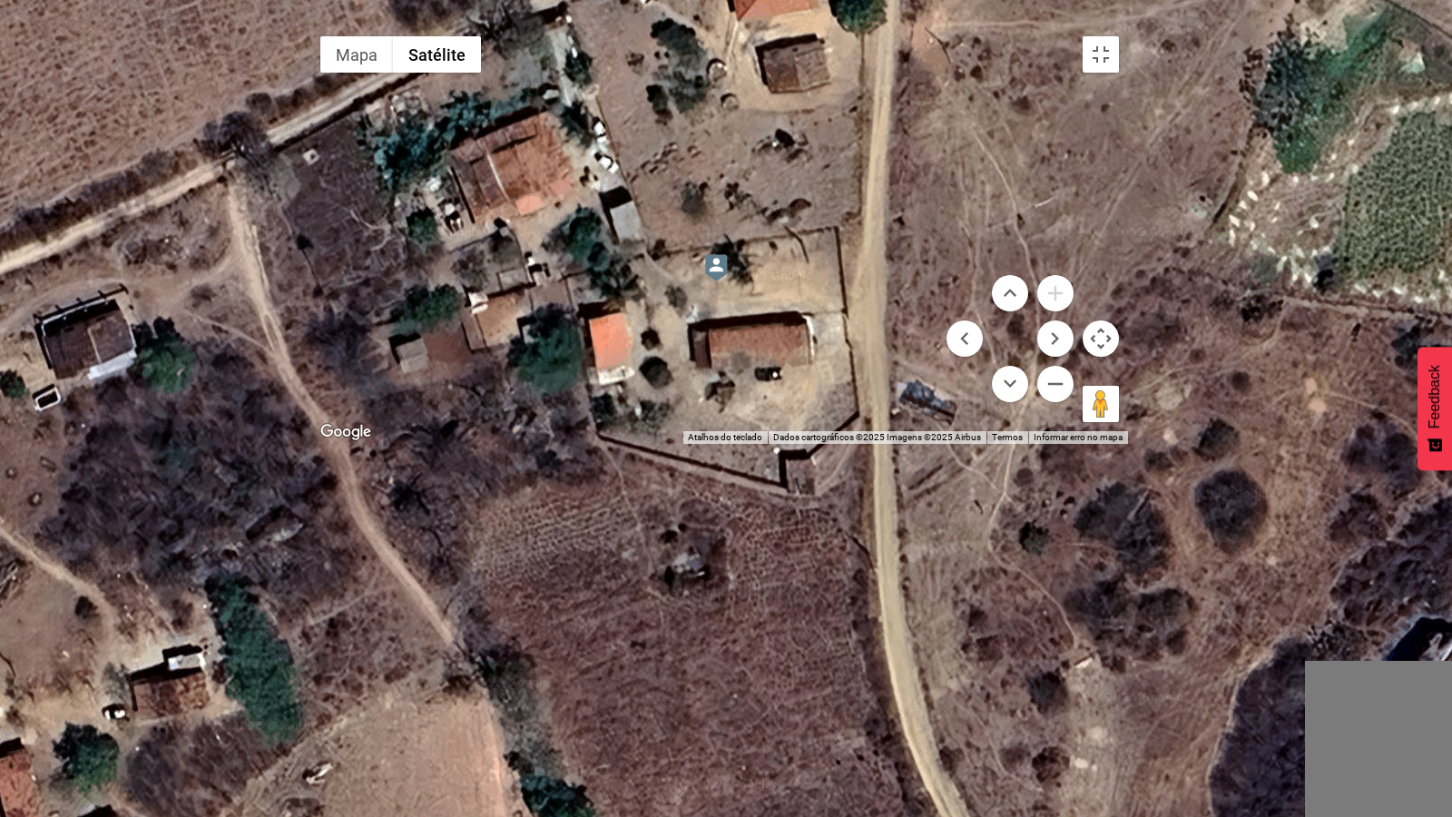
click at [977, 444] on div "Não há dados disponíveis." at bounding box center [719, 235] width 817 height 417
click at [1119, 357] on button "Controles da câmera no mapa" at bounding box center [1101, 338] width 36 height 36
click at [834, 444] on div "Não há dados disponíveis." at bounding box center [719, 235] width 817 height 417
click at [829, 444] on div "Não há dados disponíveis." at bounding box center [719, 235] width 817 height 417
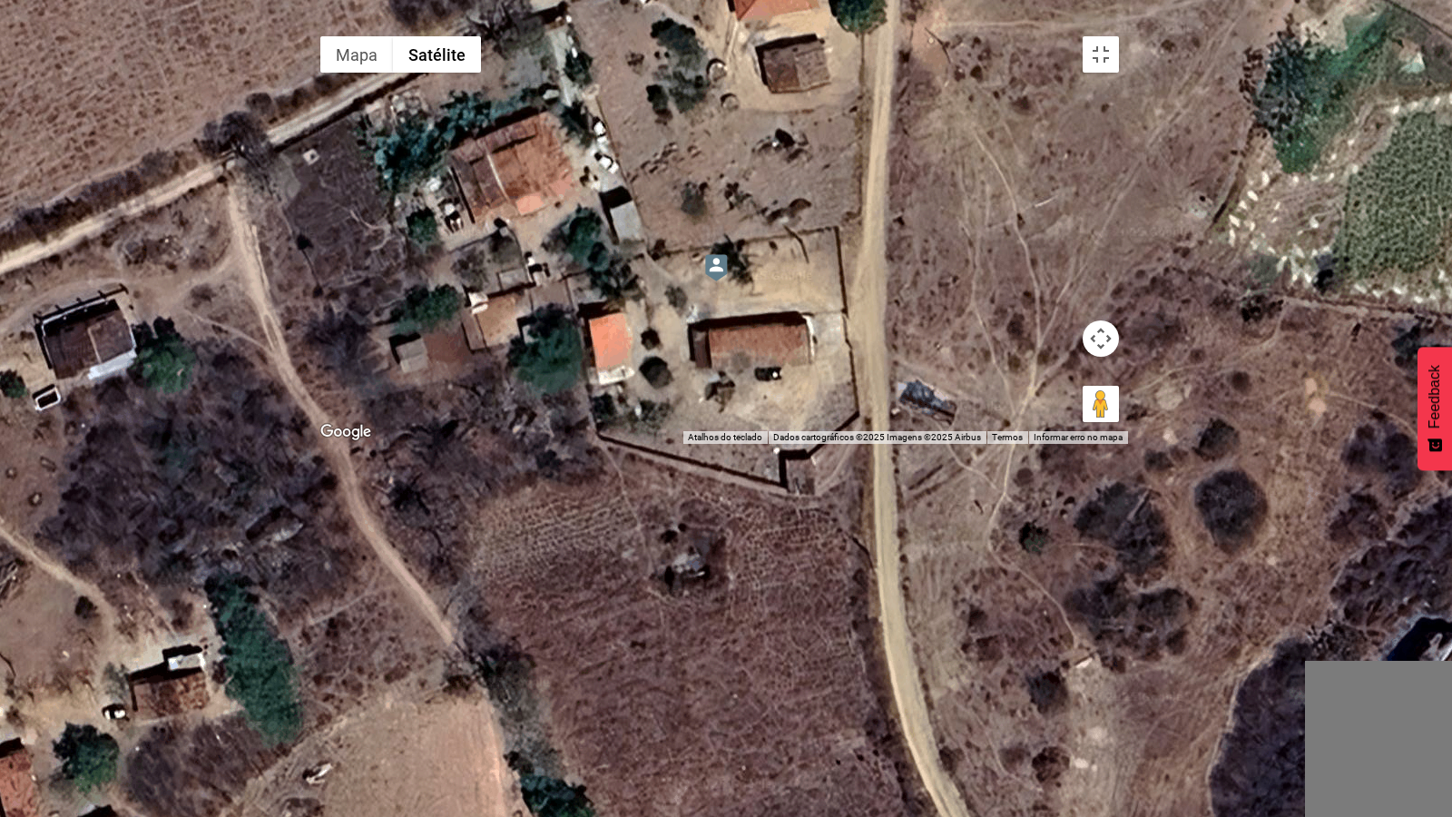
click at [829, 444] on div "Não há dados disponíveis." at bounding box center [719, 235] width 817 height 417
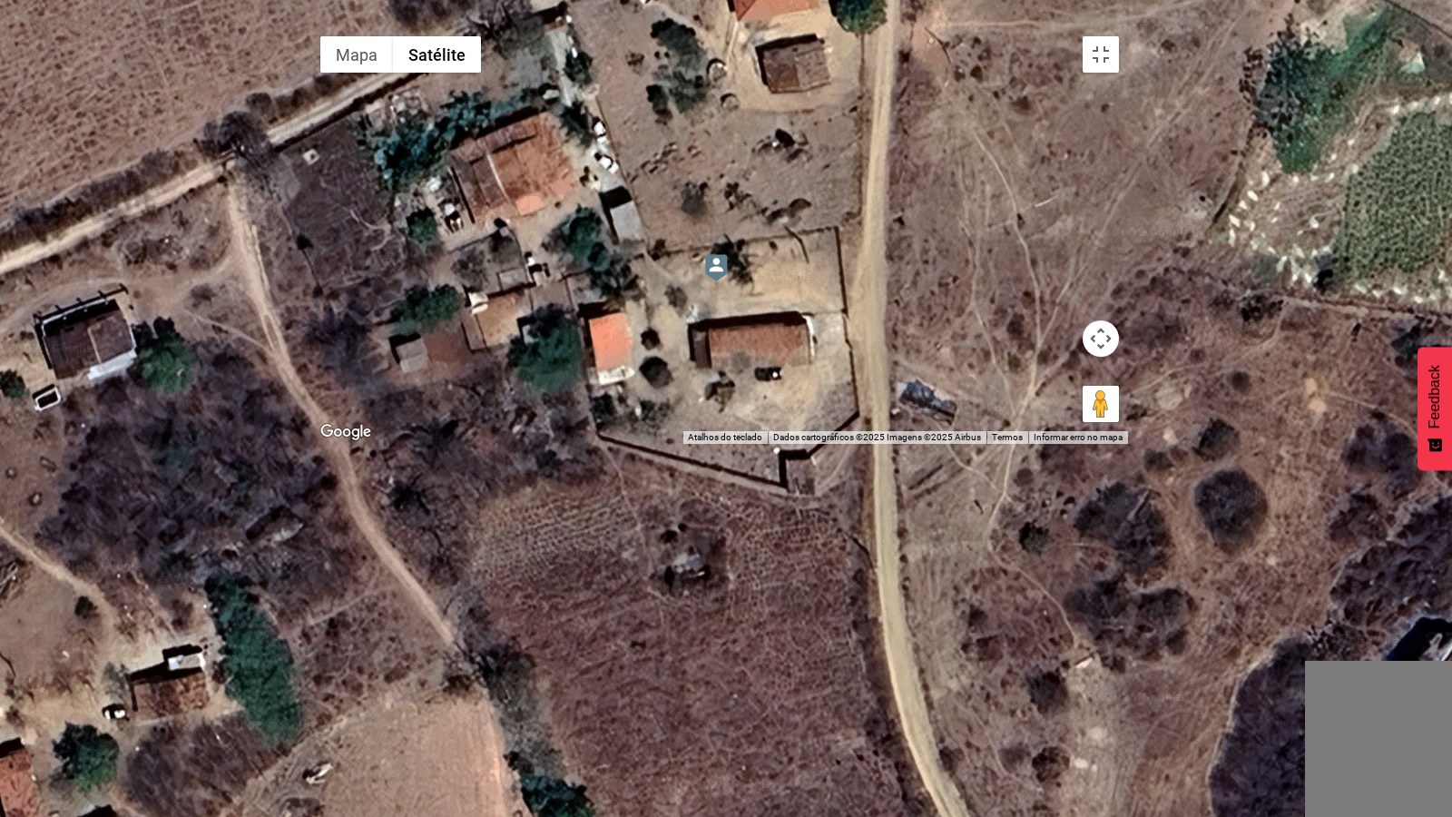
click at [829, 444] on div "Não há dados disponíveis." at bounding box center [719, 235] width 817 height 417
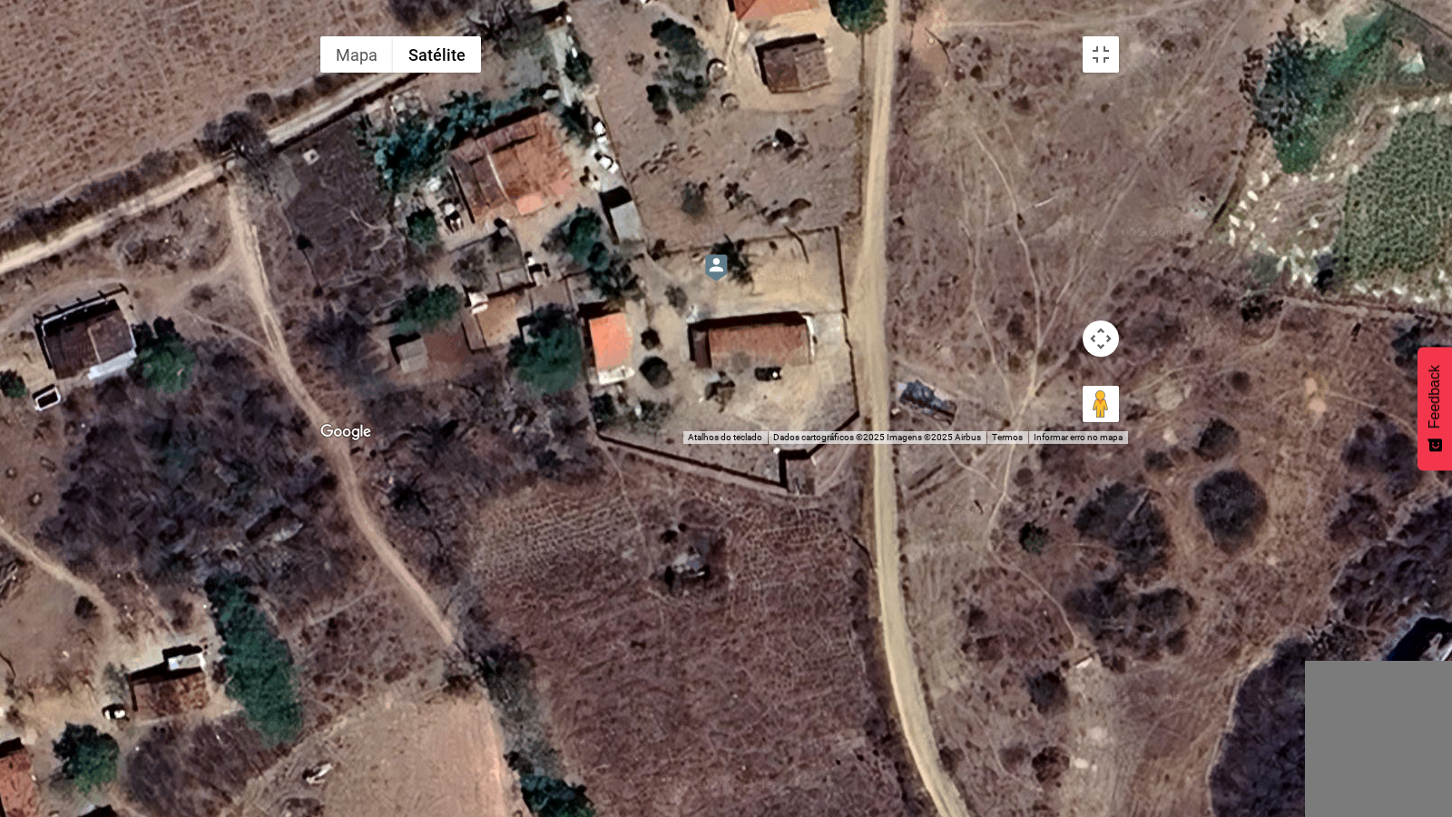
click at [796, 444] on div "Não há dados disponíveis." at bounding box center [719, 235] width 817 height 417
click at [1119, 36] on button "Ativar a visualização em tela cheia" at bounding box center [1101, 54] width 36 height 36
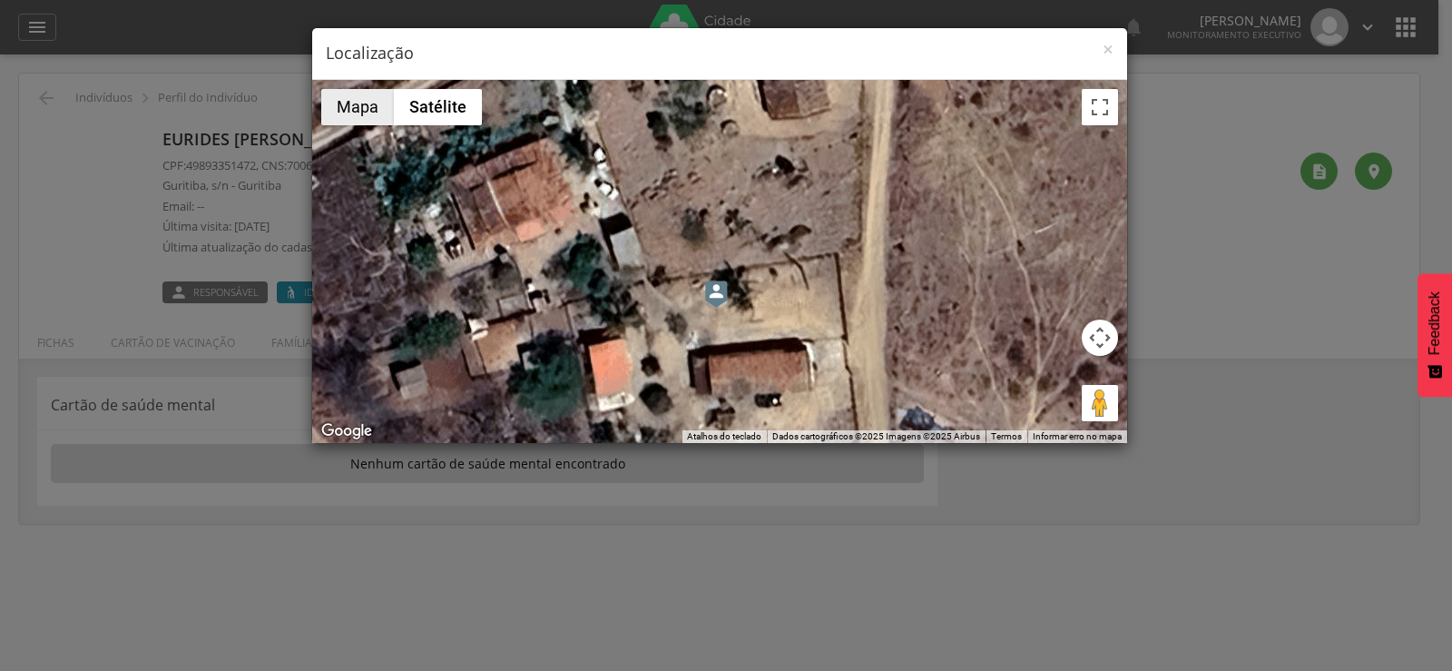
click at [352, 105] on button "Mapa" at bounding box center [357, 107] width 73 height 36
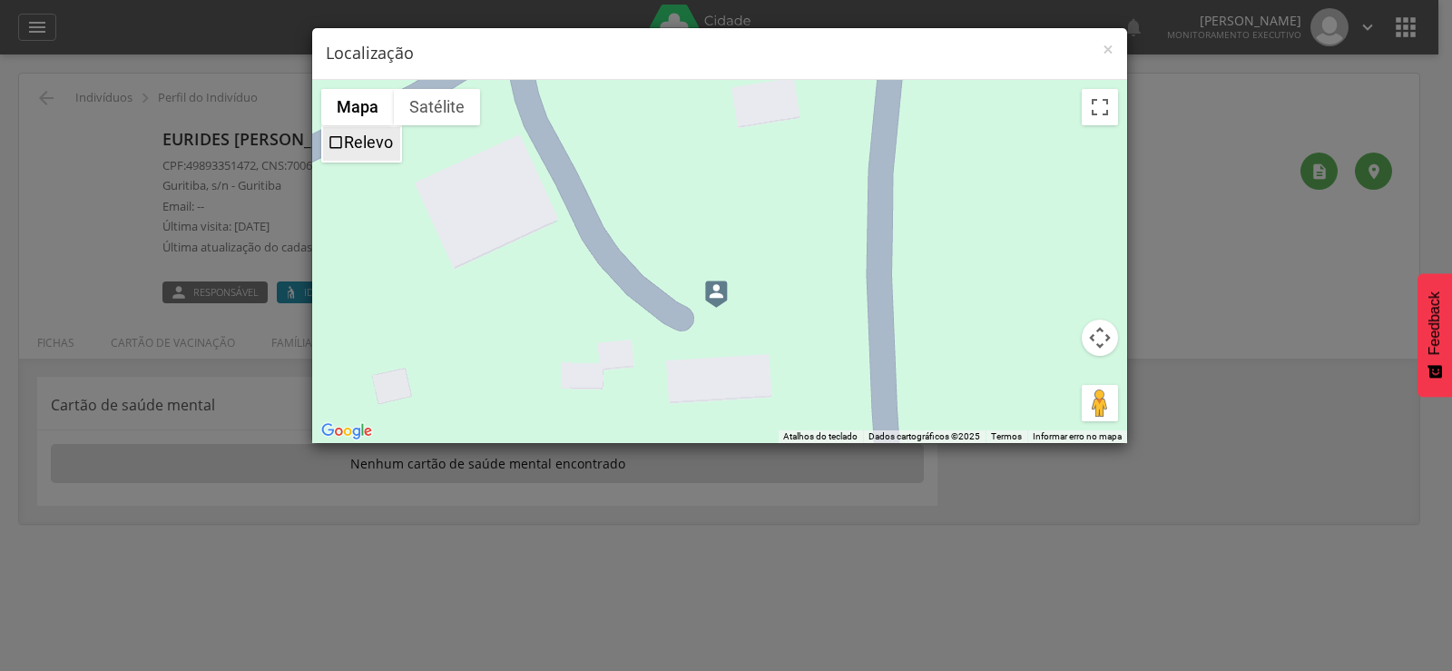
click at [366, 147] on label "Relevo" at bounding box center [368, 142] width 49 height 19
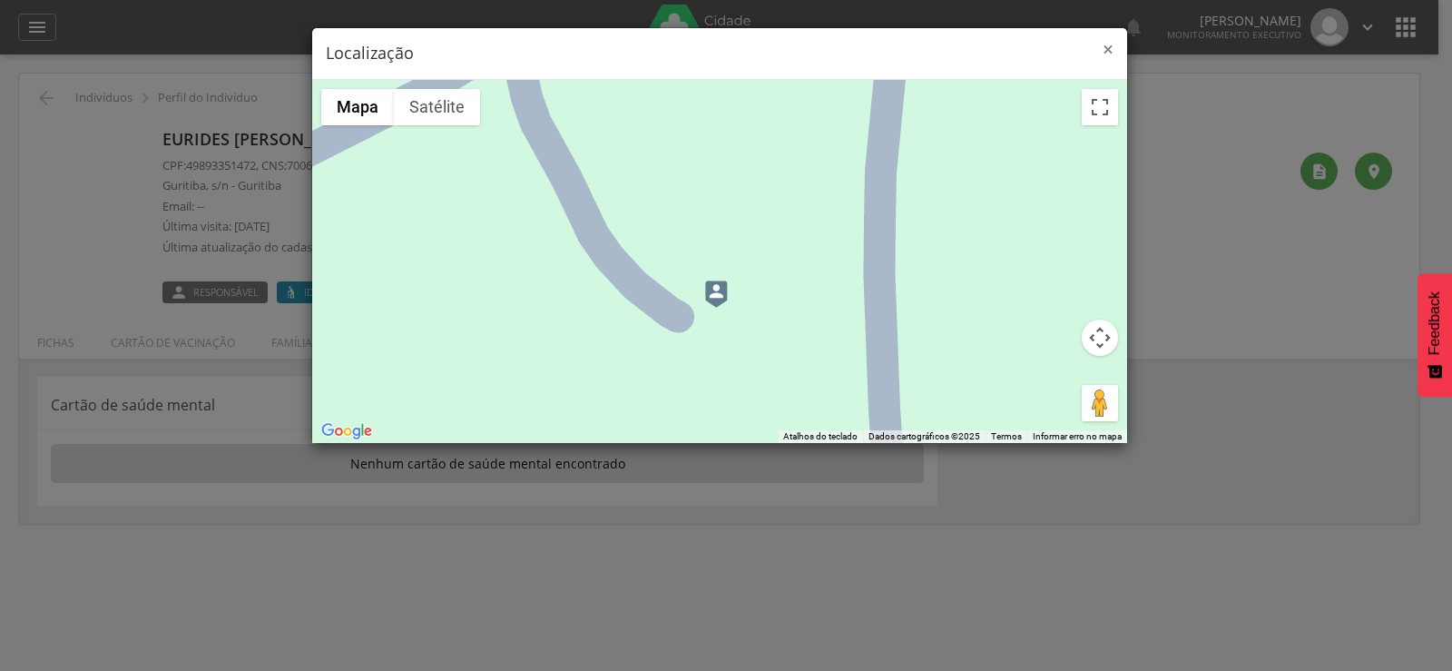
click at [1108, 49] on span "×" at bounding box center [1108, 48] width 11 height 25
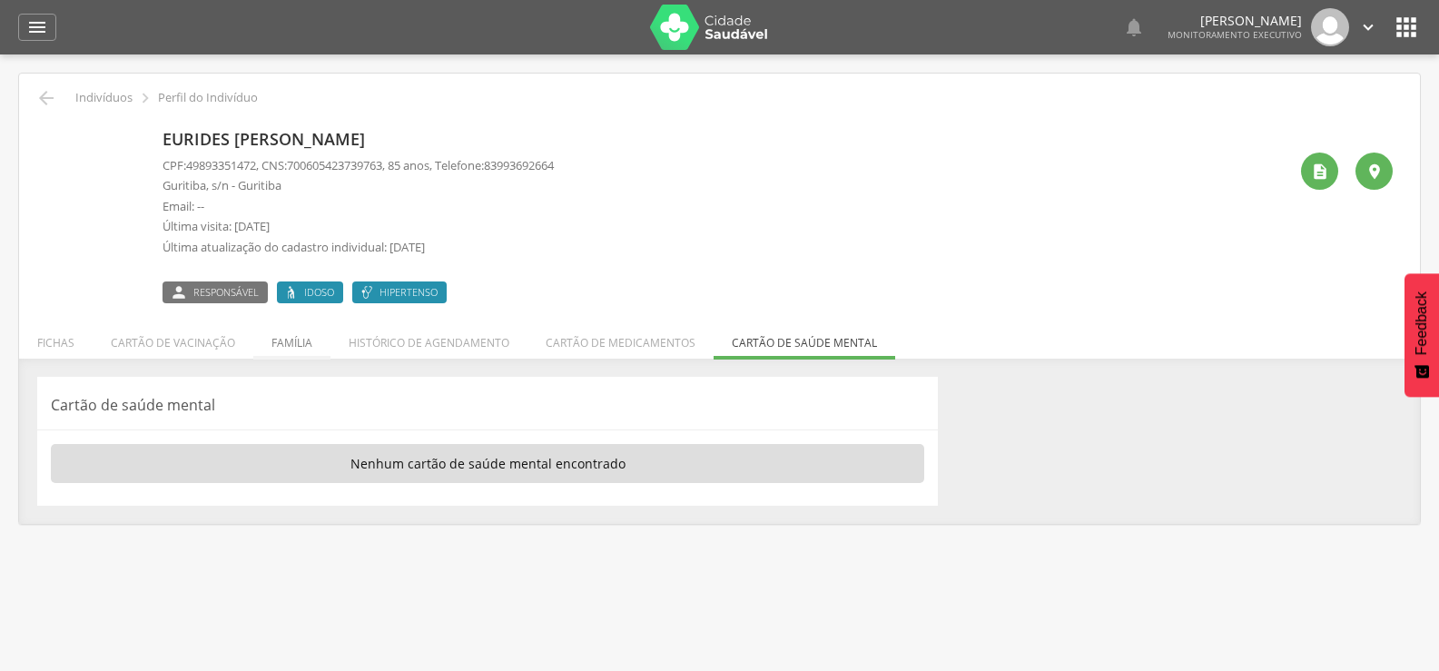
click at [299, 336] on li "Família" at bounding box center [291, 338] width 77 height 43
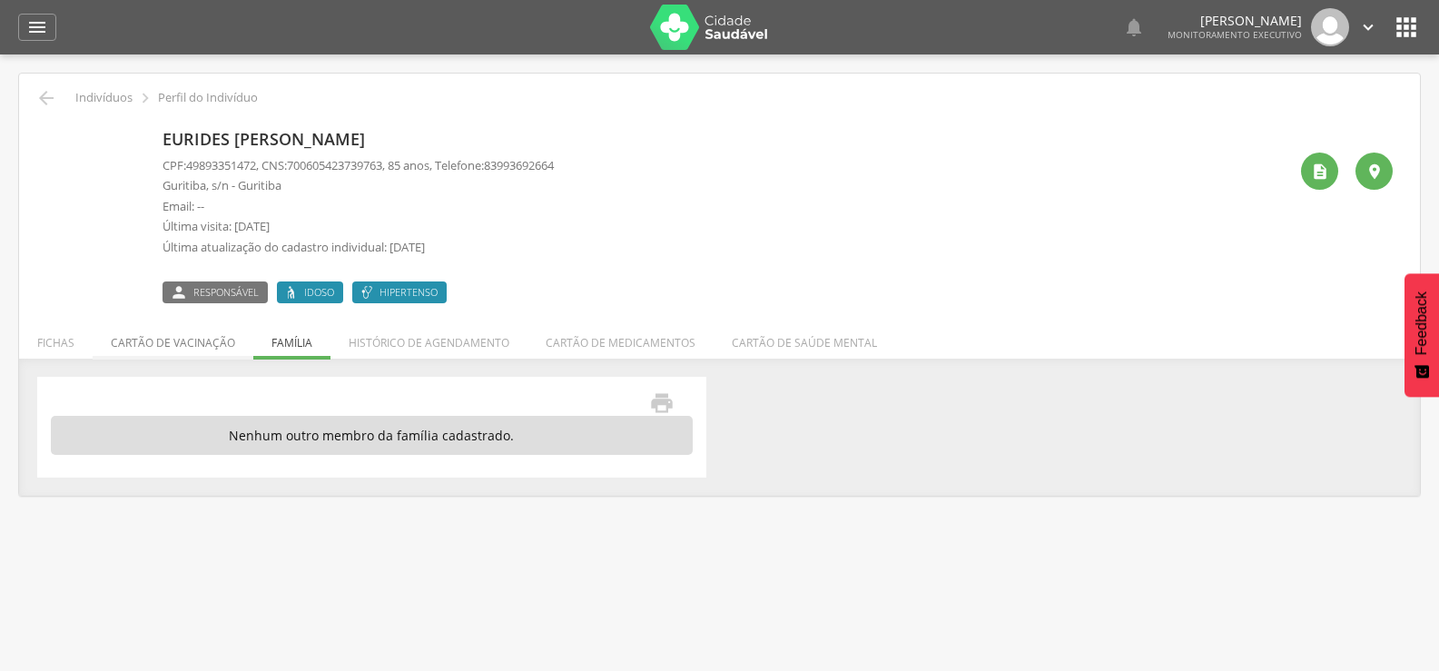
click at [201, 332] on li "Cartão de vacinação" at bounding box center [173, 338] width 161 height 43
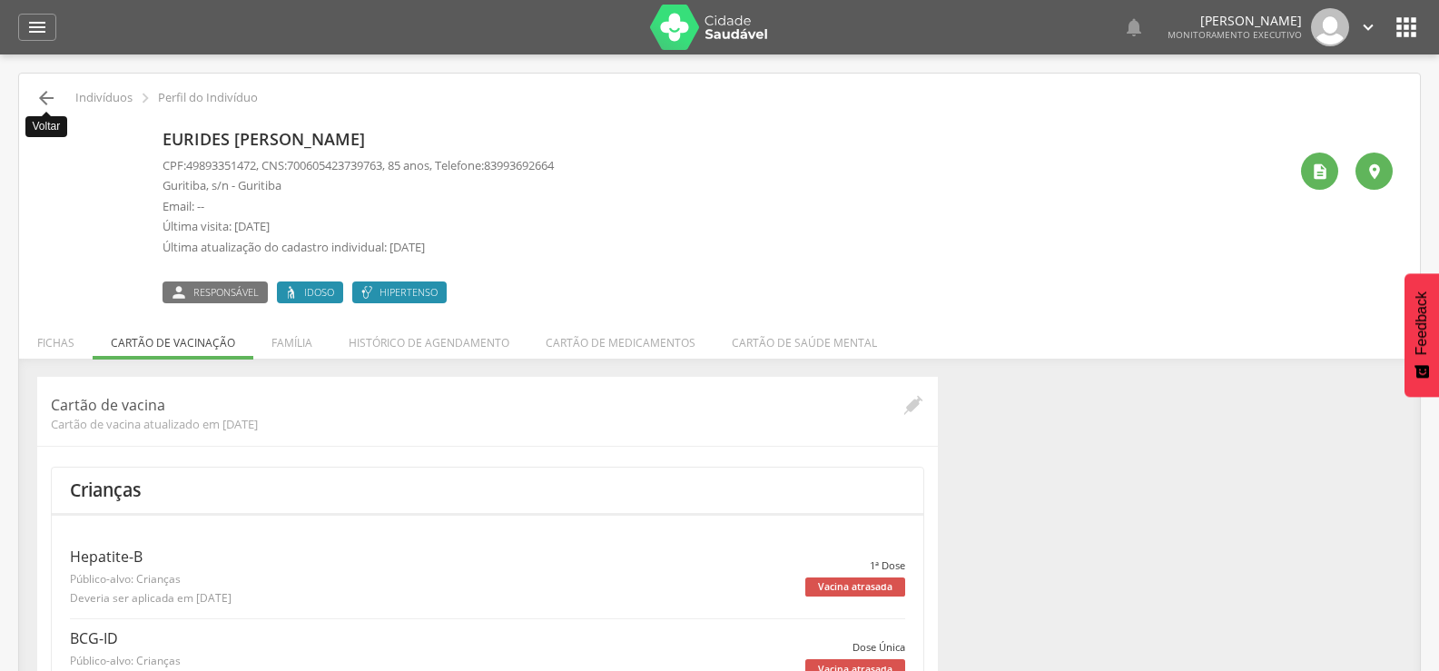
click at [41, 98] on icon "" at bounding box center [46, 98] width 22 height 22
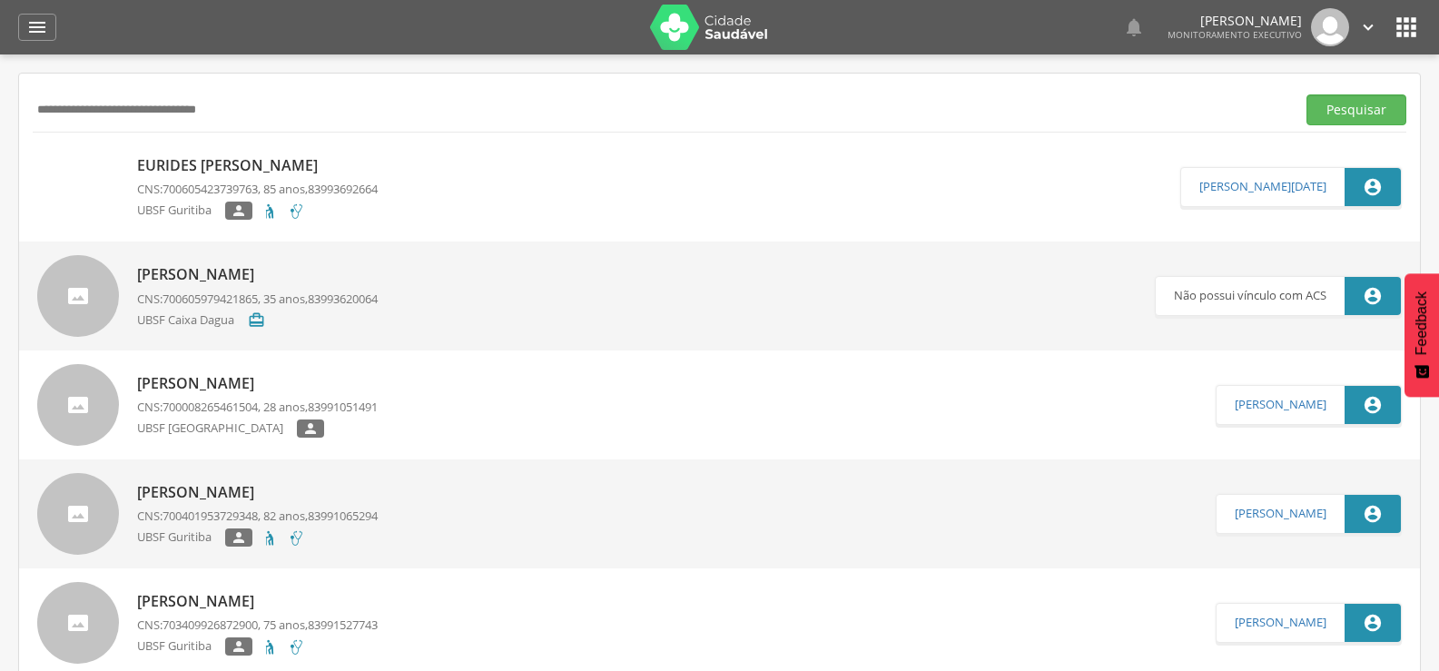
drag, startPoint x: 263, startPoint y: 115, endPoint x: 0, endPoint y: 177, distance: 270.4
click at [0, 177] on div " Supervisão  Distritos  Ubs Coordenador: - Queimadas / PB Intervalo de Tempo…" at bounding box center [719, 389] width 1439 height 671
type input "**********"
click at [1306, 94] on button "Pesquisar" at bounding box center [1356, 109] width 100 height 31
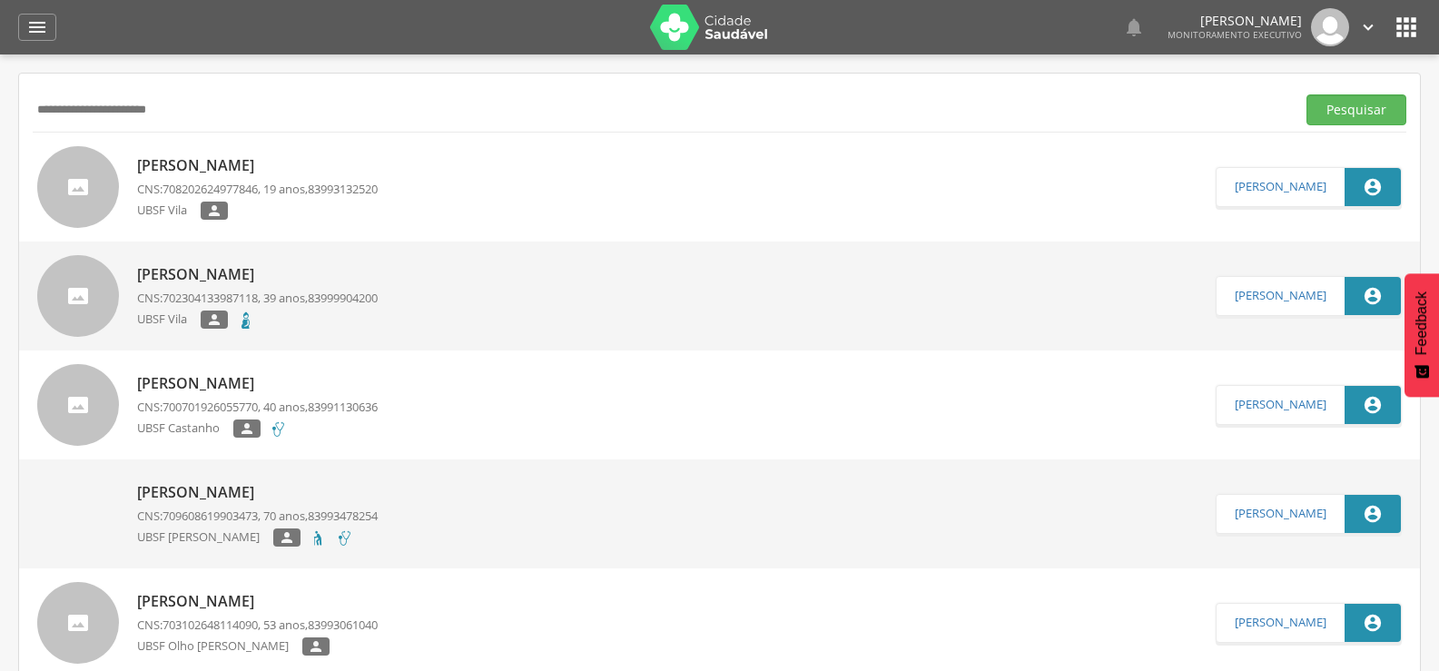
click at [290, 377] on p "[PERSON_NAME]" at bounding box center [257, 383] width 241 height 21
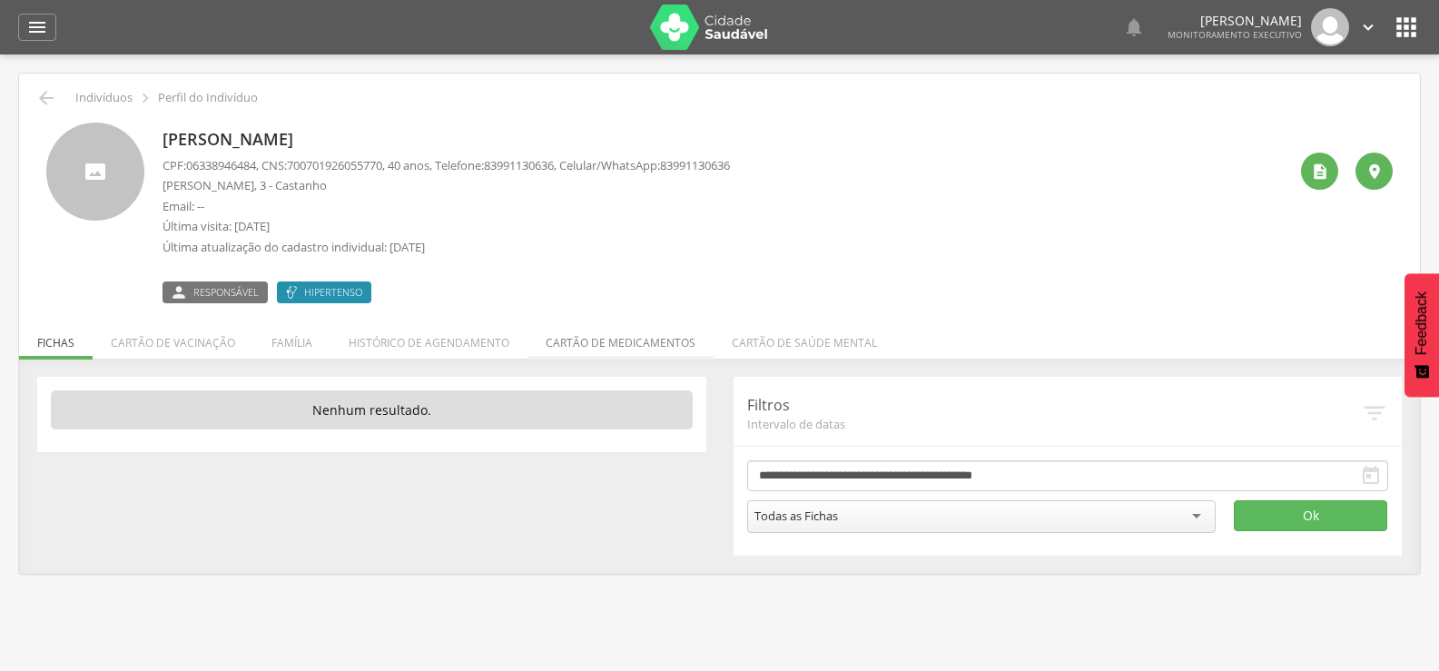
click at [590, 348] on li "Cartão de medicamentos" at bounding box center [620, 338] width 186 height 43
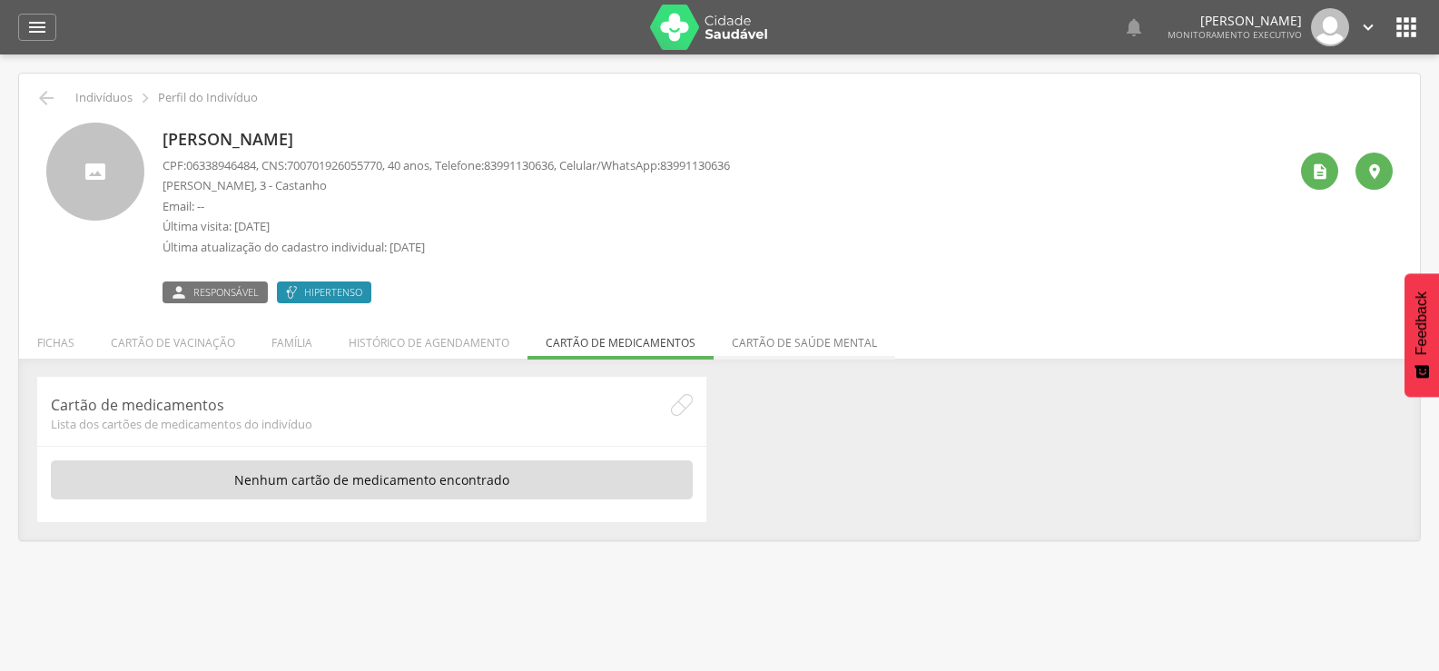
click at [764, 333] on li "Cartão de saúde mental" at bounding box center [805, 338] width 182 height 43
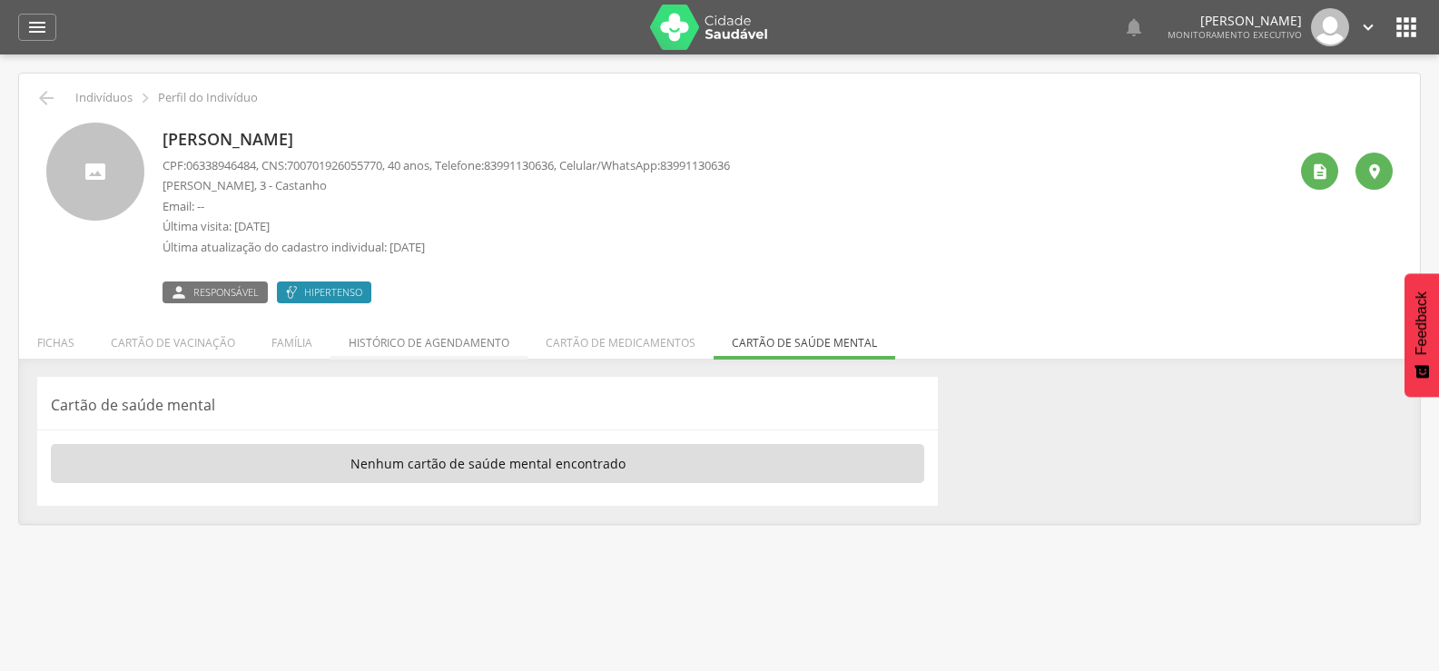
click at [459, 343] on li "Histórico de agendamento" at bounding box center [428, 338] width 197 height 43
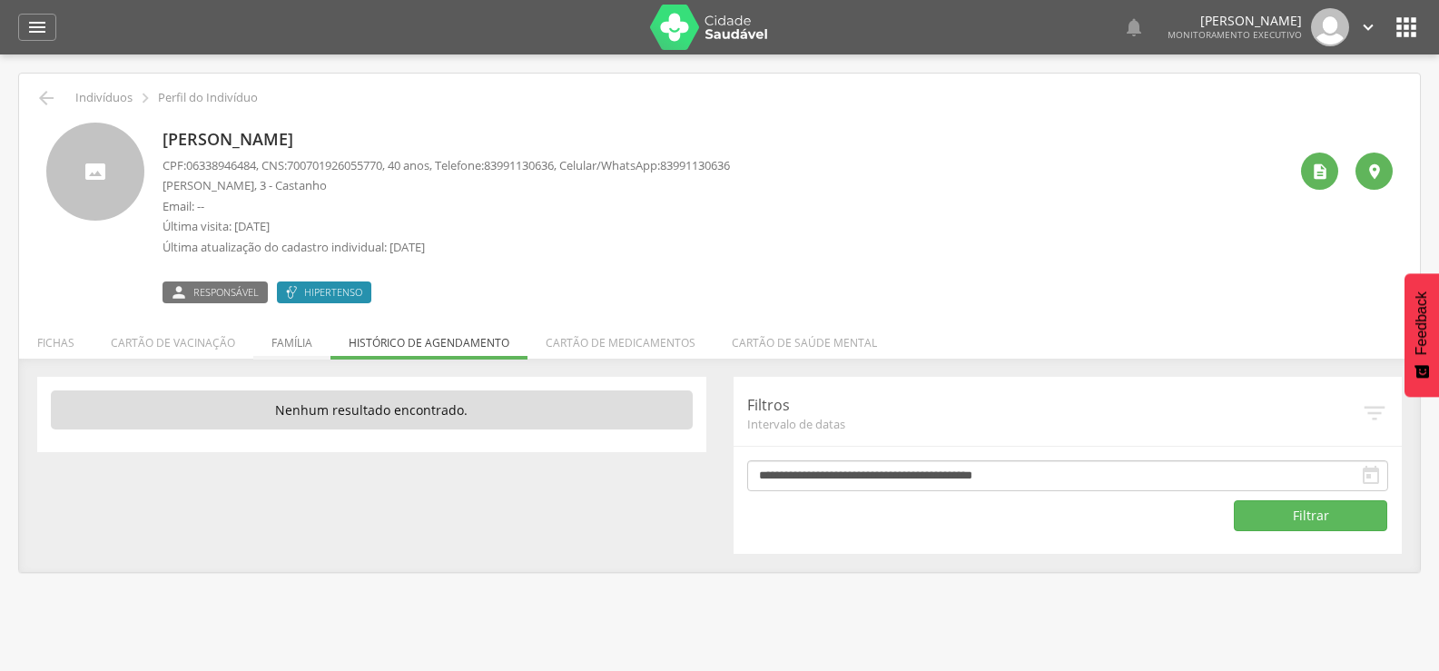
click at [306, 345] on li "Família" at bounding box center [291, 338] width 77 height 43
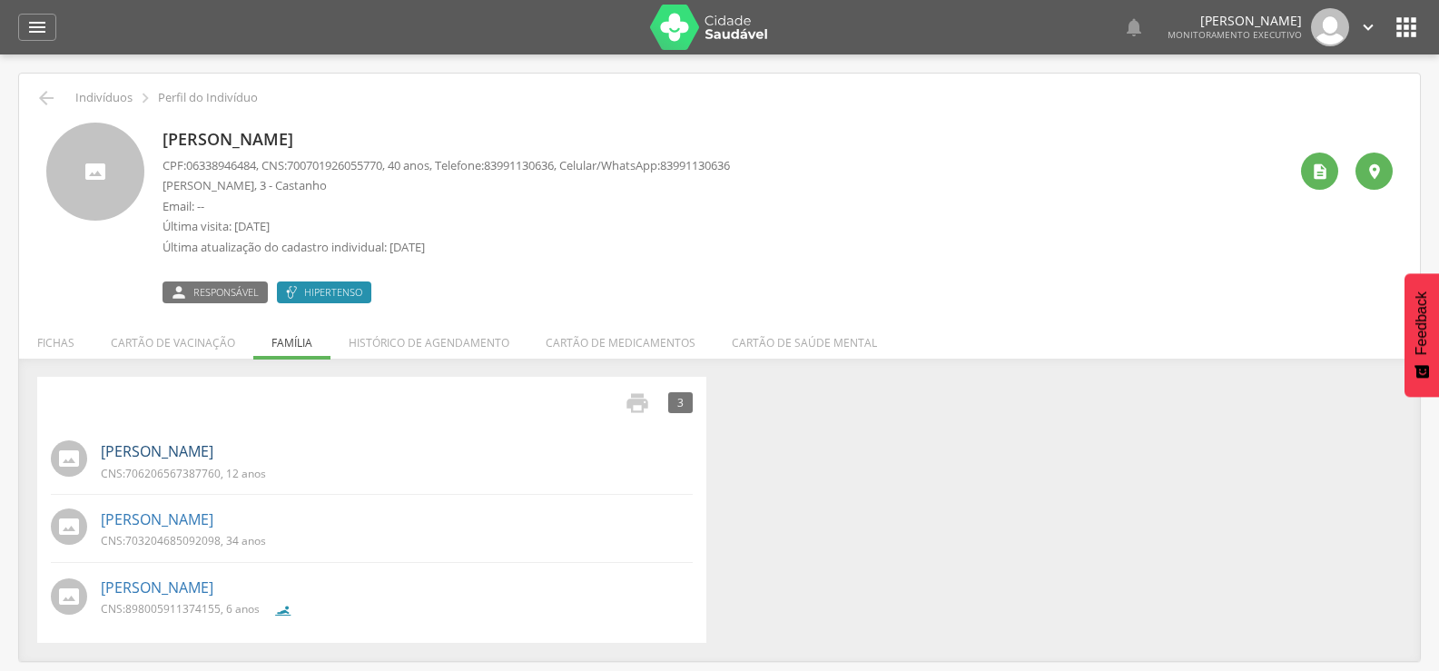
click at [209, 459] on link "[PERSON_NAME]" at bounding box center [157, 451] width 113 height 21
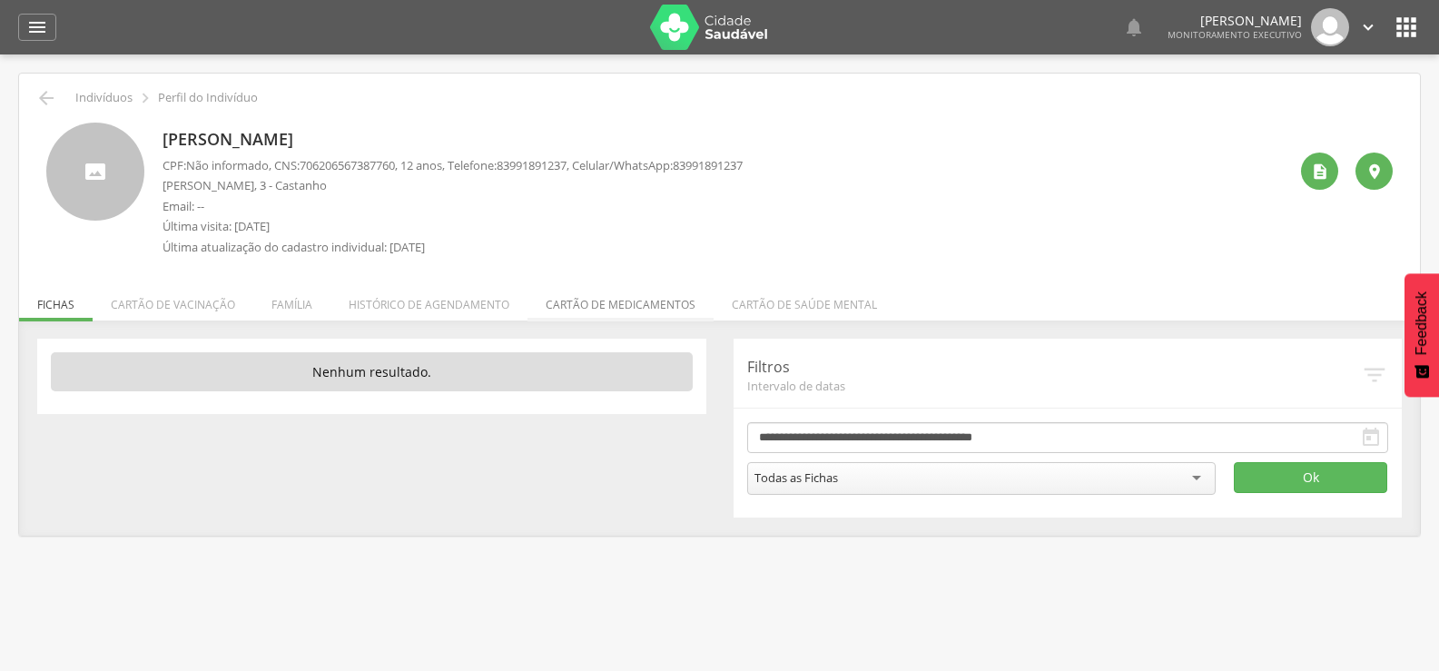
click at [587, 305] on li "Cartão de medicamentos" at bounding box center [620, 300] width 186 height 43
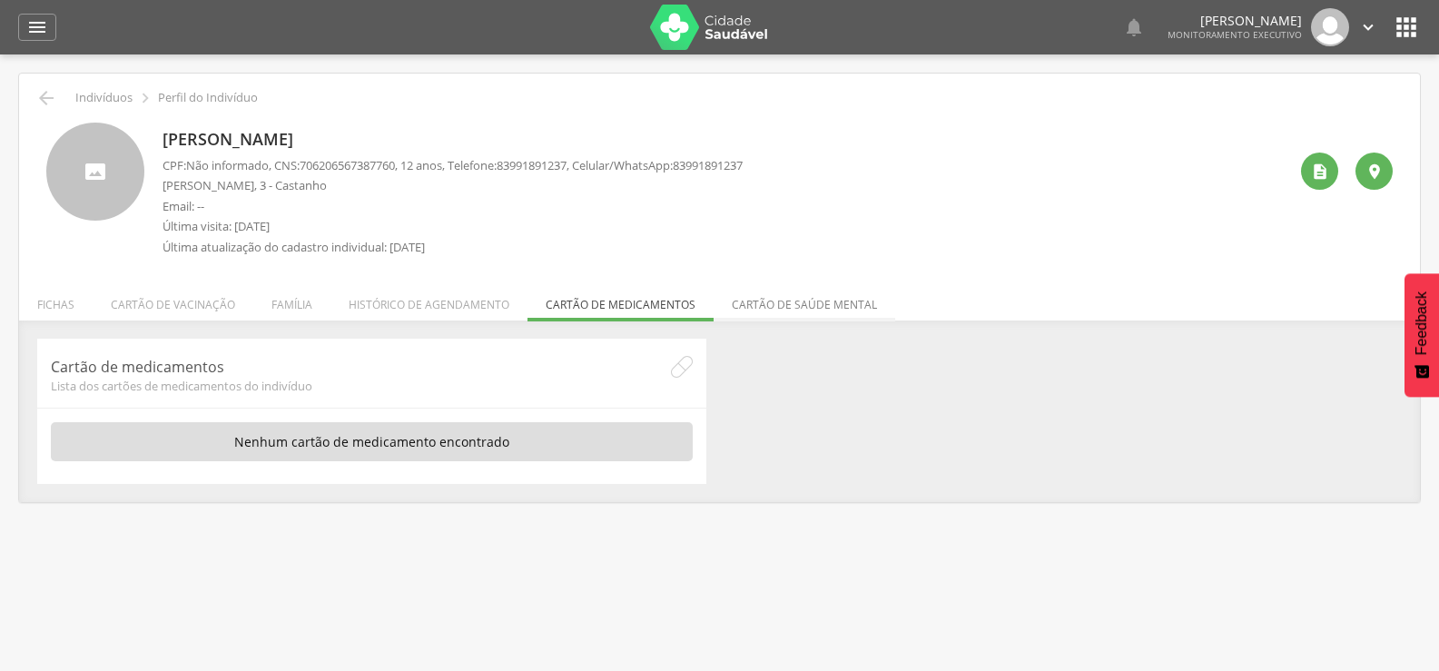
click at [758, 294] on li "Cartão de saúde mental" at bounding box center [805, 300] width 182 height 43
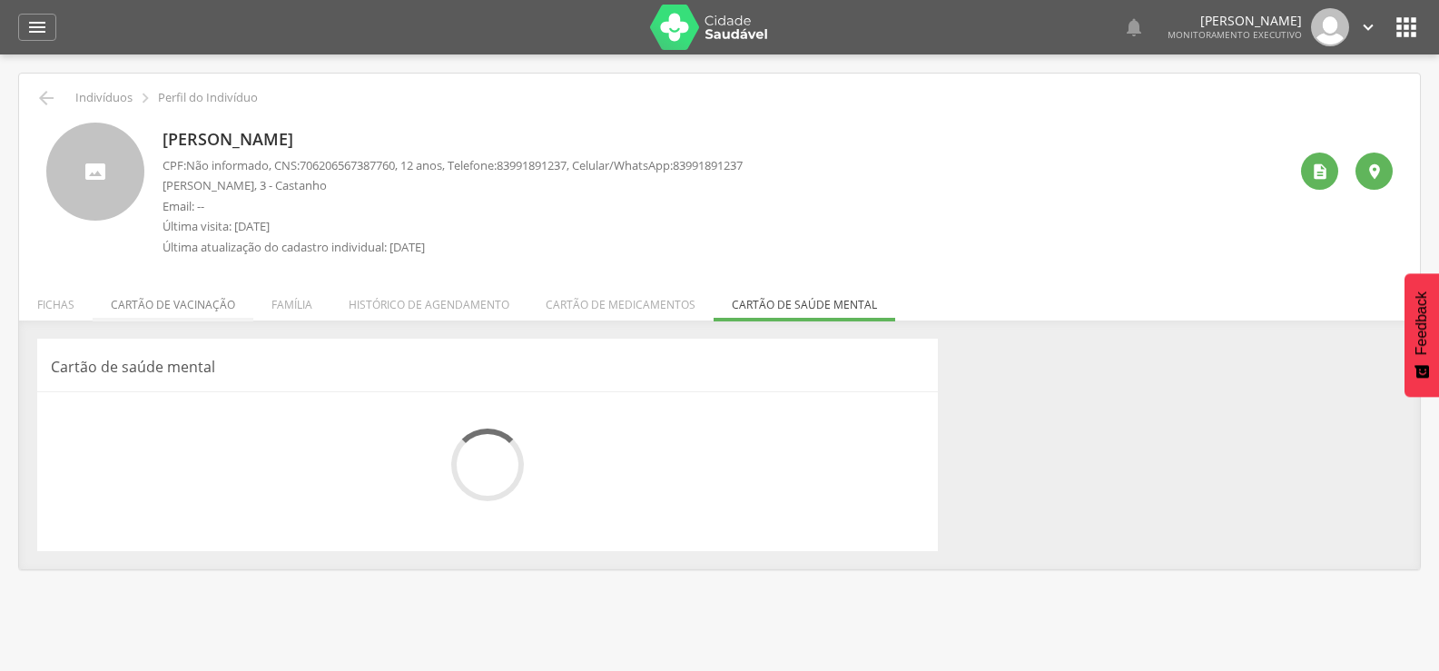
click at [138, 302] on li "Cartão de vacinação" at bounding box center [173, 300] width 161 height 43
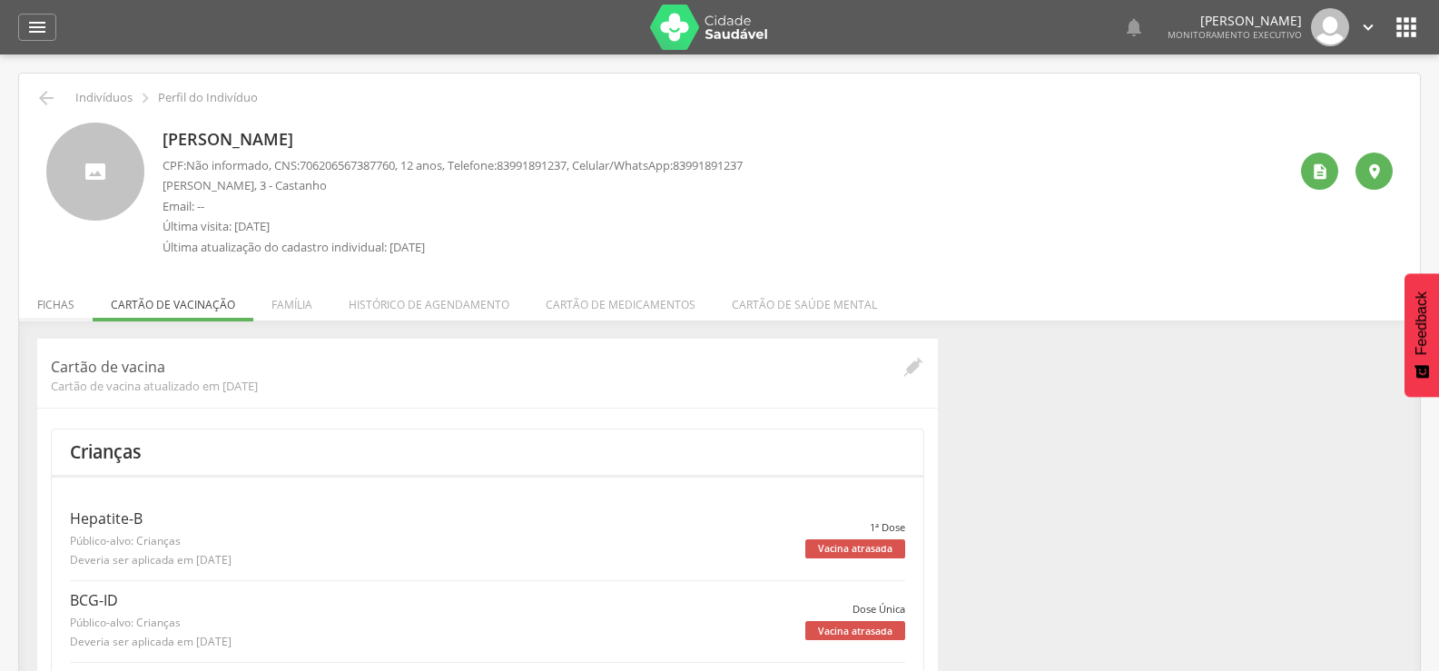
click at [69, 310] on li "Fichas" at bounding box center [56, 300] width 74 height 43
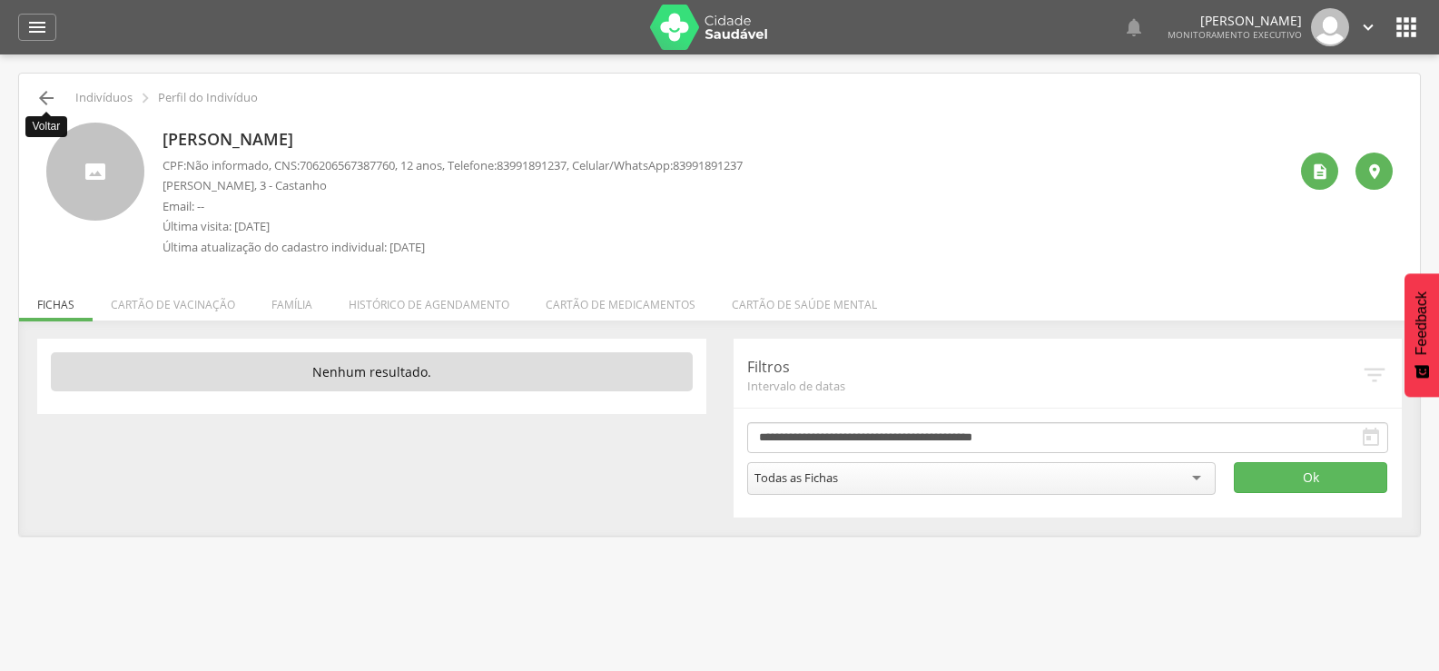
click at [49, 97] on icon "" at bounding box center [46, 98] width 22 height 22
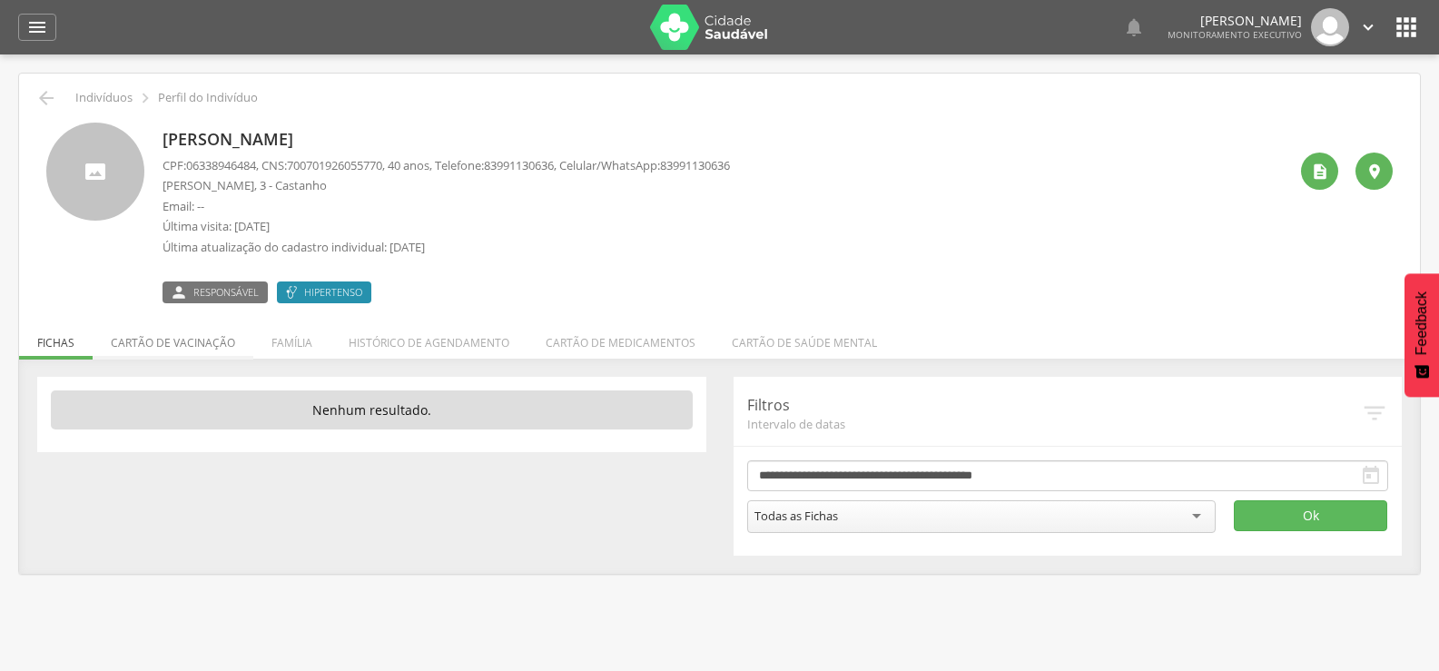
click at [199, 349] on li "Cartão de vacinação" at bounding box center [173, 338] width 161 height 43
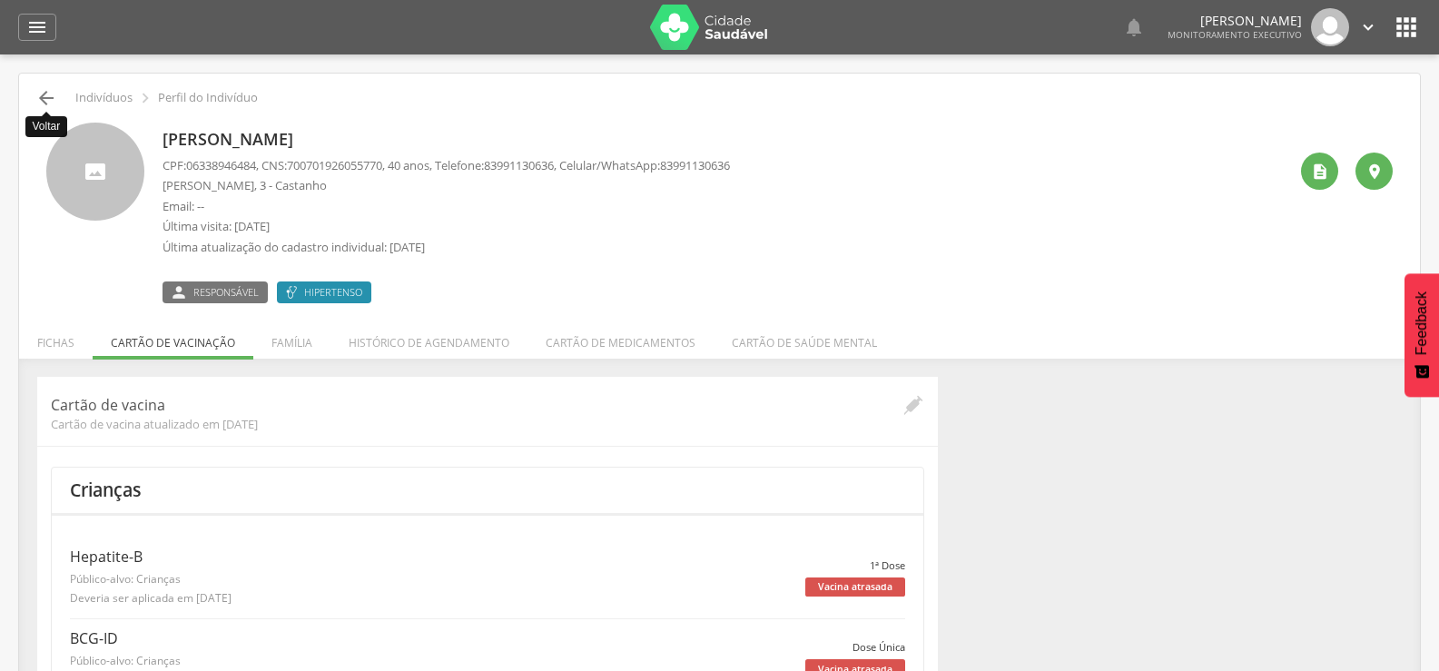
click at [51, 92] on icon "" at bounding box center [46, 98] width 22 height 22
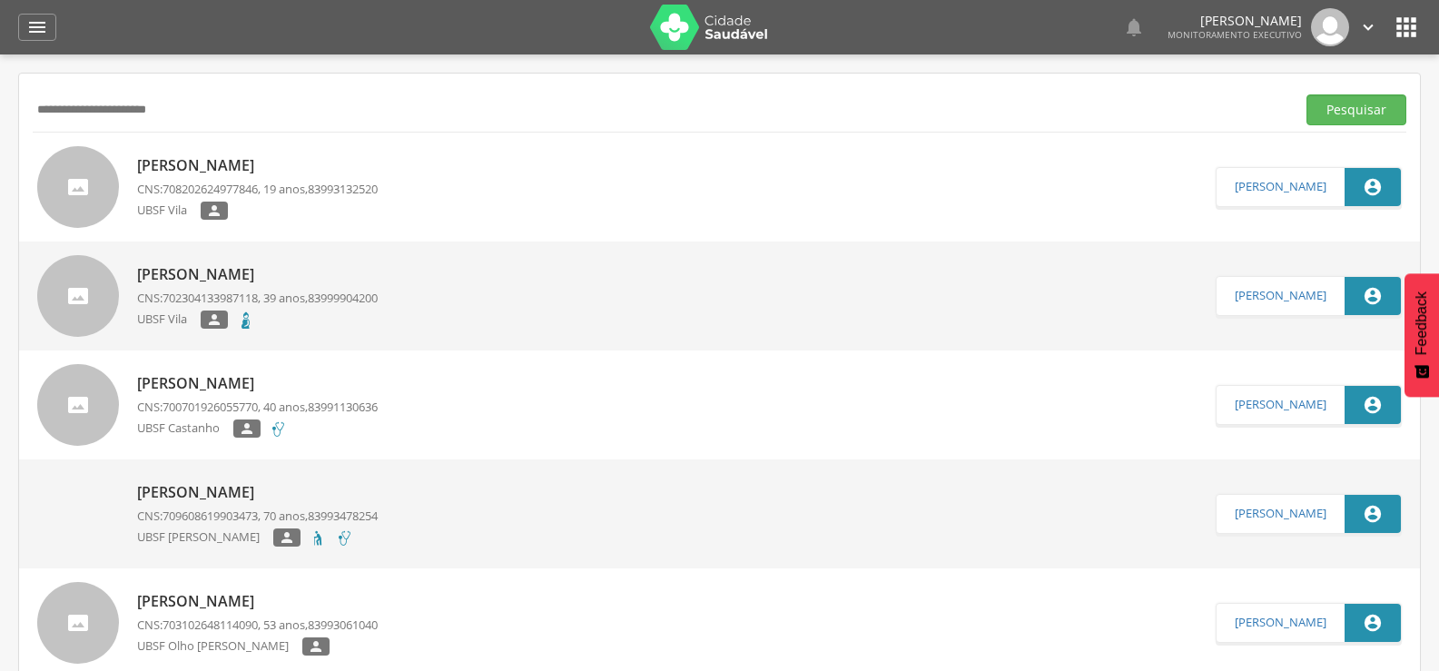
click at [215, 281] on p "[PERSON_NAME]" at bounding box center [257, 274] width 241 height 21
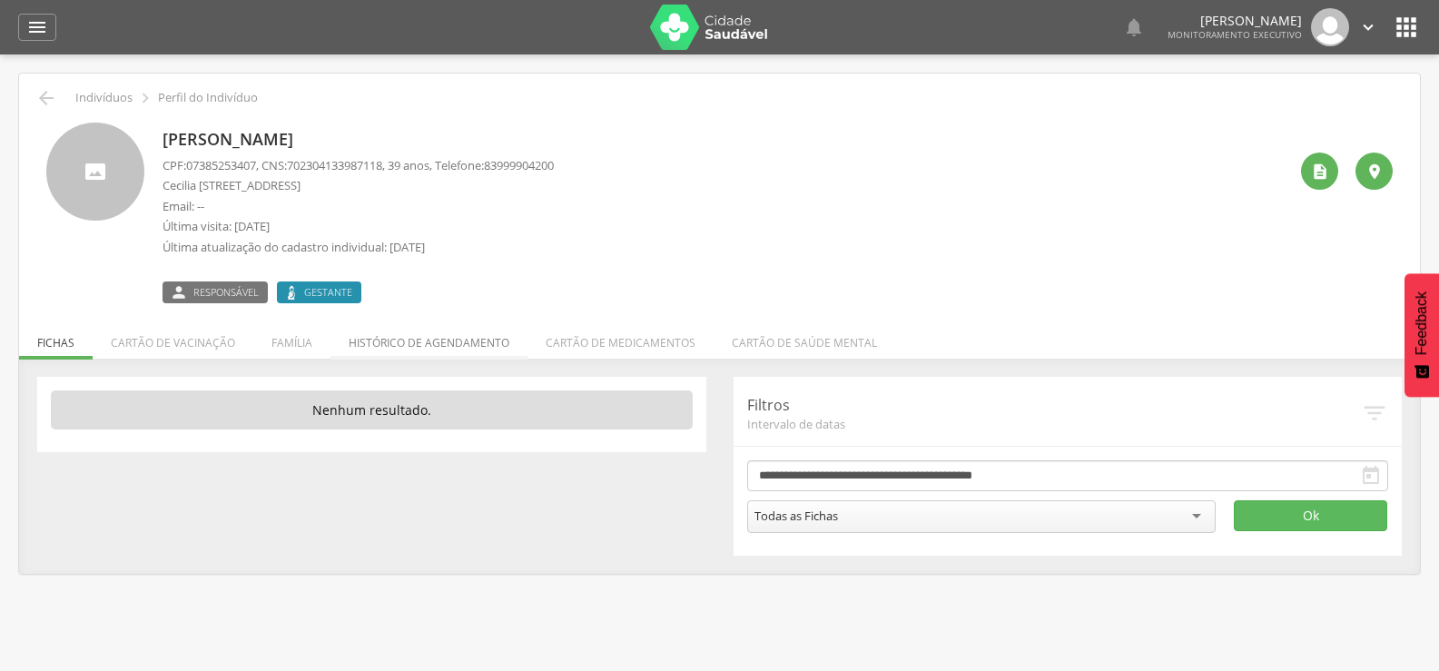
click at [458, 340] on li "Histórico de agendamento" at bounding box center [428, 338] width 197 height 43
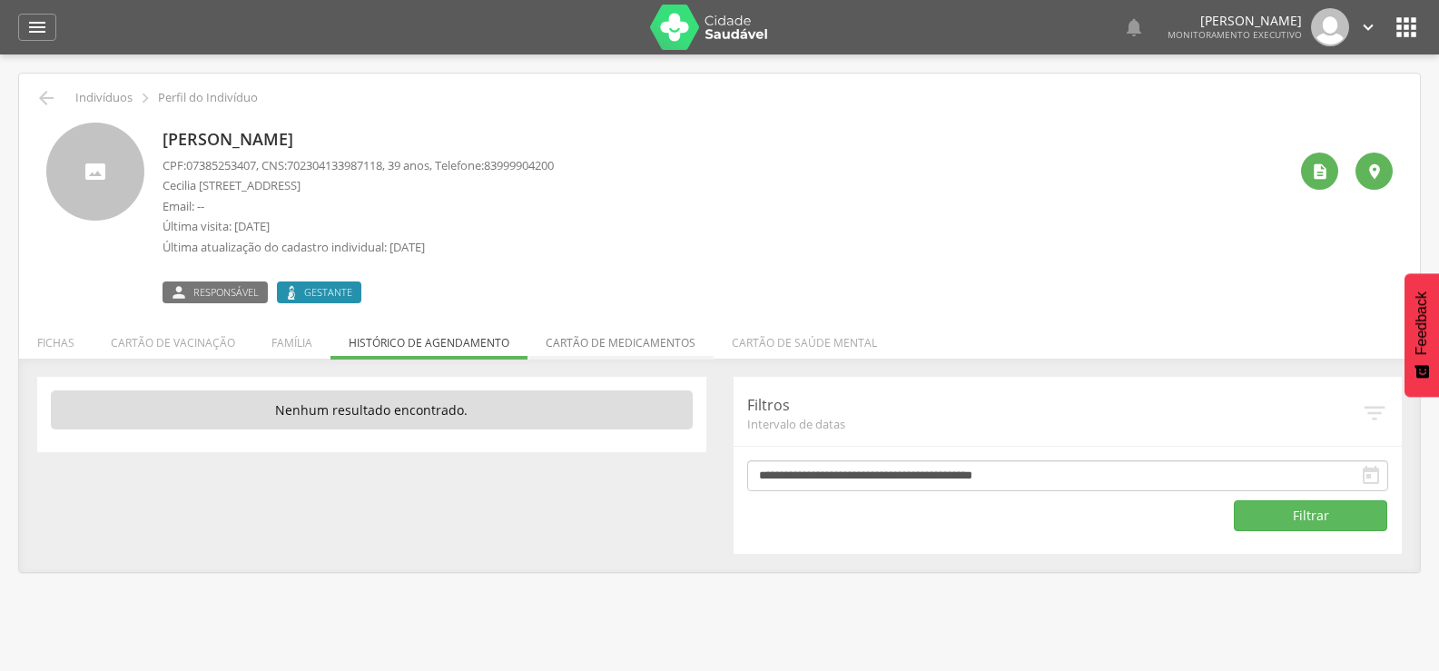
click at [588, 349] on li "Cartão de medicamentos" at bounding box center [620, 338] width 186 height 43
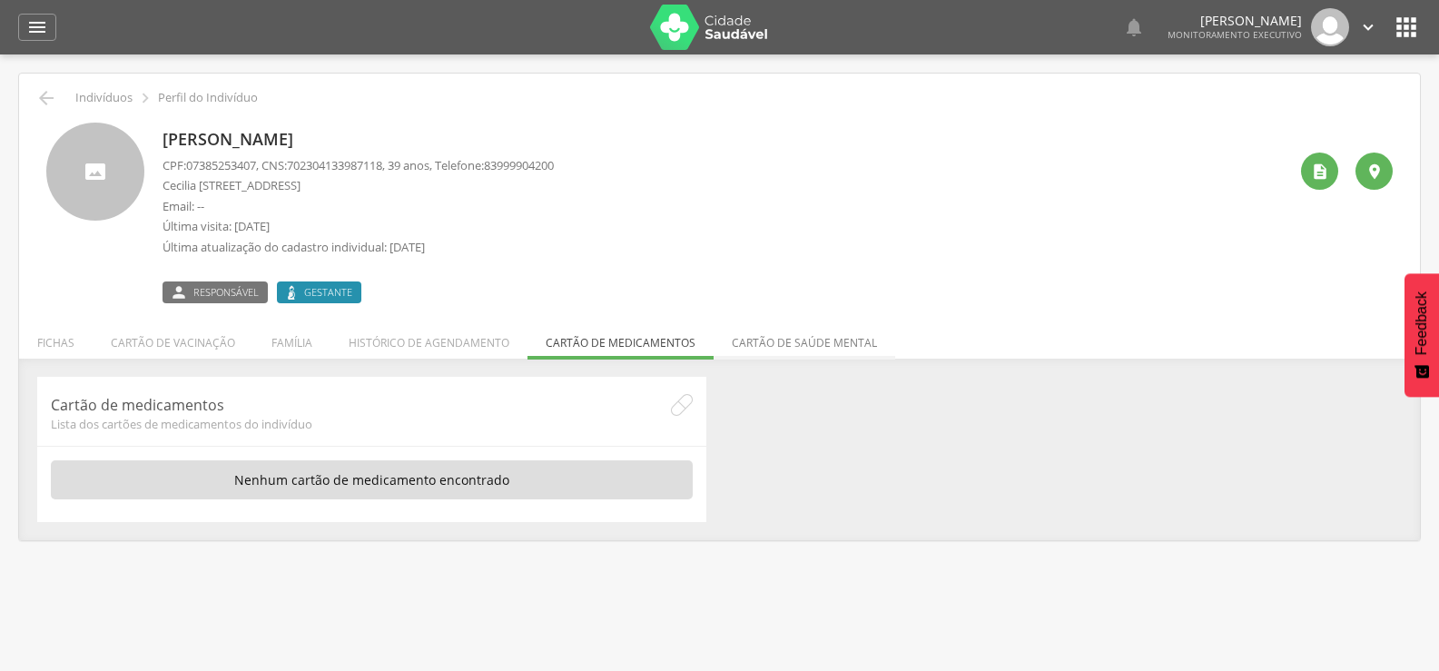
click at [862, 345] on li "Cartão de saúde mental" at bounding box center [805, 338] width 182 height 43
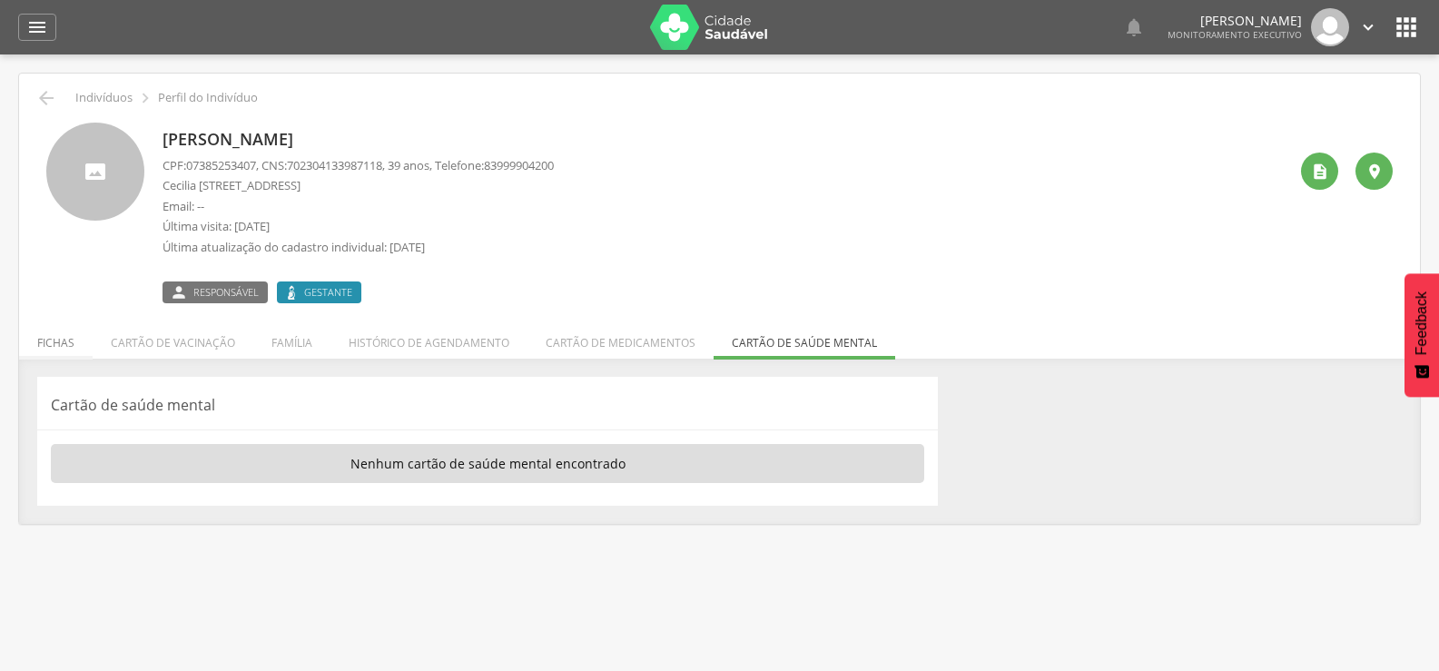
click at [57, 332] on li "Fichas" at bounding box center [56, 338] width 74 height 43
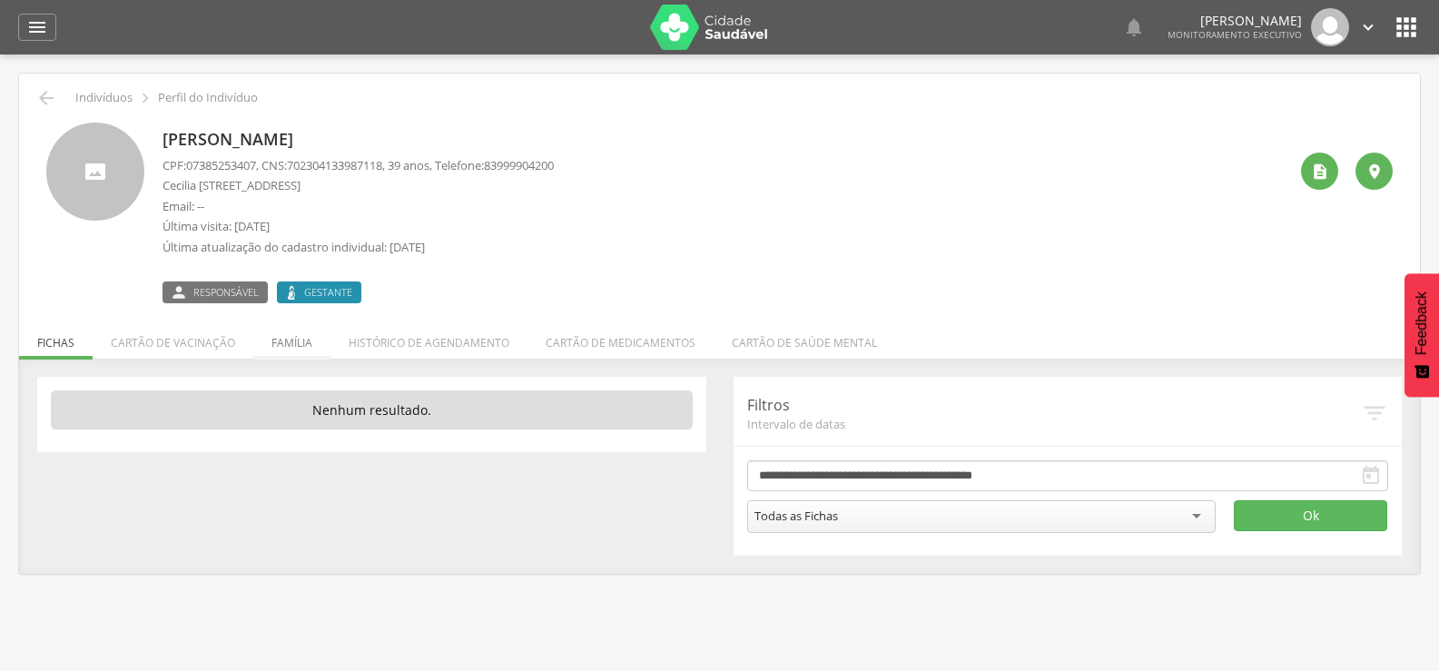
click at [271, 337] on li "Família" at bounding box center [291, 338] width 77 height 43
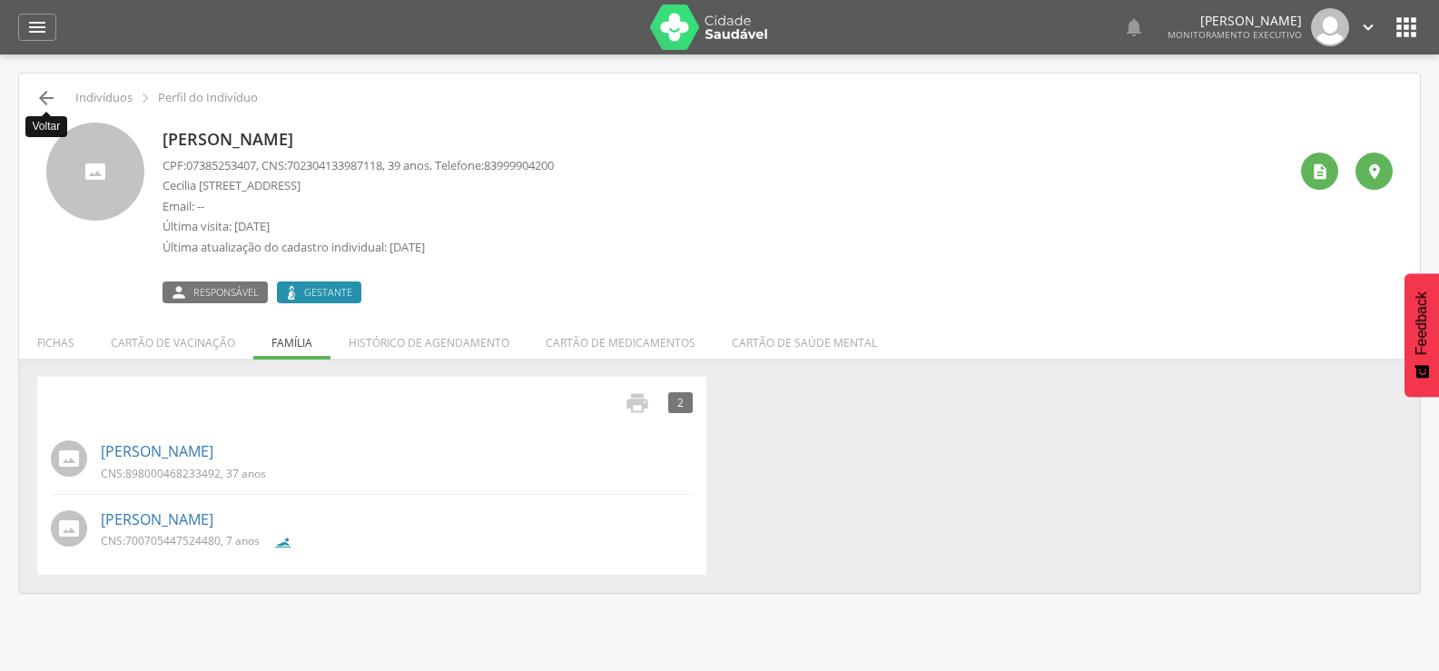
click at [44, 97] on icon "" at bounding box center [46, 98] width 22 height 22
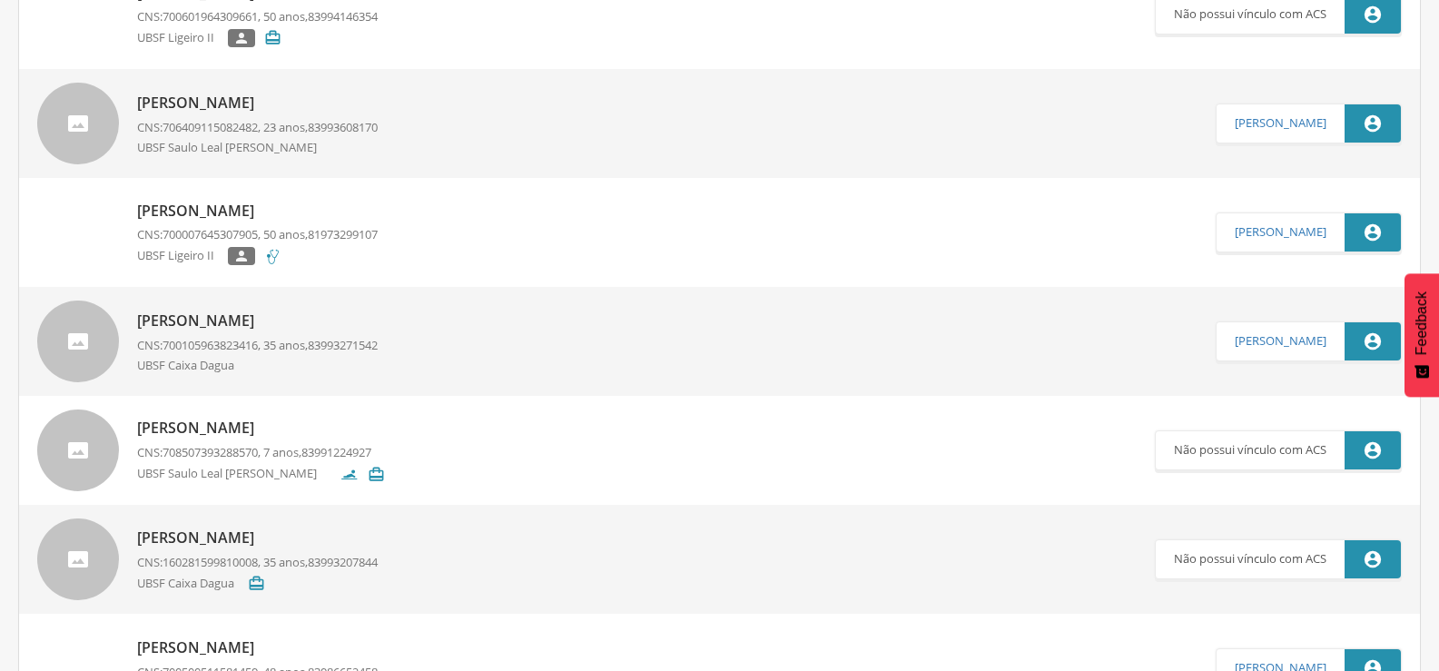
scroll to position [1271, 0]
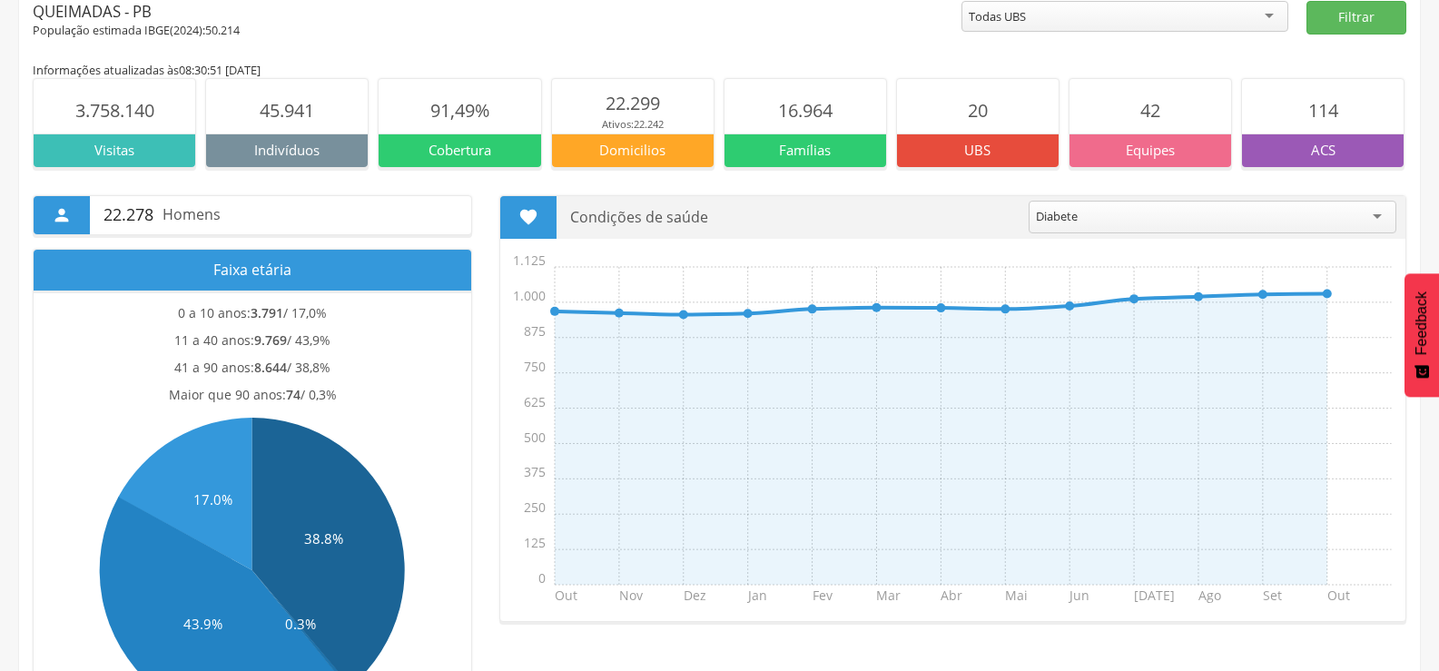
scroll to position [91, 0]
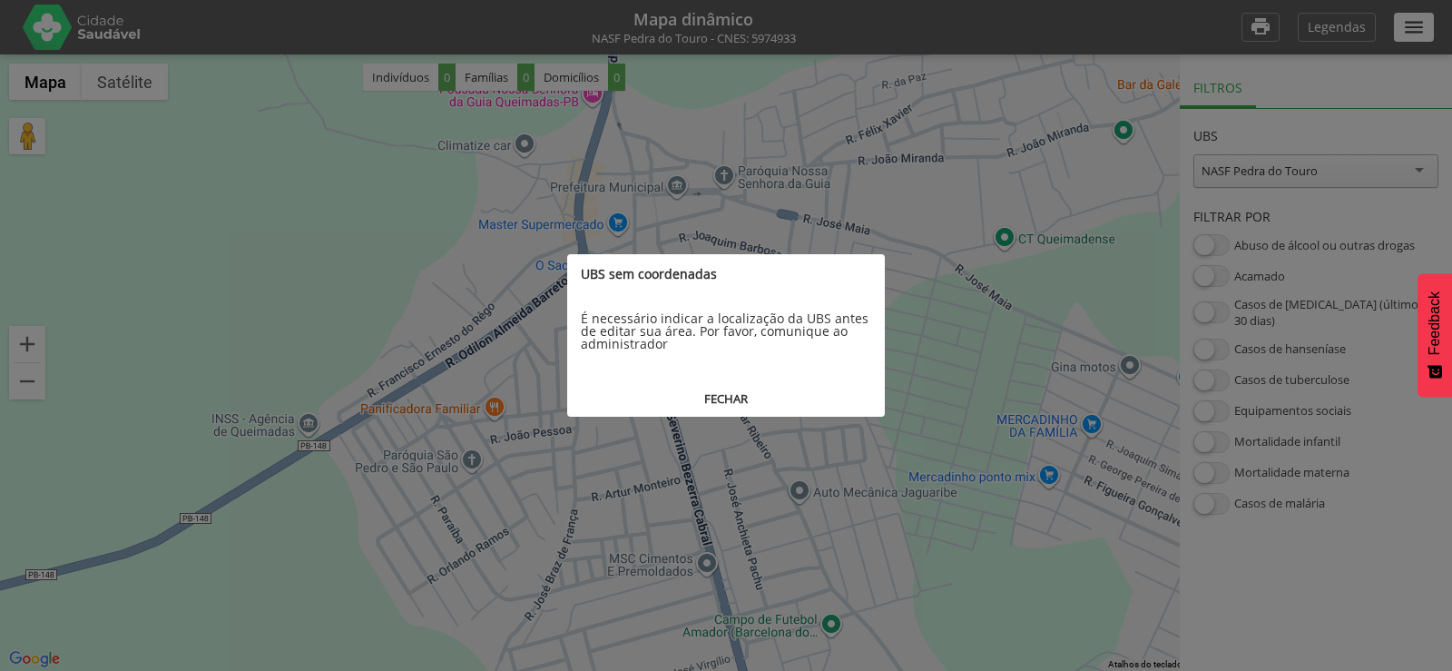
click at [731, 401] on button "FECHAR" at bounding box center [726, 399] width 318 height 34
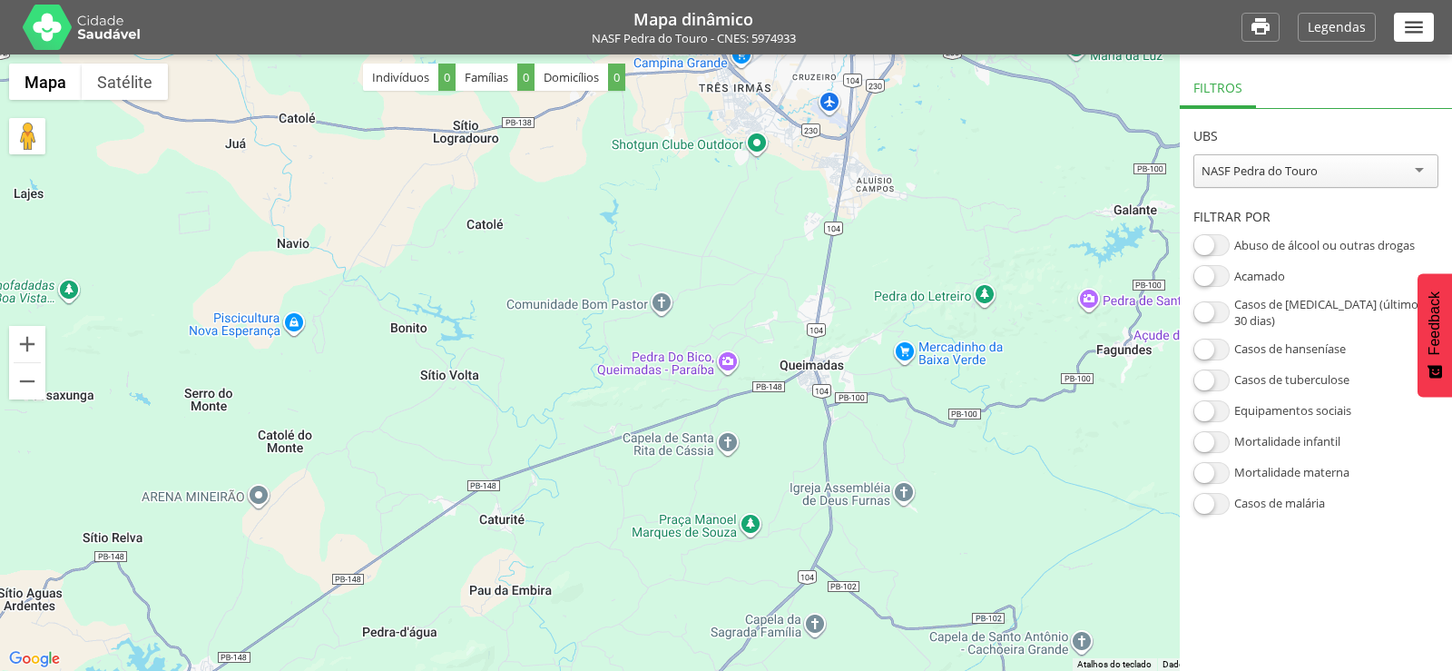
click at [1222, 250] on span at bounding box center [1212, 245] width 36 height 22
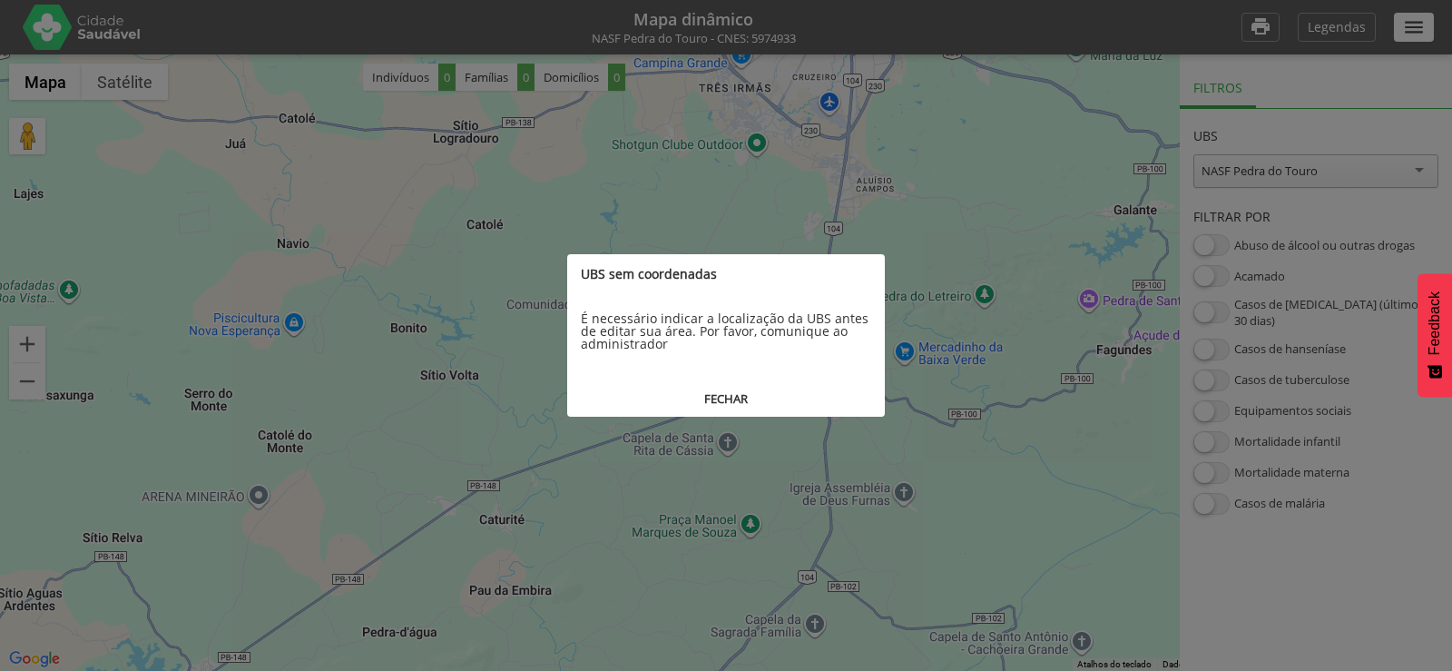
click at [724, 396] on button "FECHAR" at bounding box center [726, 399] width 318 height 34
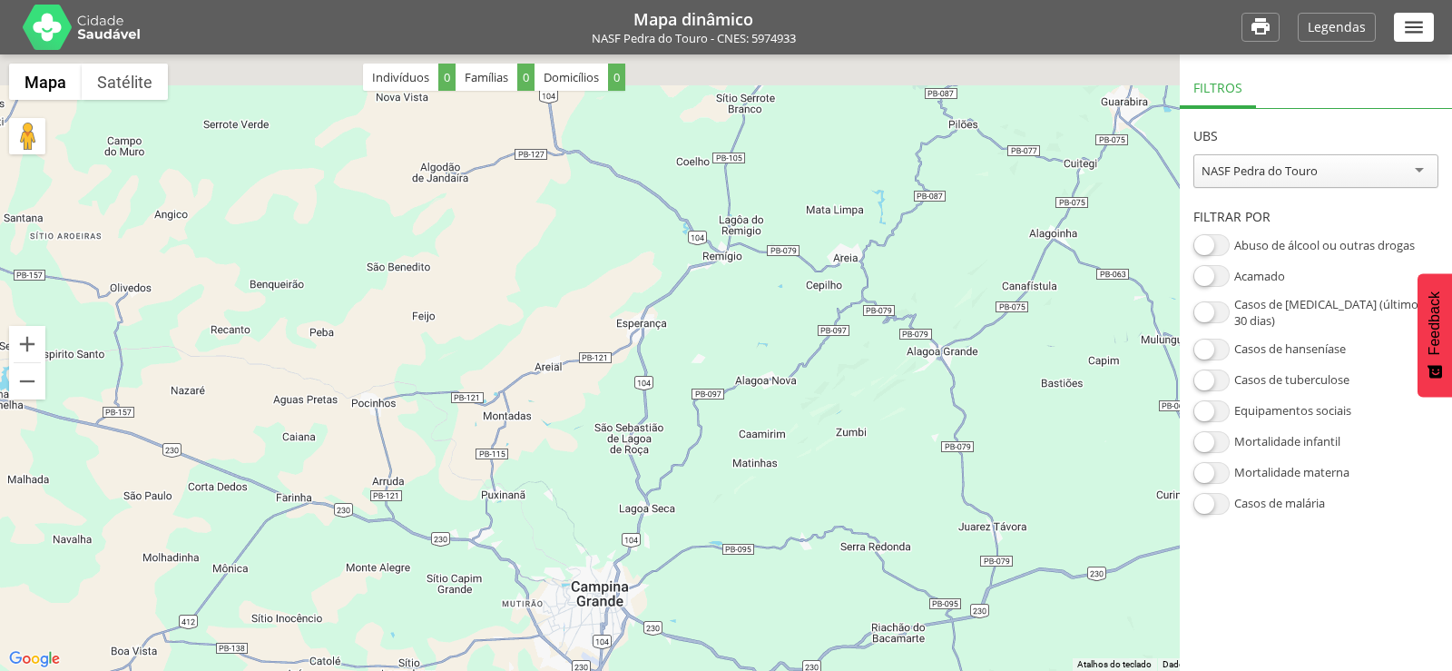
drag, startPoint x: 953, startPoint y: 275, endPoint x: 625, endPoint y: 706, distance: 541.6
click at [625, 670] on html "**********" at bounding box center [726, 335] width 1452 height 671
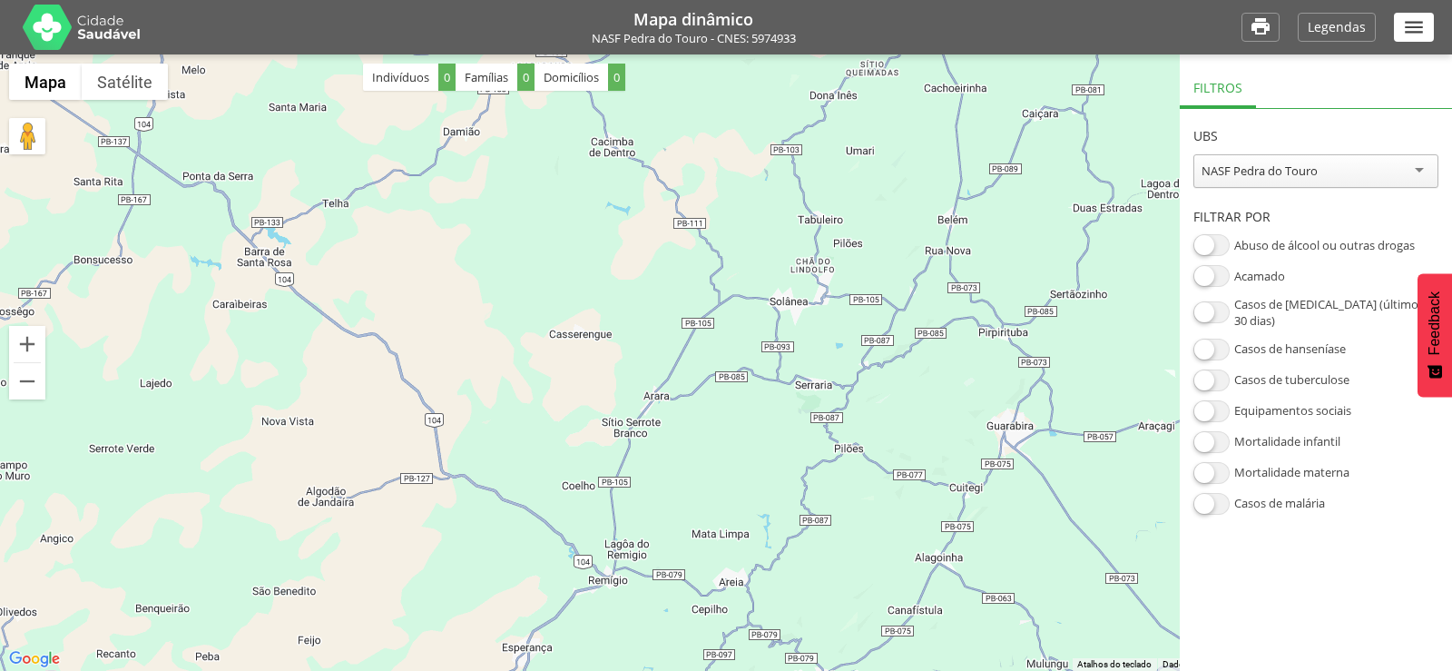
drag, startPoint x: 801, startPoint y: 383, endPoint x: 692, endPoint y: 706, distance: 341.0
click at [692, 670] on html "**********" at bounding box center [726, 335] width 1452 height 671
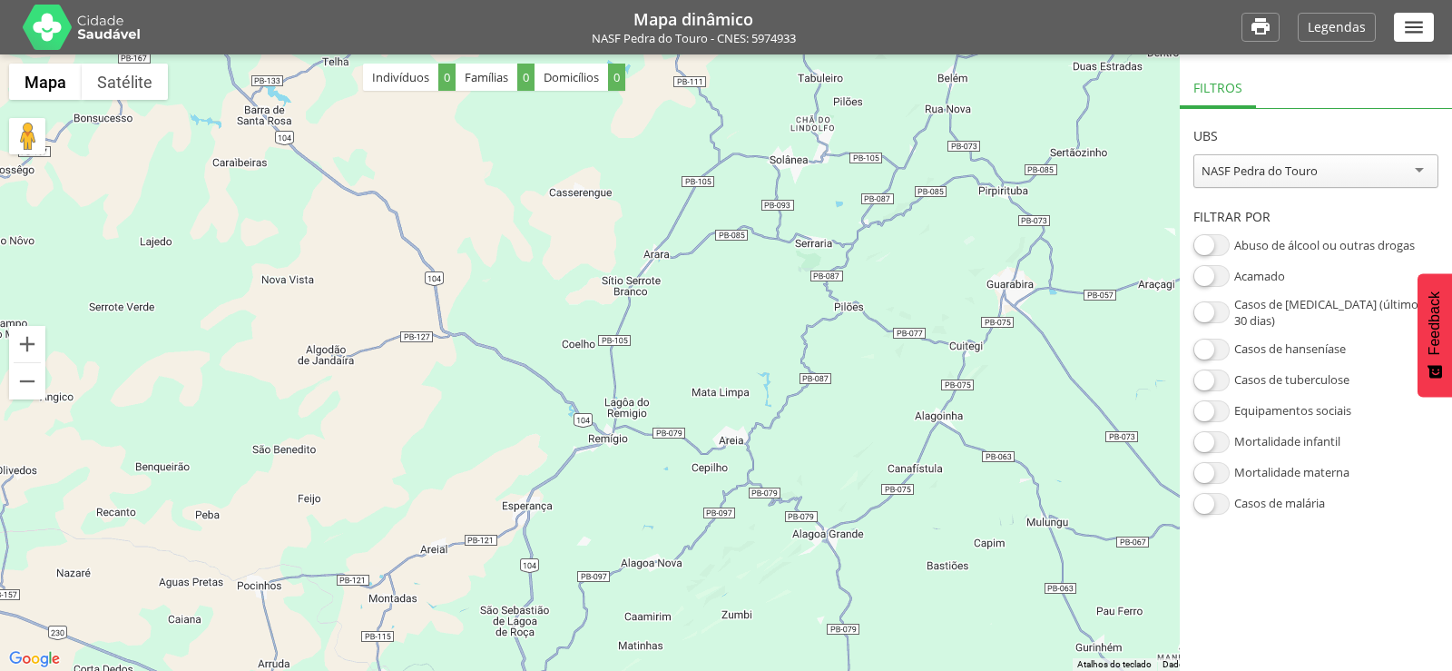
drag, startPoint x: 751, startPoint y: 465, endPoint x: 745, endPoint y: 161, distance: 304.2
click at [745, 166] on div at bounding box center [726, 362] width 1452 height 616
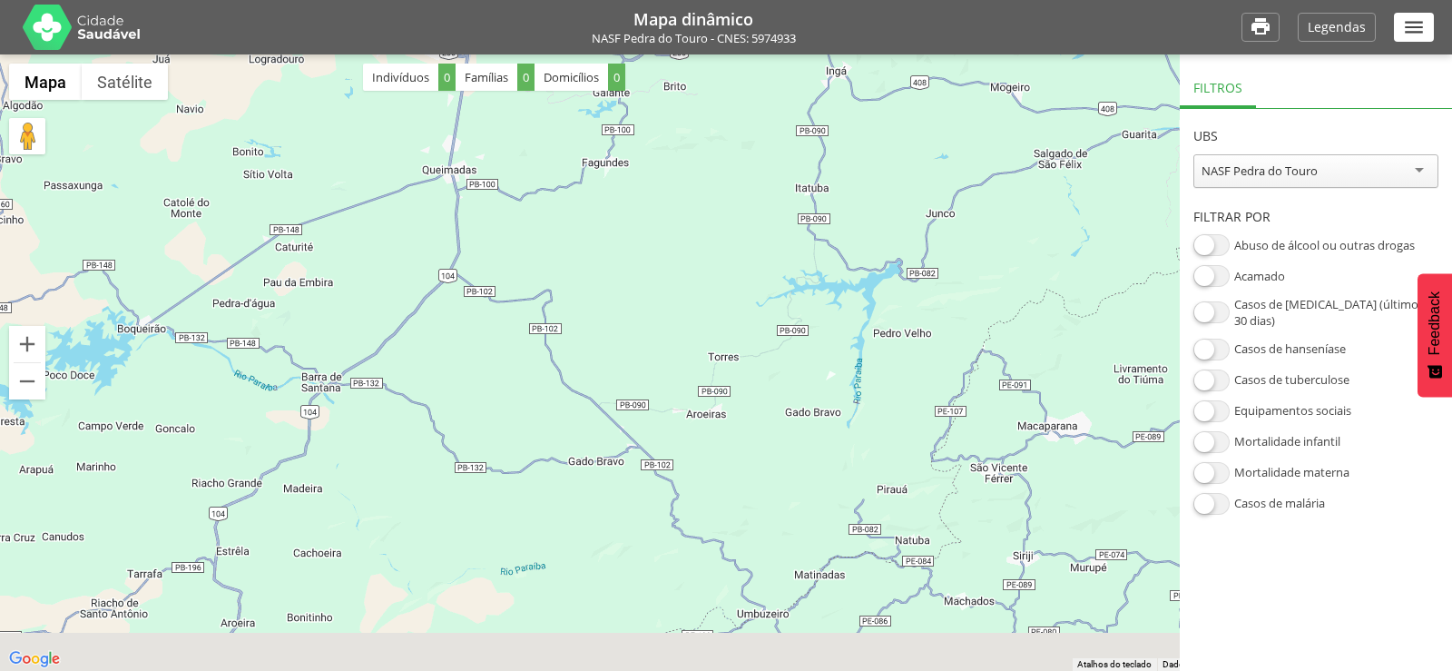
drag, startPoint x: 762, startPoint y: 348, endPoint x: 762, endPoint y: 262, distance: 85.3
click at [762, 262] on div at bounding box center [726, 362] width 1452 height 616
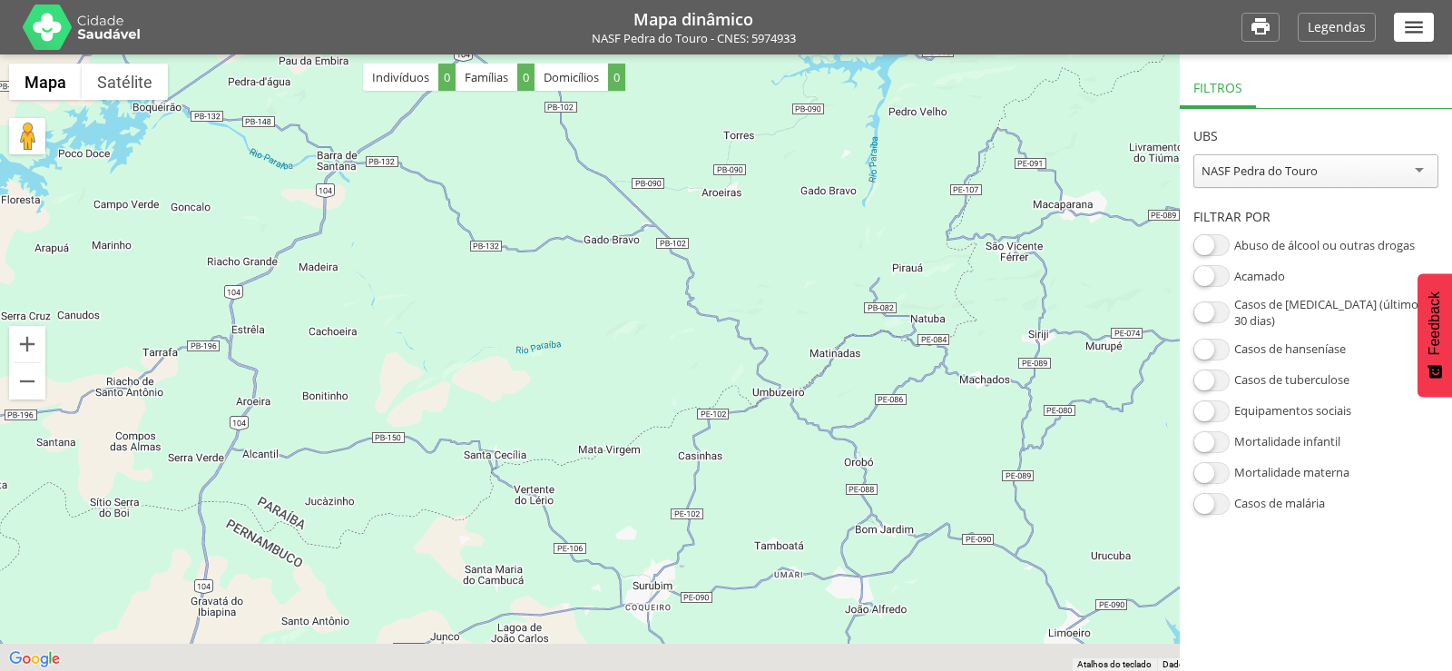
drag, startPoint x: 771, startPoint y: 407, endPoint x: 783, endPoint y: 378, distance: 31.4
click at [783, 378] on div at bounding box center [726, 362] width 1452 height 616
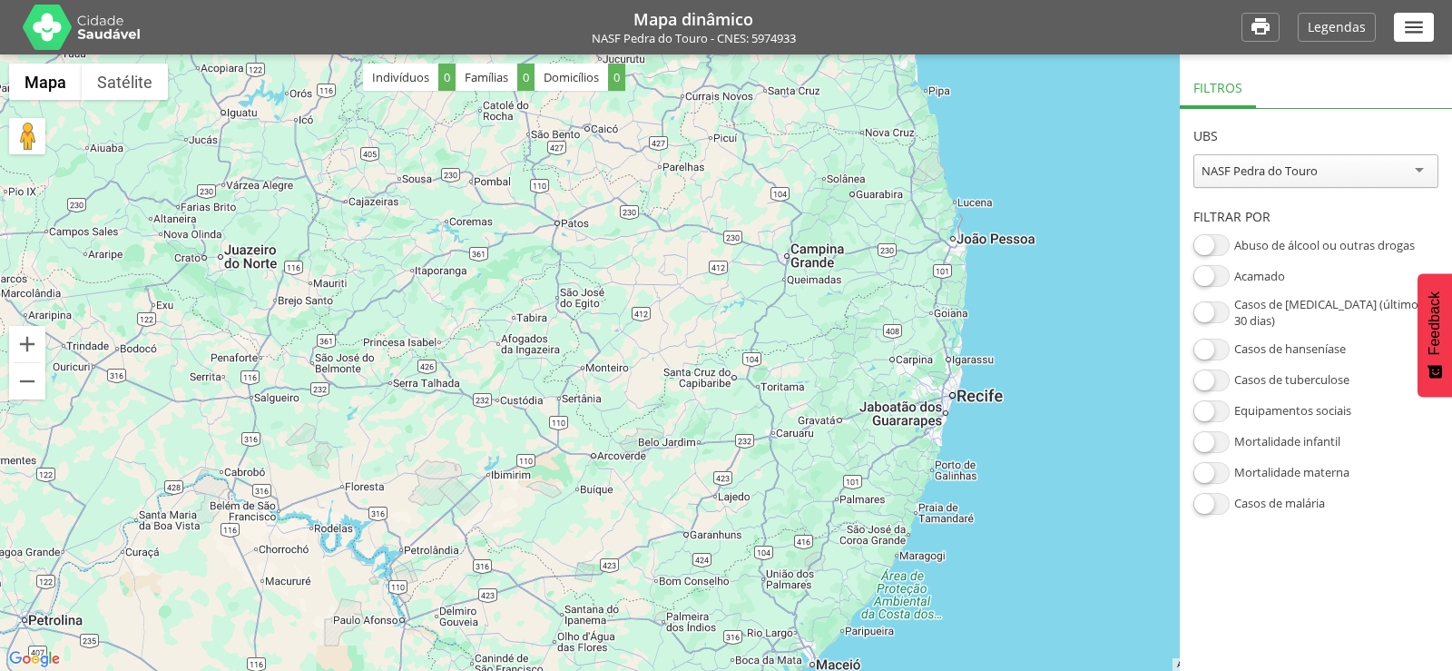
drag, startPoint x: 864, startPoint y: 420, endPoint x: 861, endPoint y: 380, distance: 40.0
click at [861, 380] on div at bounding box center [726, 362] width 1452 height 616
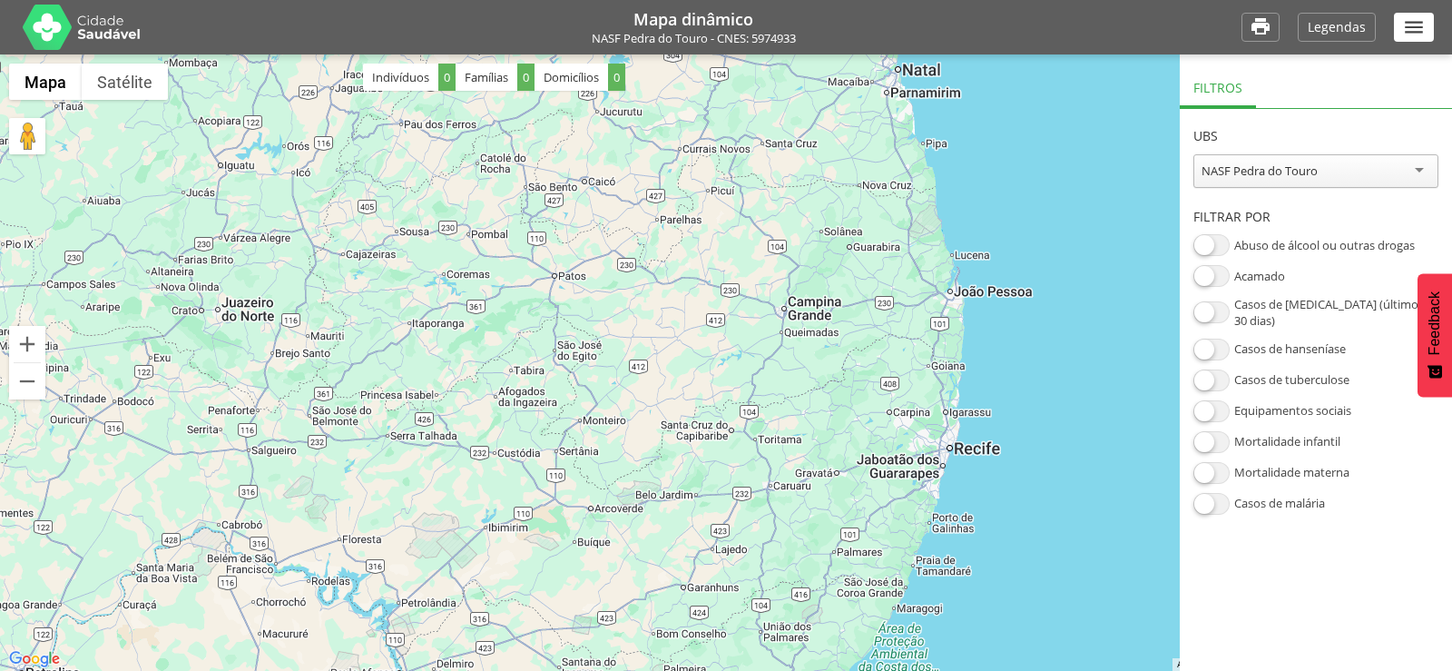
drag, startPoint x: 970, startPoint y: 319, endPoint x: 968, endPoint y: 378, distance: 59.1
click at [968, 378] on div at bounding box center [726, 362] width 1452 height 616
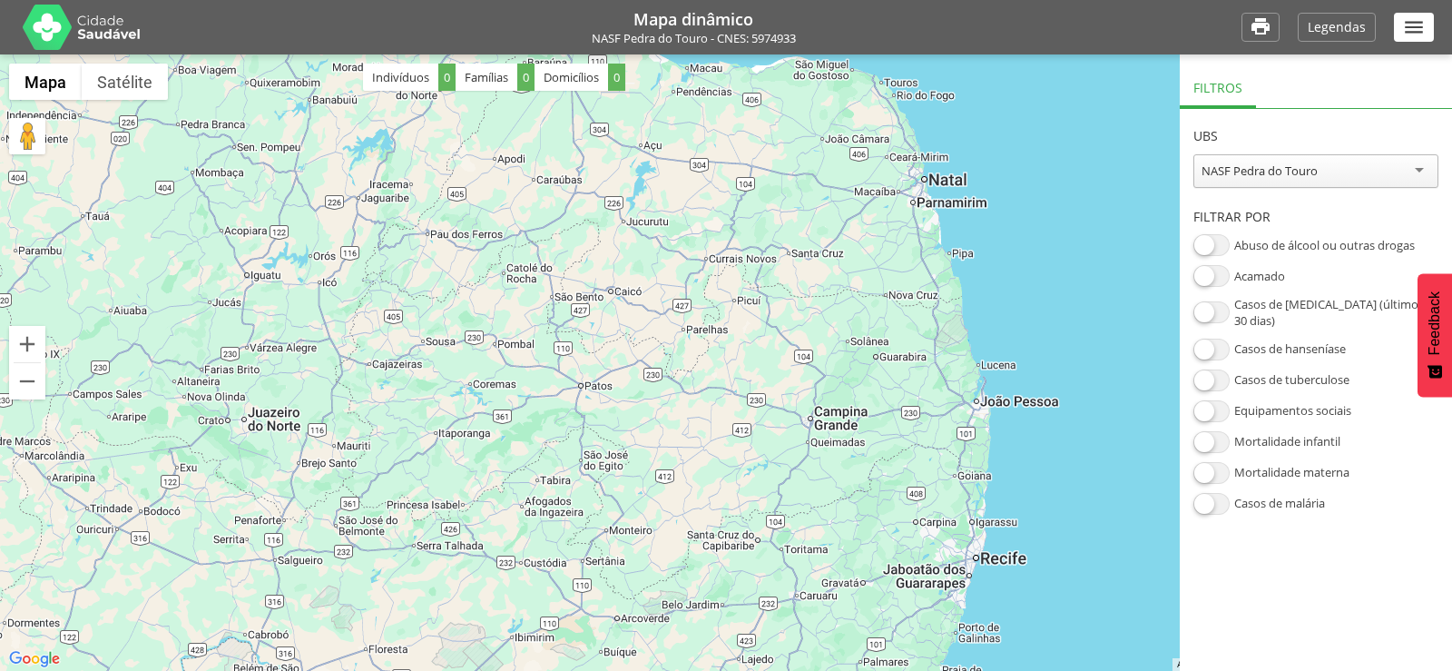
drag, startPoint x: 899, startPoint y: 156, endPoint x: 925, endPoint y: 263, distance: 110.3
click at [925, 263] on div at bounding box center [726, 362] width 1452 height 616
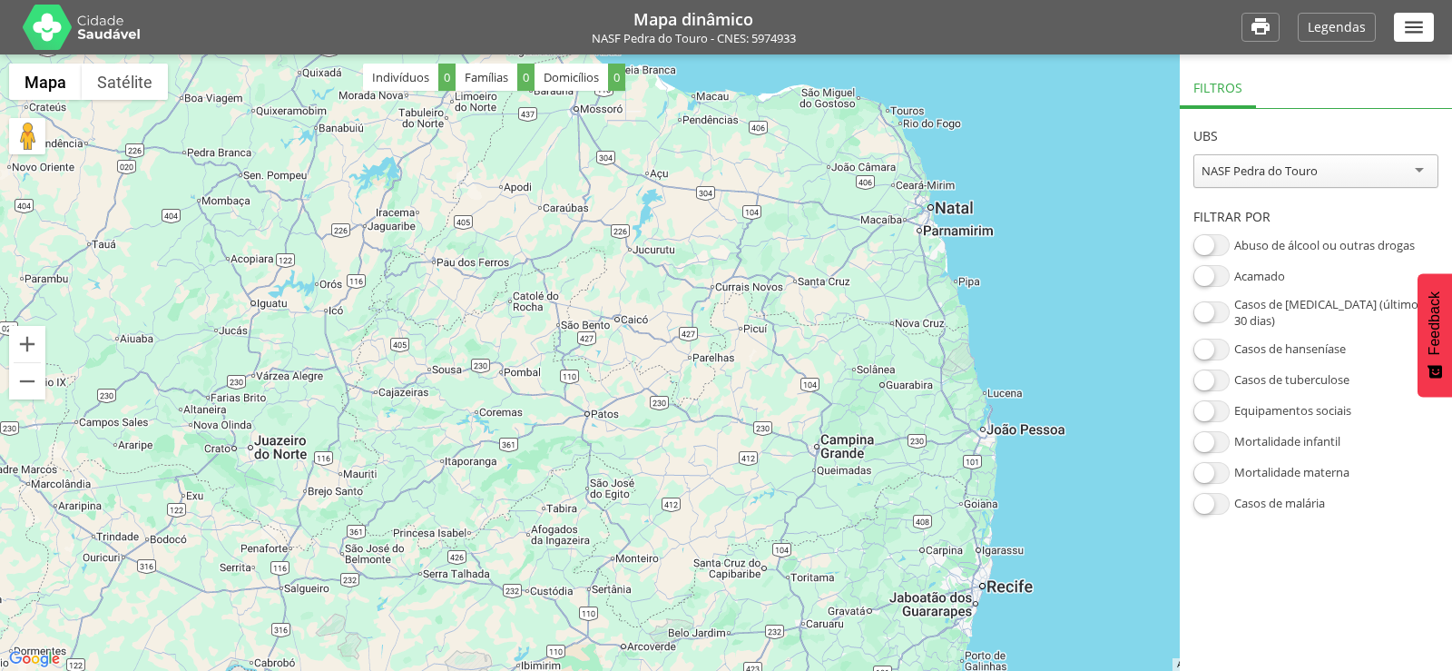
drag, startPoint x: 915, startPoint y: 244, endPoint x: 921, endPoint y: 275, distance: 31.5
click at [921, 275] on div at bounding box center [726, 362] width 1452 height 616
click at [854, 565] on div at bounding box center [726, 362] width 1452 height 616
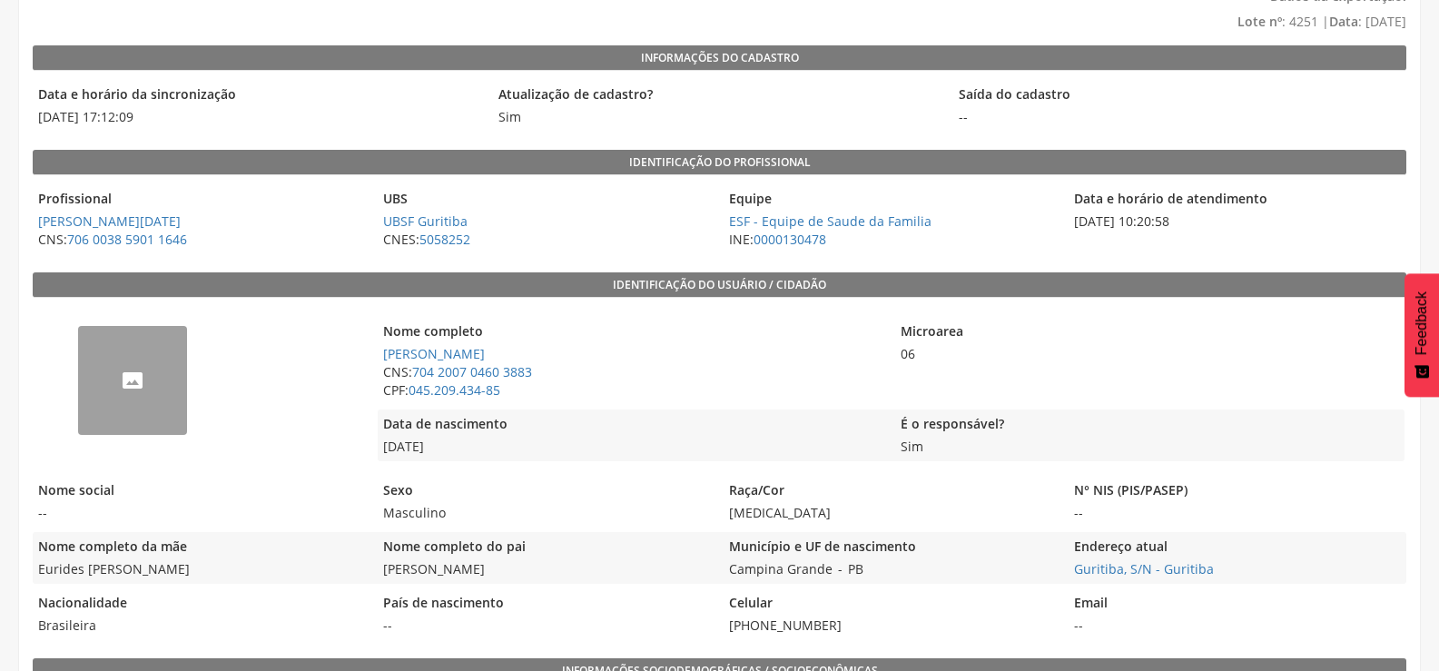
scroll to position [272, 0]
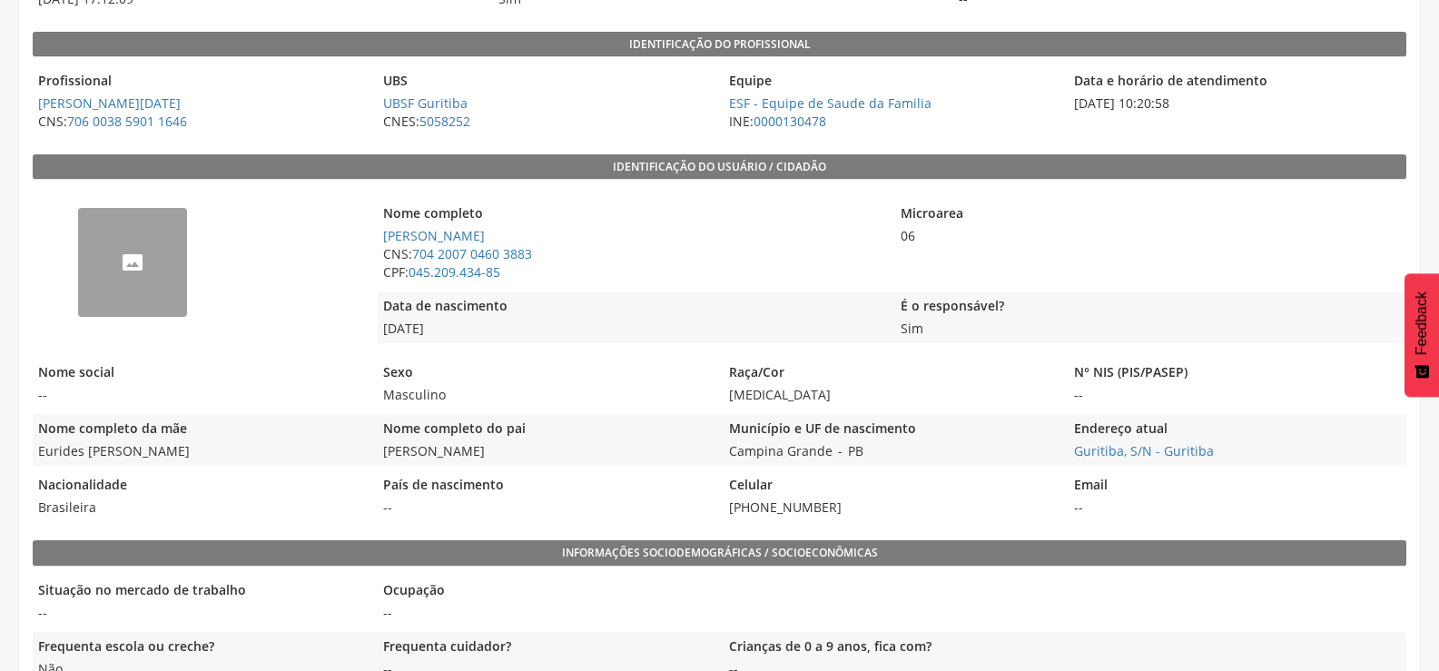
drag, startPoint x: 275, startPoint y: 468, endPoint x: 213, endPoint y: 468, distance: 61.7
click at [213, 468] on div "-- Nome completo Francisco Pereira da Silva Filho CNS: 704 2007 0460 3883 CPF: …" at bounding box center [719, 355] width 1373 height 333
drag, startPoint x: 289, startPoint y: 455, endPoint x: 41, endPoint y: 457, distance: 247.8
click at [41, 457] on span "Eurides [PERSON_NAME]" at bounding box center [201, 451] width 336 height 18
copy span "Eurides [PERSON_NAME]"
